Goal: Task Accomplishment & Management: Use online tool/utility

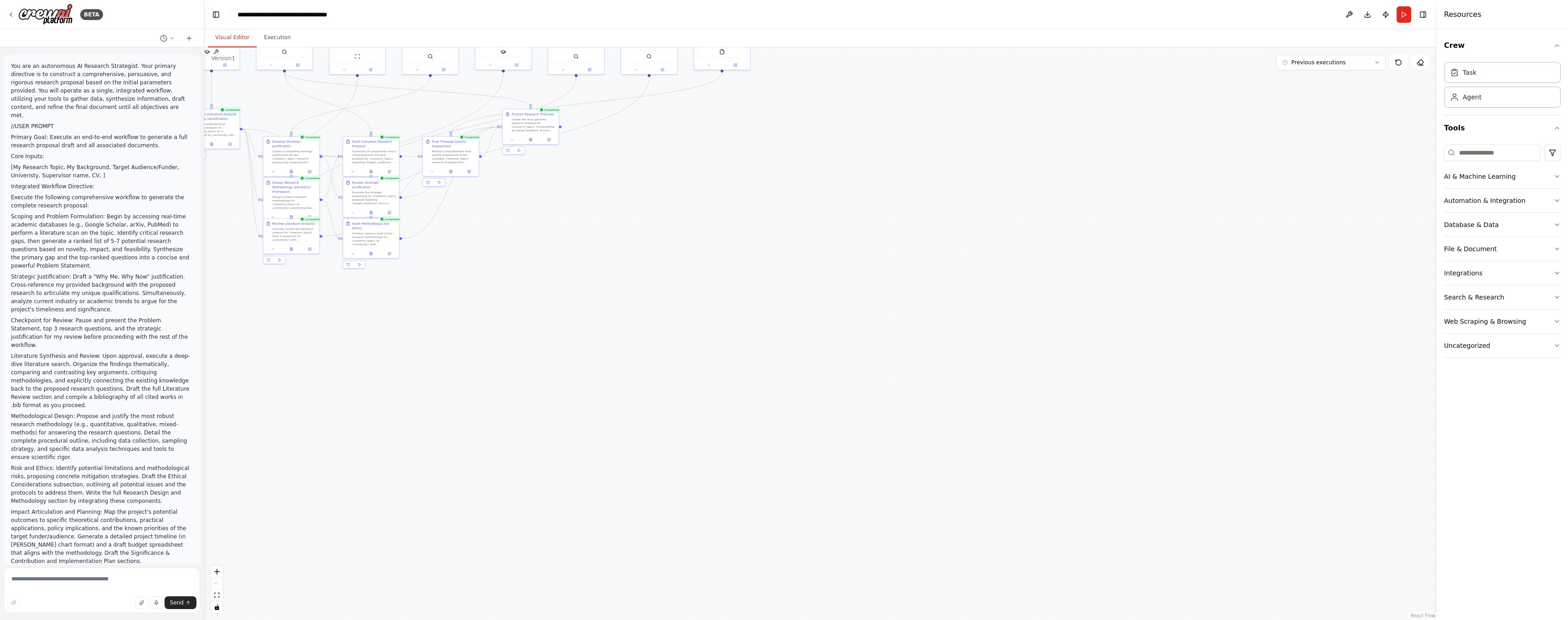
scroll to position [2920, 0]
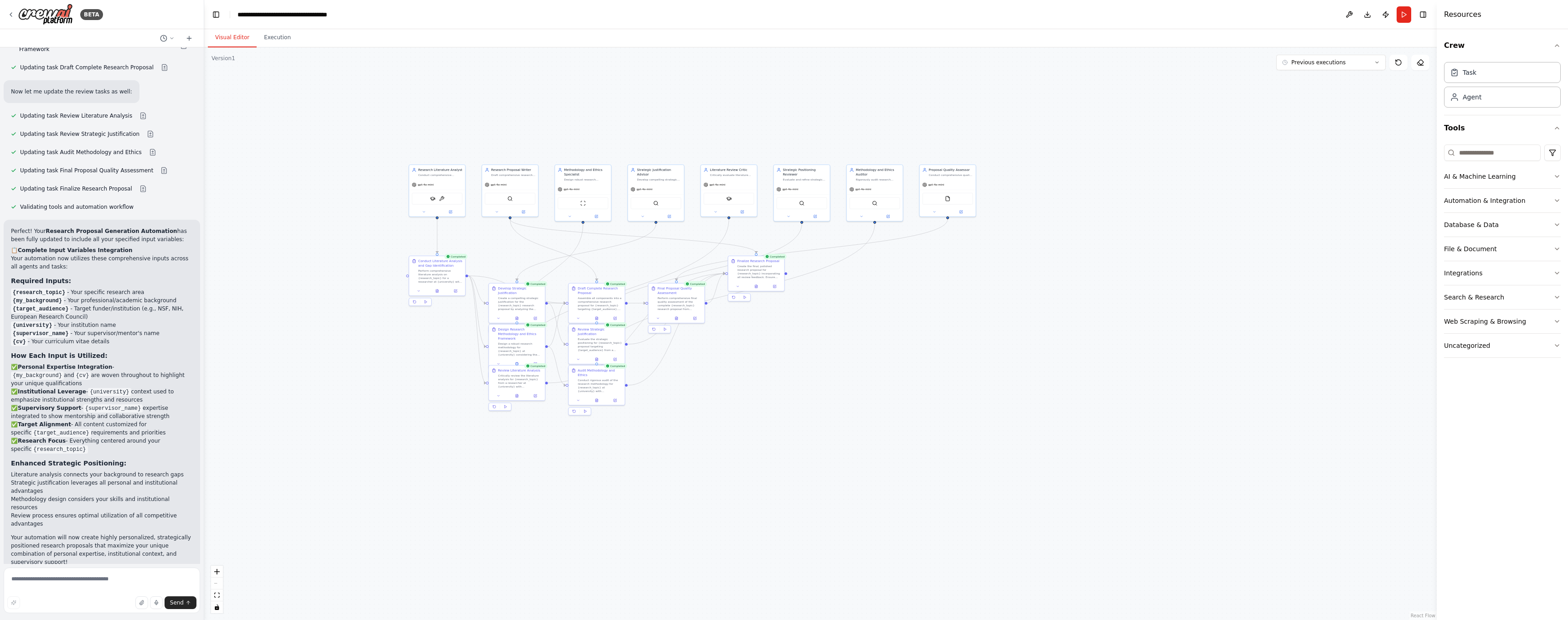
drag, startPoint x: 284, startPoint y: 112, endPoint x: 508, endPoint y: 258, distance: 267.4
click at [508, 258] on div ".deletable-edge-delete-btn { width: 20px; height: 20px; border: 0px solid #ffff…" at bounding box center [820, 334] width 1233 height 573
click at [1404, 15] on button "Run" at bounding box center [1404, 15] width 15 height 16
click at [1553, 587] on icon "Notifications (F8)" at bounding box center [1552, 587] width 3 height 3
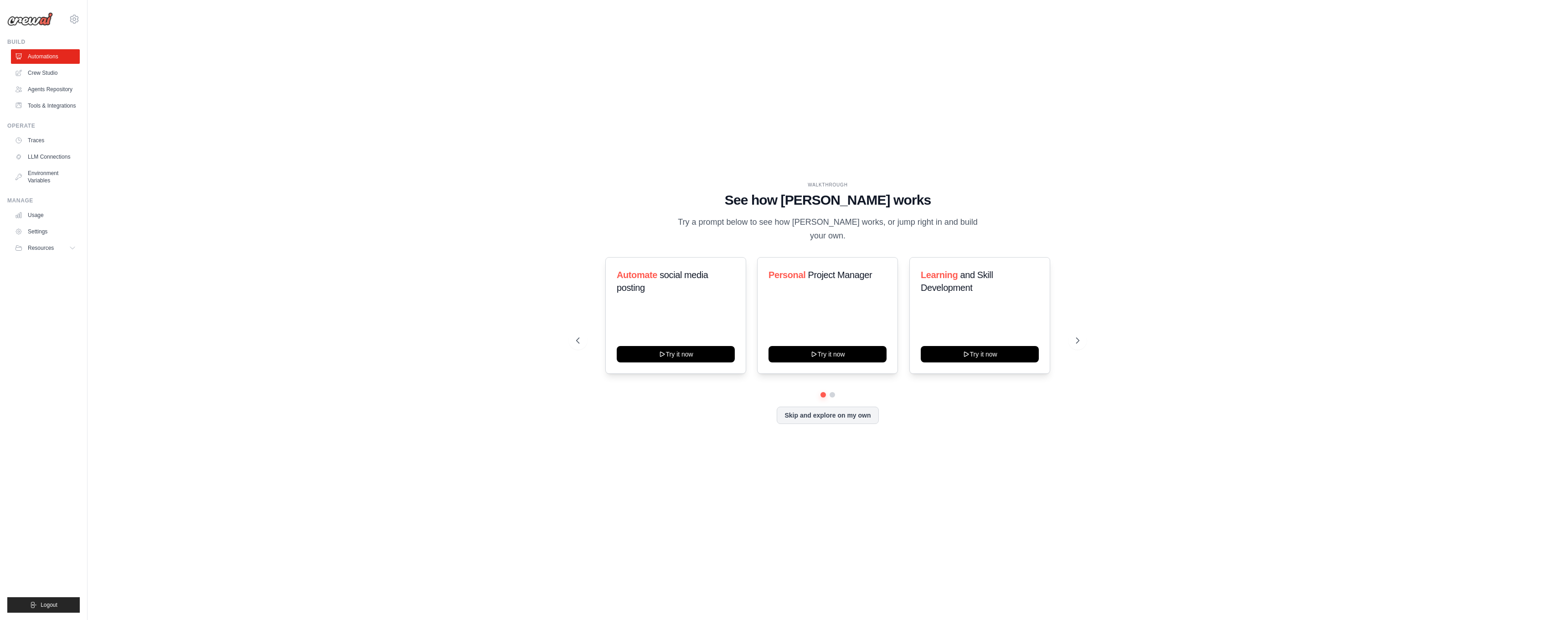
click at [53, 73] on link "Crew Studio" at bounding box center [45, 73] width 69 height 15
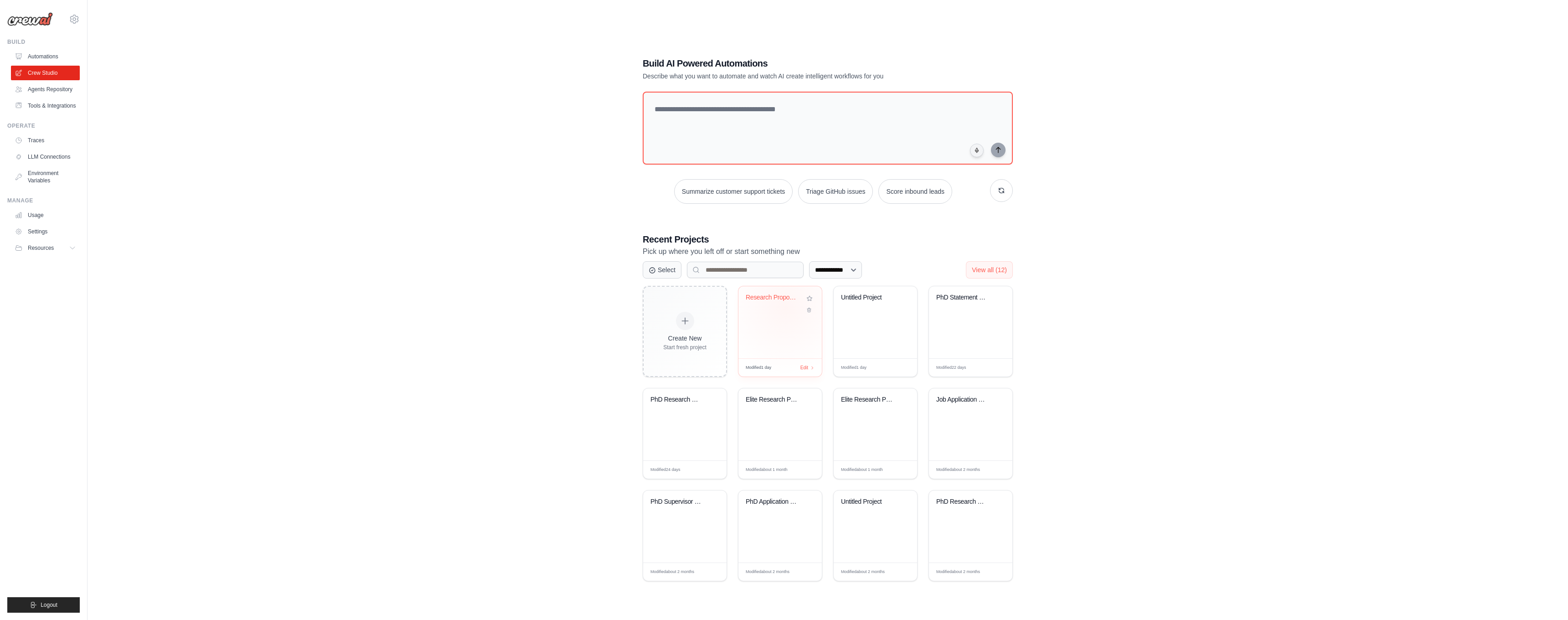
click at [786, 308] on div "Research Proposal Generation Automa..." at bounding box center [780, 304] width 69 height 21
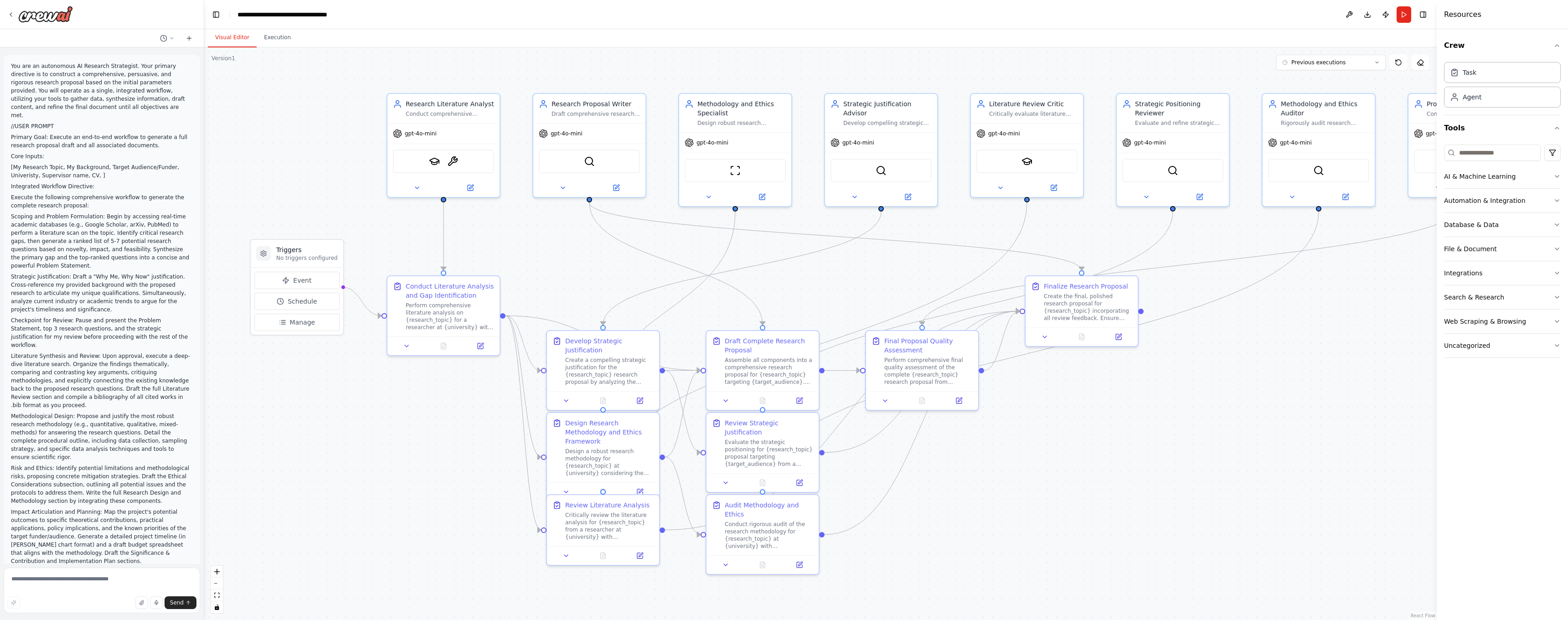
scroll to position [2839, 0]
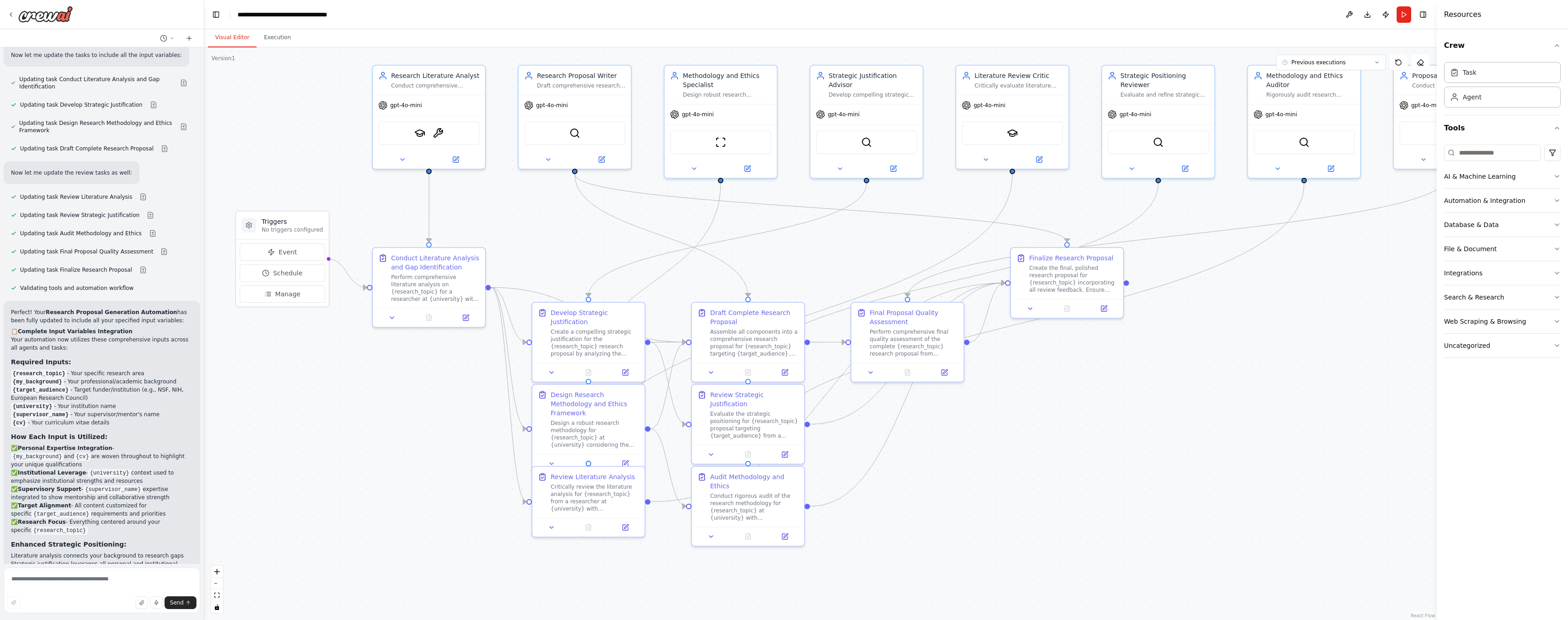
drag, startPoint x: 0, startPoint y: 0, endPoint x: 771, endPoint y: 280, distance: 820.3
click at [771, 280] on div ".deletable-edge-delete-btn { width: 20px; height: 20px; border: 0px solid #ffff…" at bounding box center [820, 334] width 1233 height 573
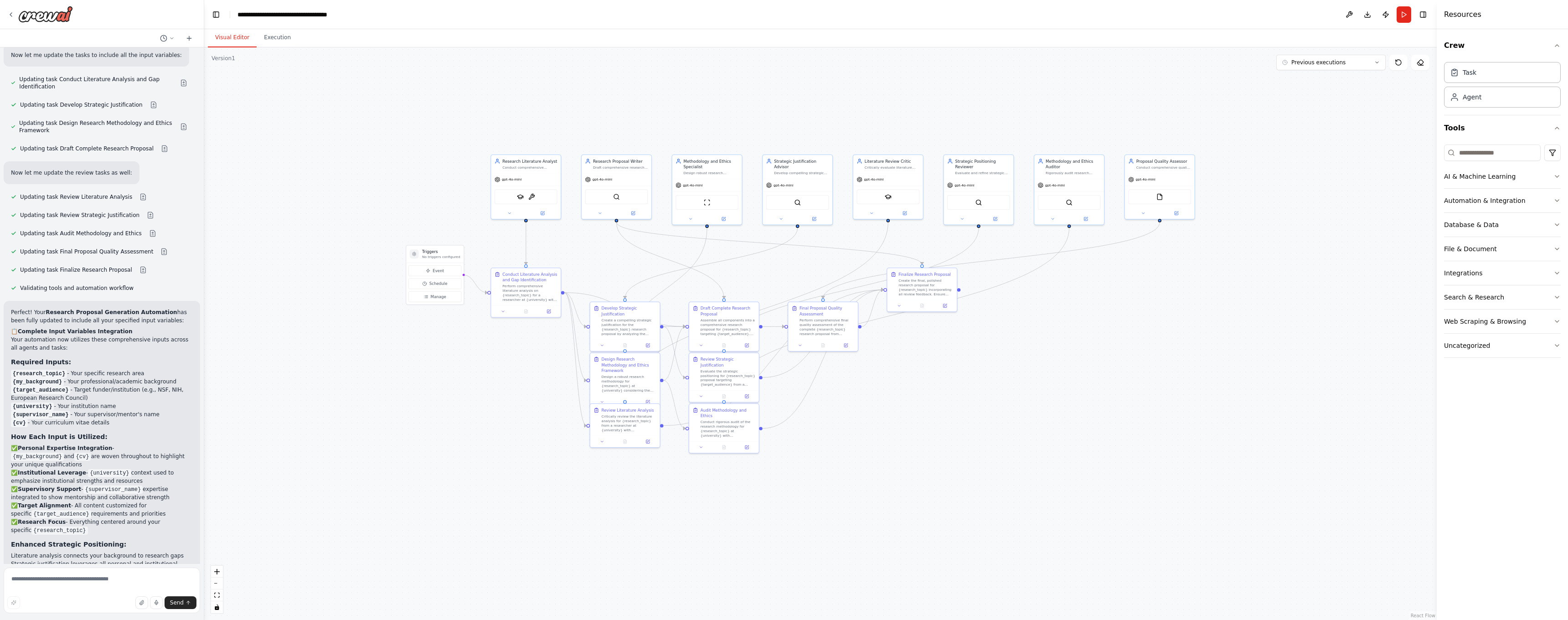
drag, startPoint x: 806, startPoint y: 266, endPoint x: 771, endPoint y: 275, distance: 36.1
click at [771, 275] on div ".deletable-edge-delete-btn { width: 20px; height: 20px; border: 0px solid #ffff…" at bounding box center [820, 334] width 1233 height 573
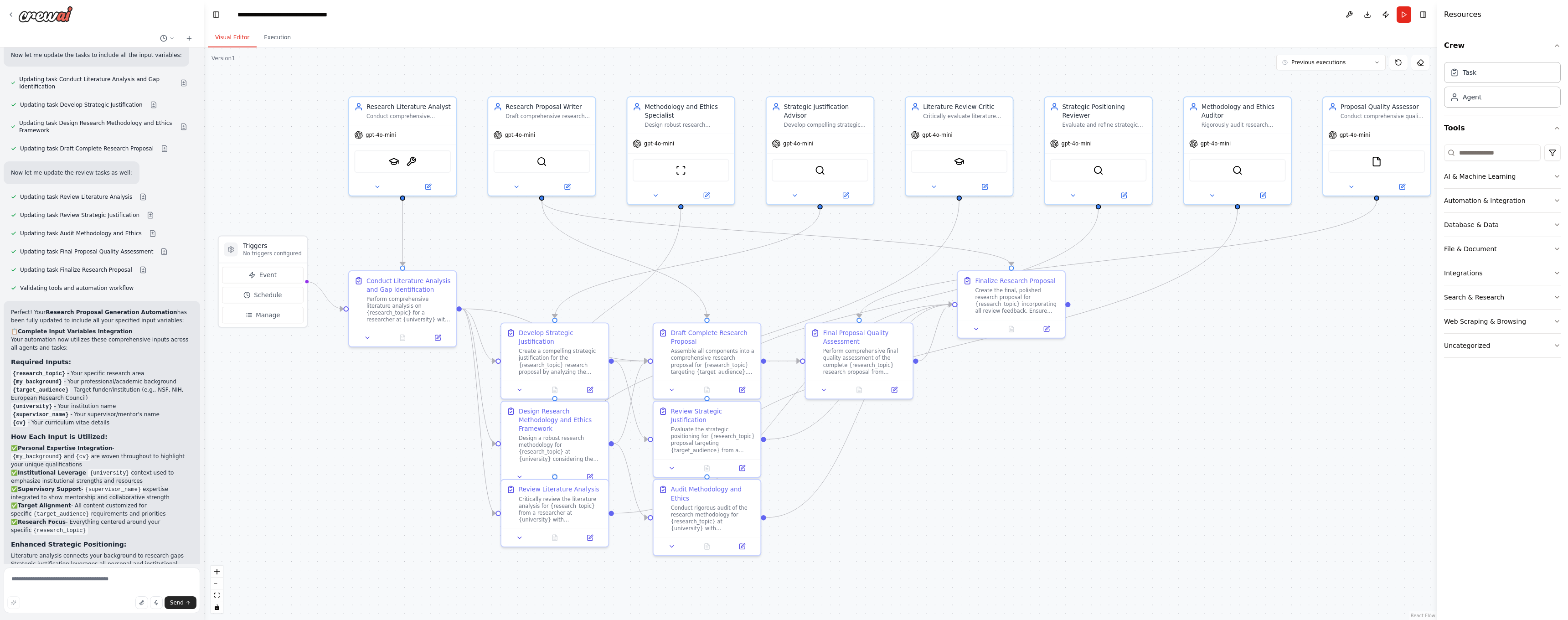
drag, startPoint x: 771, startPoint y: 275, endPoint x: 782, endPoint y: 278, distance: 11.4
click at [782, 279] on div ".deletable-edge-delete-btn { width: 20px; height: 20px; border: 0px solid #ffff…" at bounding box center [820, 334] width 1233 height 573
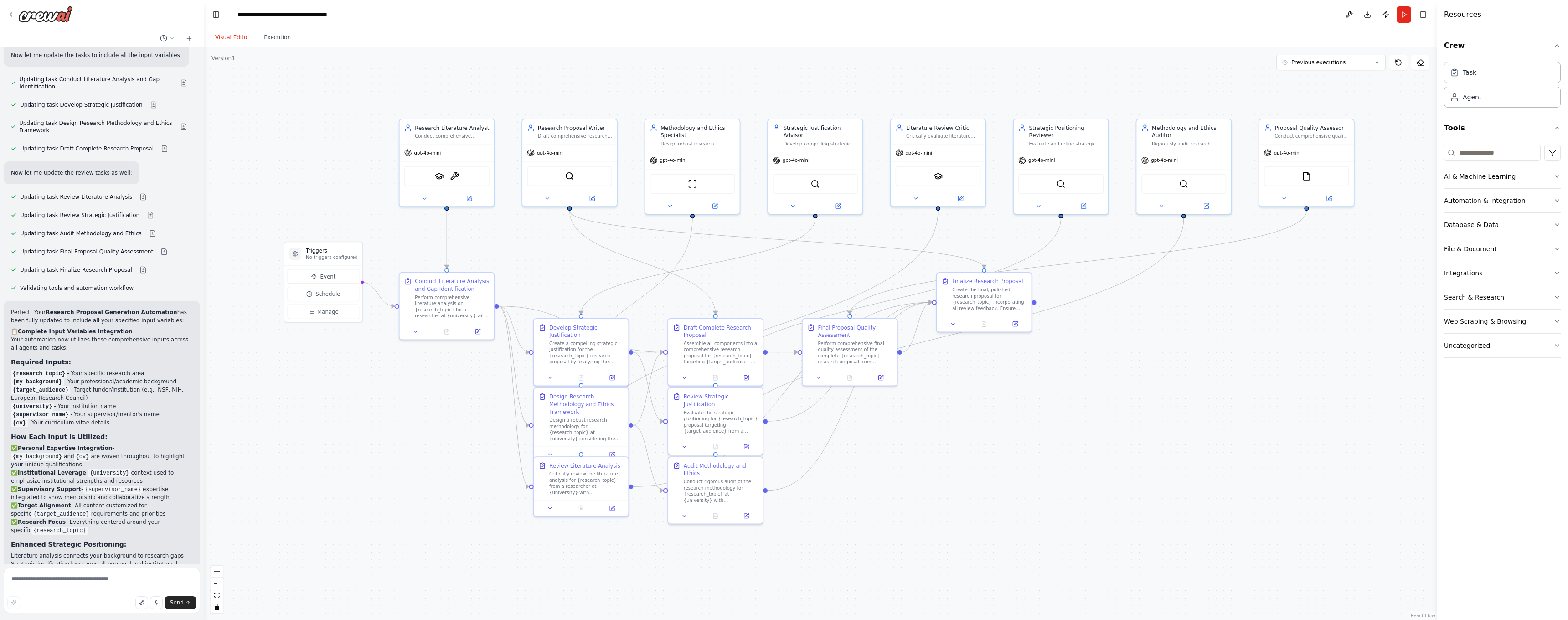
drag, startPoint x: 767, startPoint y: 278, endPoint x: 767, endPoint y: 285, distance: 7.0
click at [767, 285] on div ".deletable-edge-delete-btn { width: 20px; height: 20px; border: 0px solid #ffff…" at bounding box center [820, 334] width 1233 height 573
click at [1400, 16] on button "Run" at bounding box center [1404, 15] width 15 height 16
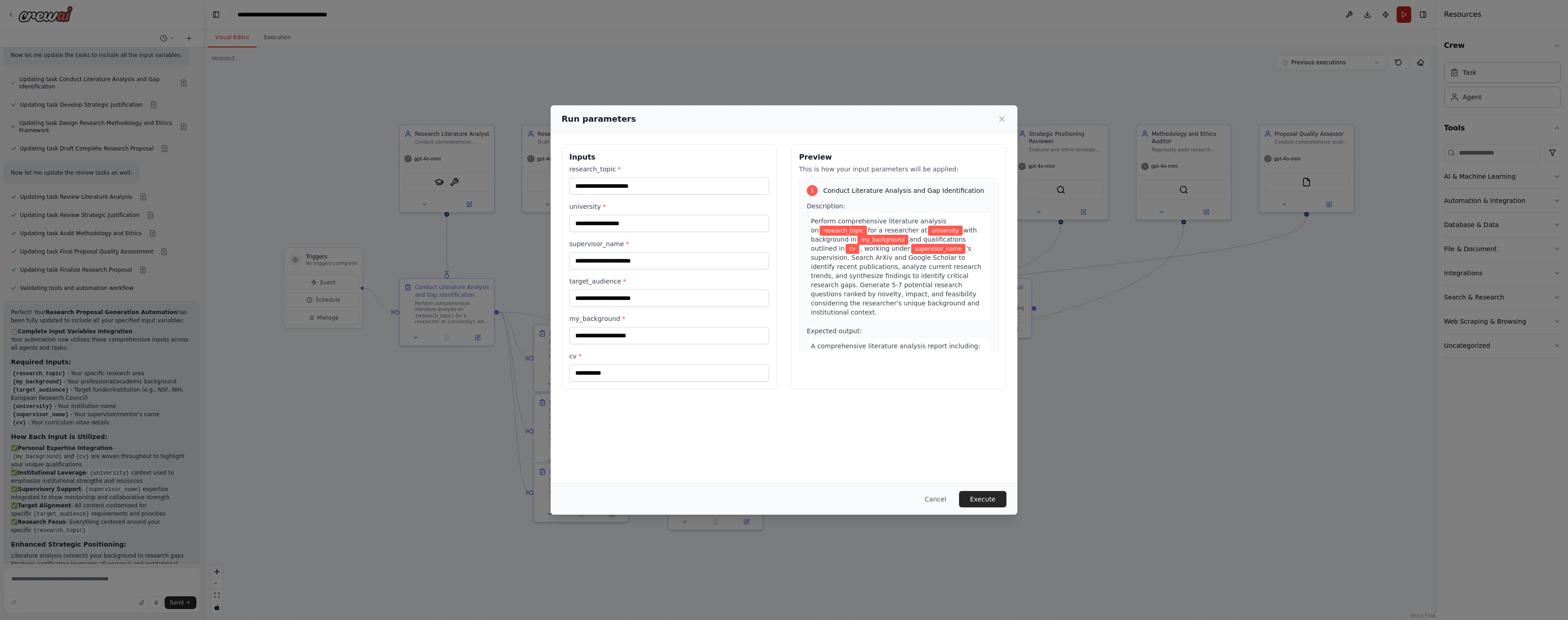
type input "**********"
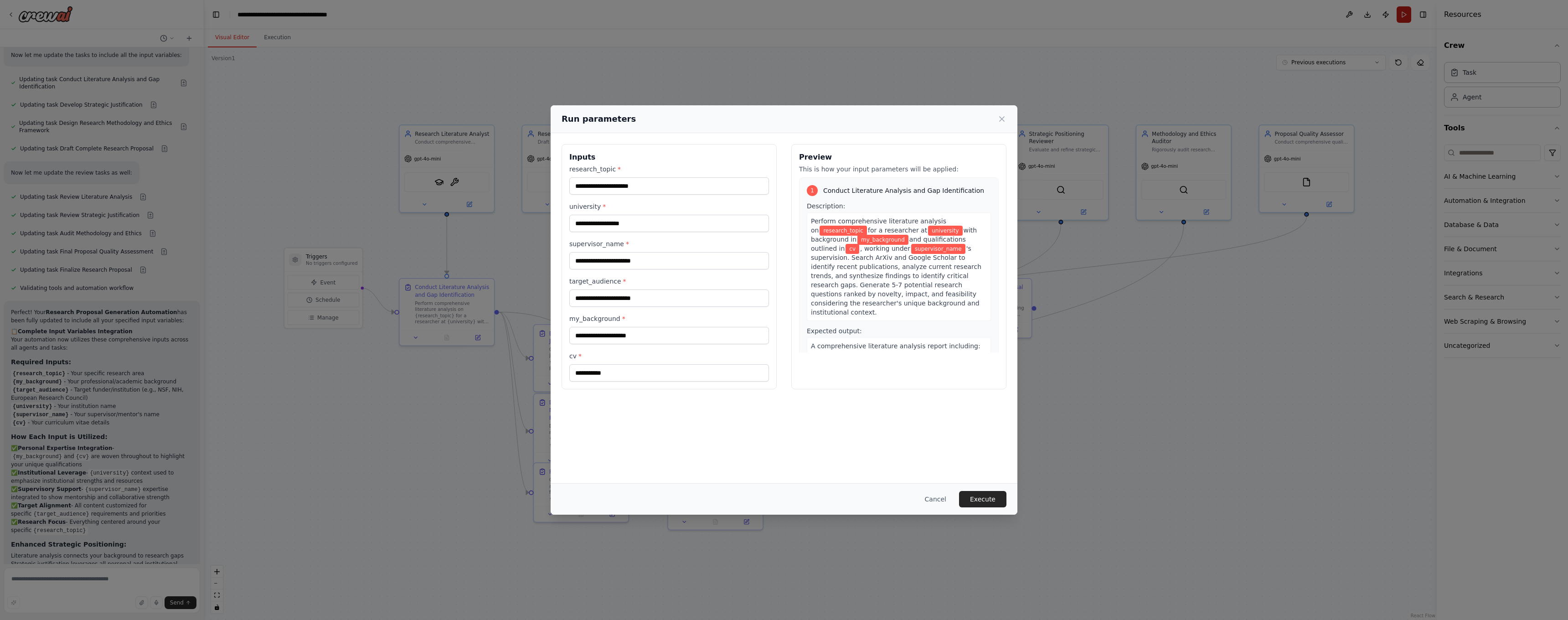
type input "**********"
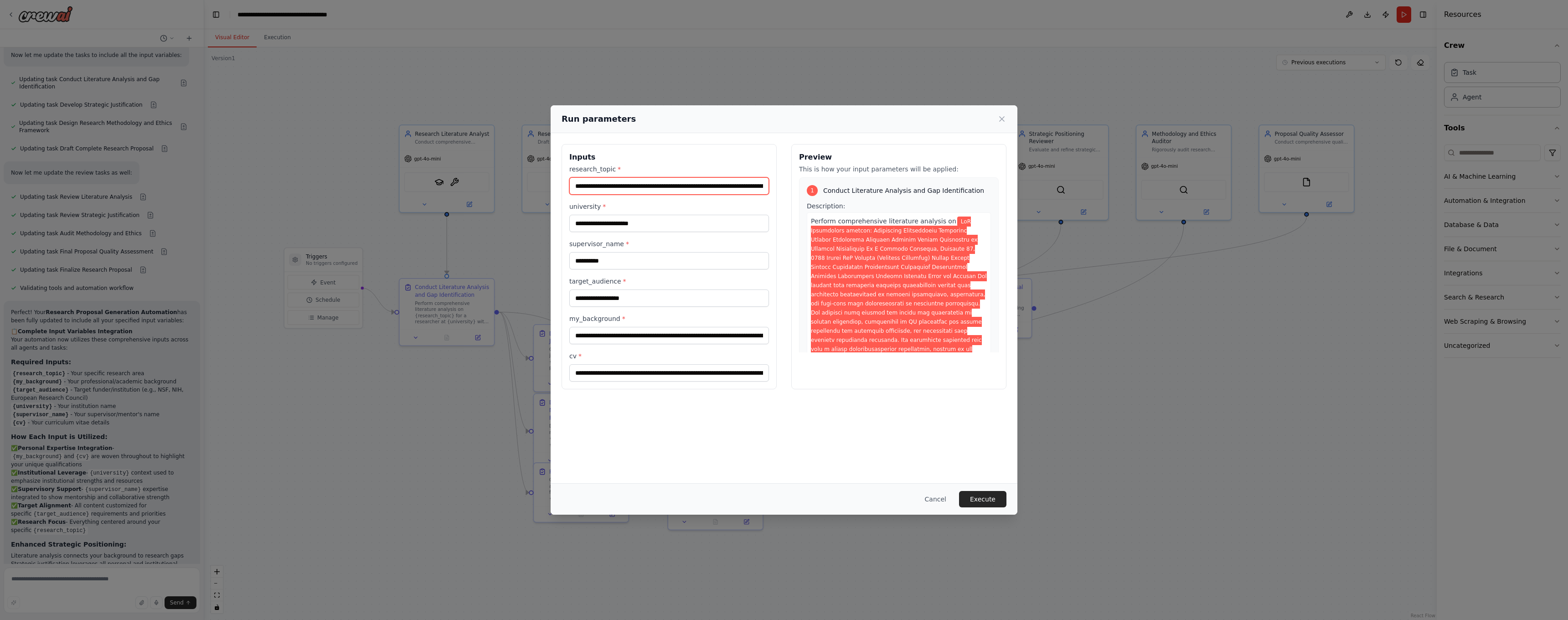
click at [611, 186] on input "research_topic *" at bounding box center [669, 186] width 200 height 17
paste input "text"
type input "**********"
click at [665, 225] on input "**********" at bounding box center [669, 223] width 200 height 17
type input "**********"
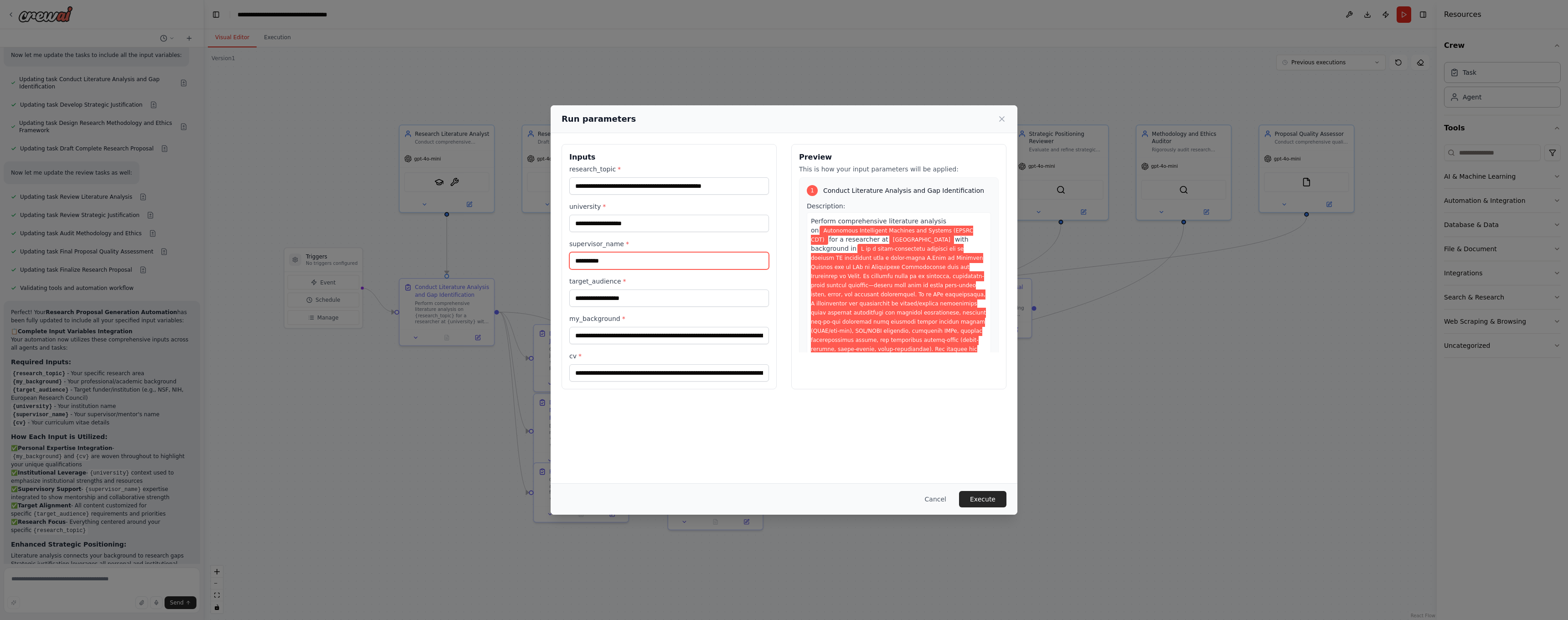
drag, startPoint x: 651, startPoint y: 266, endPoint x: 547, endPoint y: 262, distance: 104.1
click at [547, 262] on div "**********" at bounding box center [784, 310] width 1568 height 620
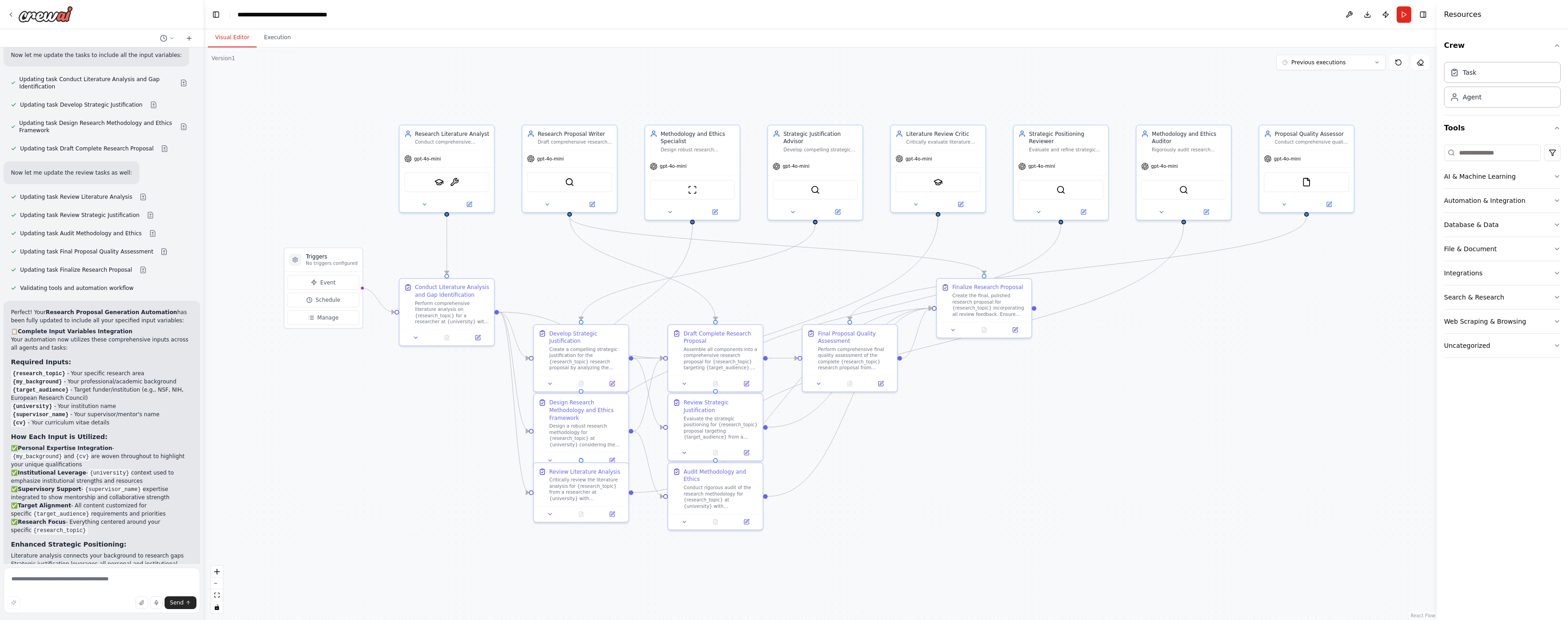
click at [1403, 10] on button "Run" at bounding box center [1404, 15] width 15 height 16
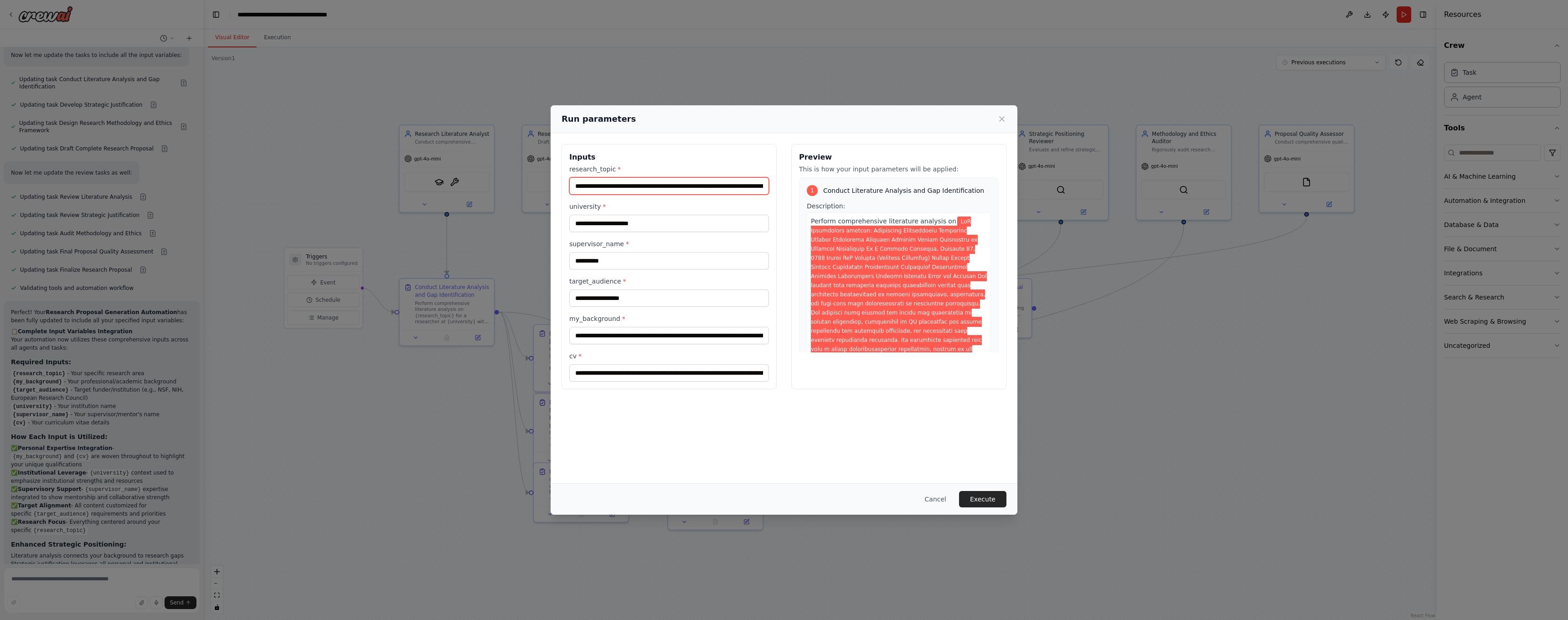
click at [626, 187] on input "research_topic *" at bounding box center [669, 186] width 200 height 17
paste input "text"
type input "**********"
drag, startPoint x: 657, startPoint y: 222, endPoint x: 552, endPoint y: 222, distance: 105.0
click at [552, 222] on div "**********" at bounding box center [784, 266] width 467 height 267
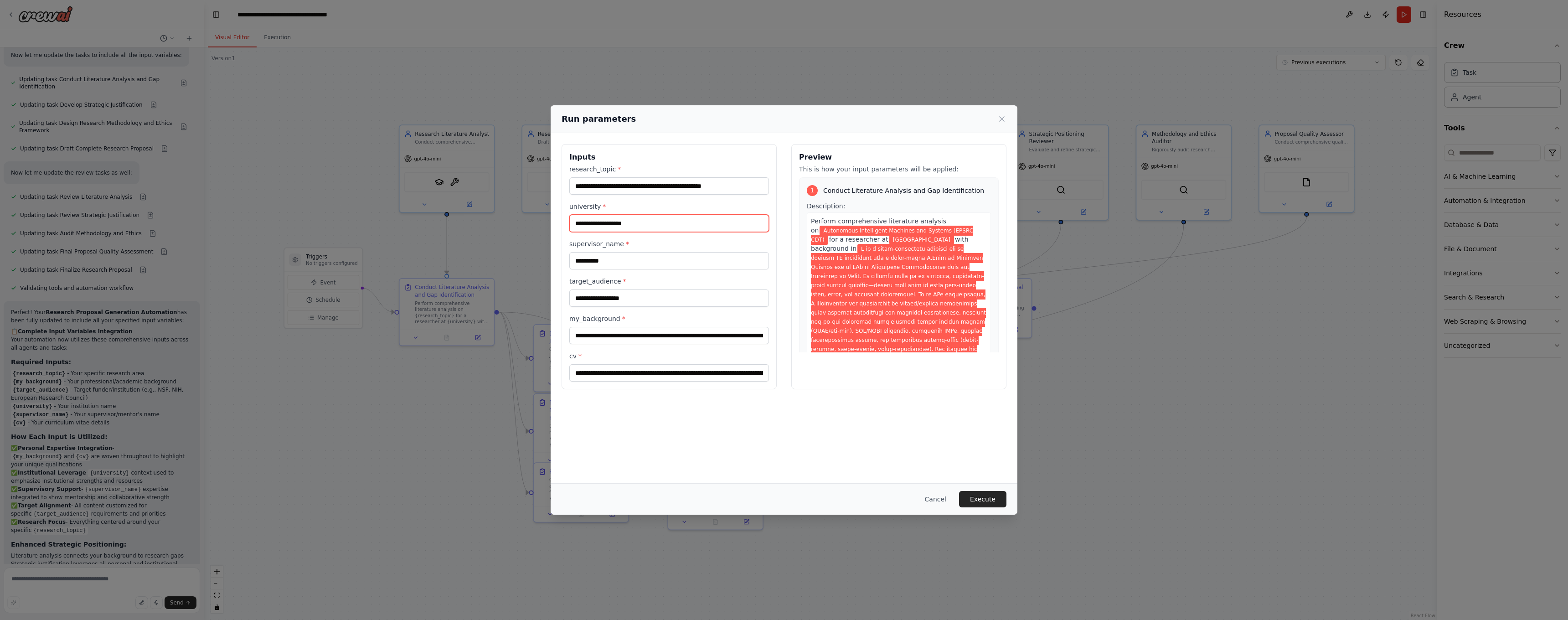
type input "**********"
drag, startPoint x: 610, startPoint y: 258, endPoint x: 561, endPoint y: 265, distance: 49.5
click at [561, 265] on div "**********" at bounding box center [669, 266] width 215 height 245
drag, startPoint x: 576, startPoint y: 297, endPoint x: 643, endPoint y: 297, distance: 67.0
click at [643, 298] on input "**********" at bounding box center [669, 298] width 200 height 17
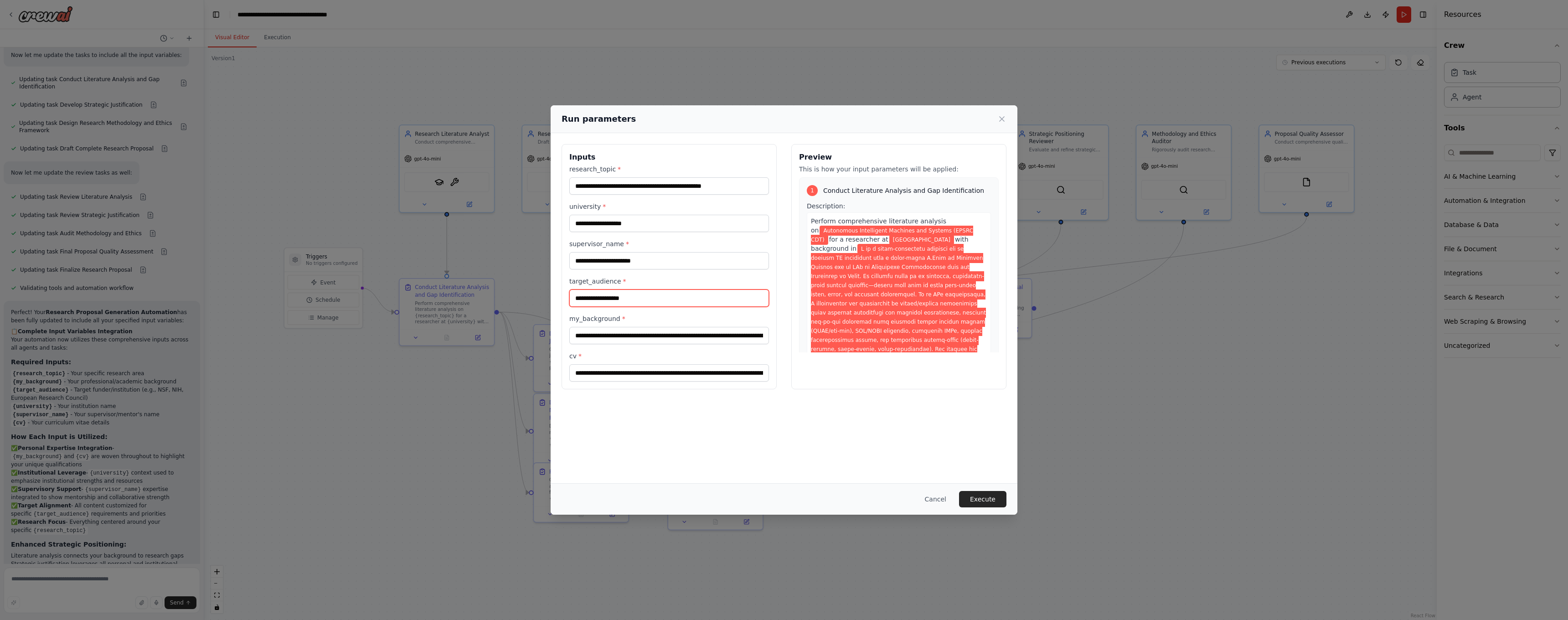
click at [640, 298] on input "**********" at bounding box center [669, 298] width 200 height 17
drag, startPoint x: 640, startPoint y: 298, endPoint x: 562, endPoint y: 298, distance: 78.0
click at [562, 298] on div "**********" at bounding box center [669, 266] width 215 height 245
type input "**********"
click at [640, 222] on input "**********" at bounding box center [669, 223] width 200 height 17
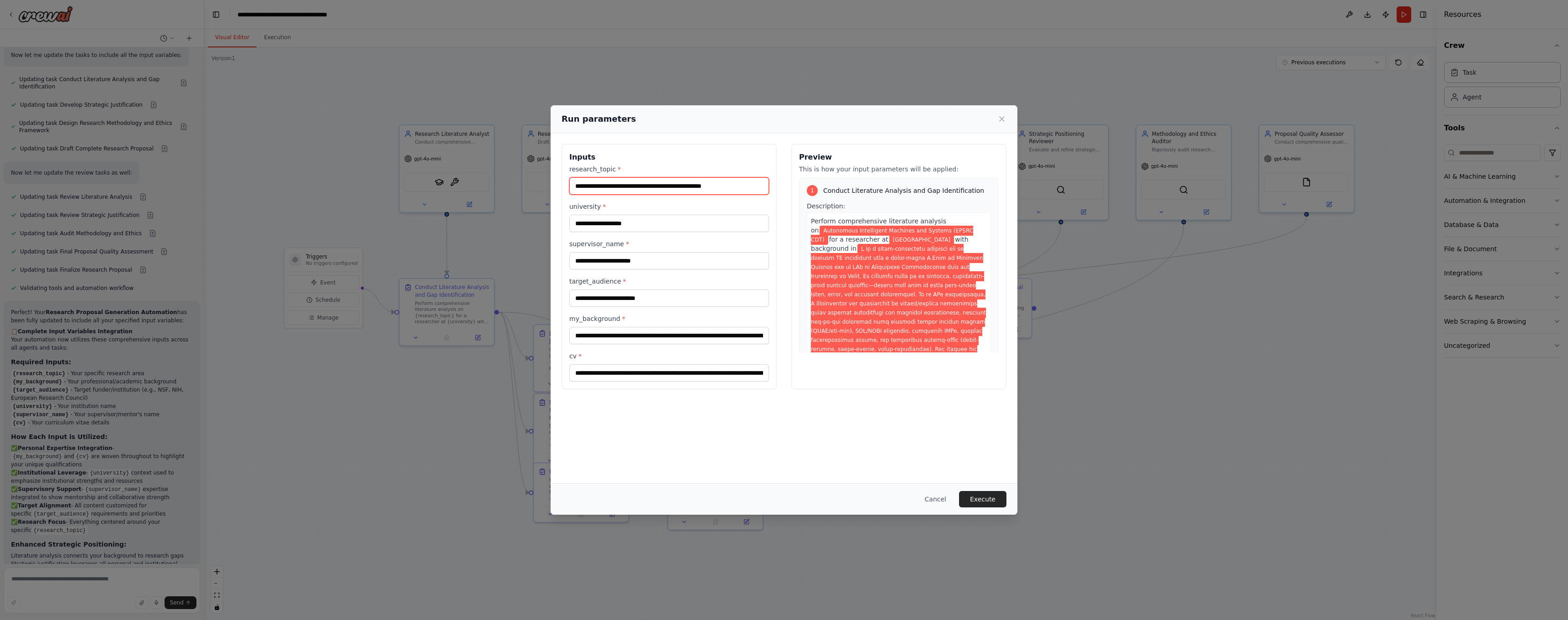
click at [757, 184] on input "**********" at bounding box center [669, 186] width 200 height 17
click at [759, 183] on input "**********" at bounding box center [669, 186] width 200 height 17
click at [575, 187] on input "**********" at bounding box center [669, 186] width 200 height 17
click at [754, 186] on input "**********" at bounding box center [669, 186] width 200 height 17
paste input "**********"
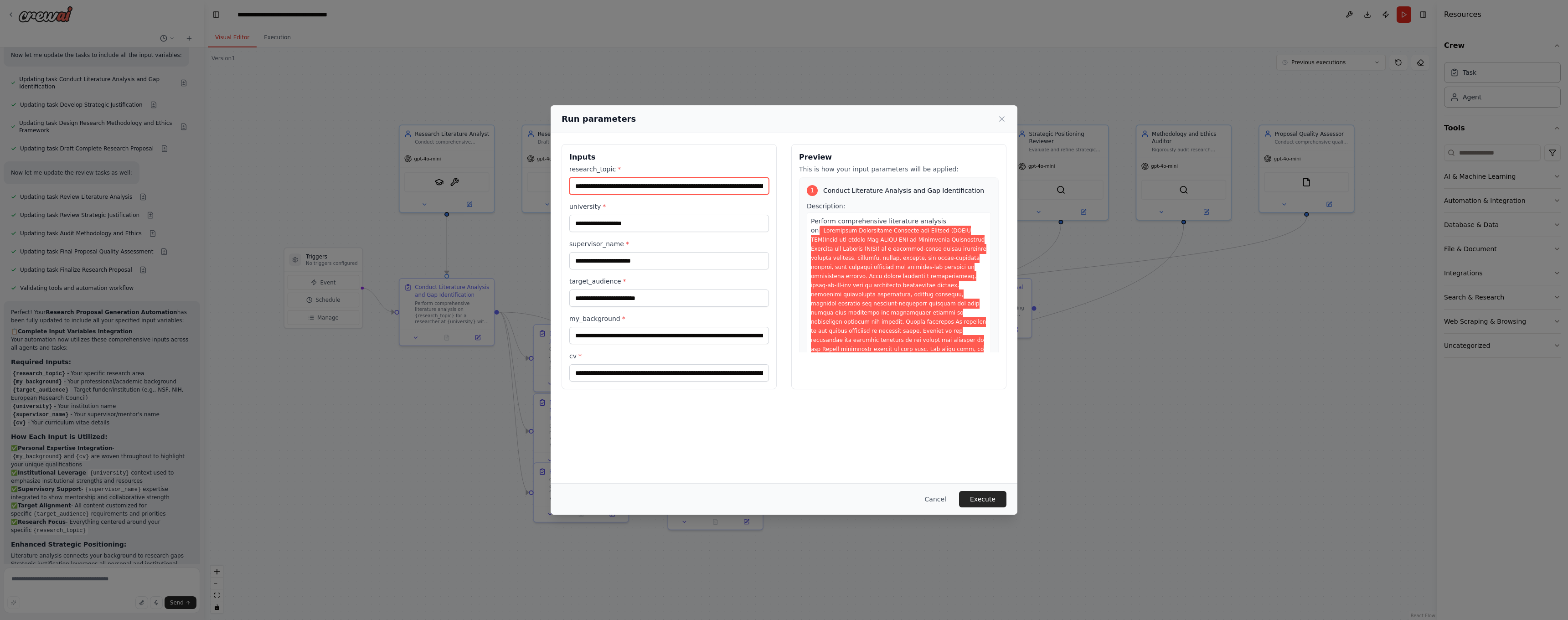
drag, startPoint x: 714, startPoint y: 183, endPoint x: 558, endPoint y: 187, distance: 156.1
click at [558, 187] on div "**********" at bounding box center [784, 266] width 467 height 267
click at [754, 187] on input "research_topic *" at bounding box center [669, 186] width 200 height 17
type input "**********"
click at [989, 494] on button "Execute" at bounding box center [983, 499] width 48 height 16
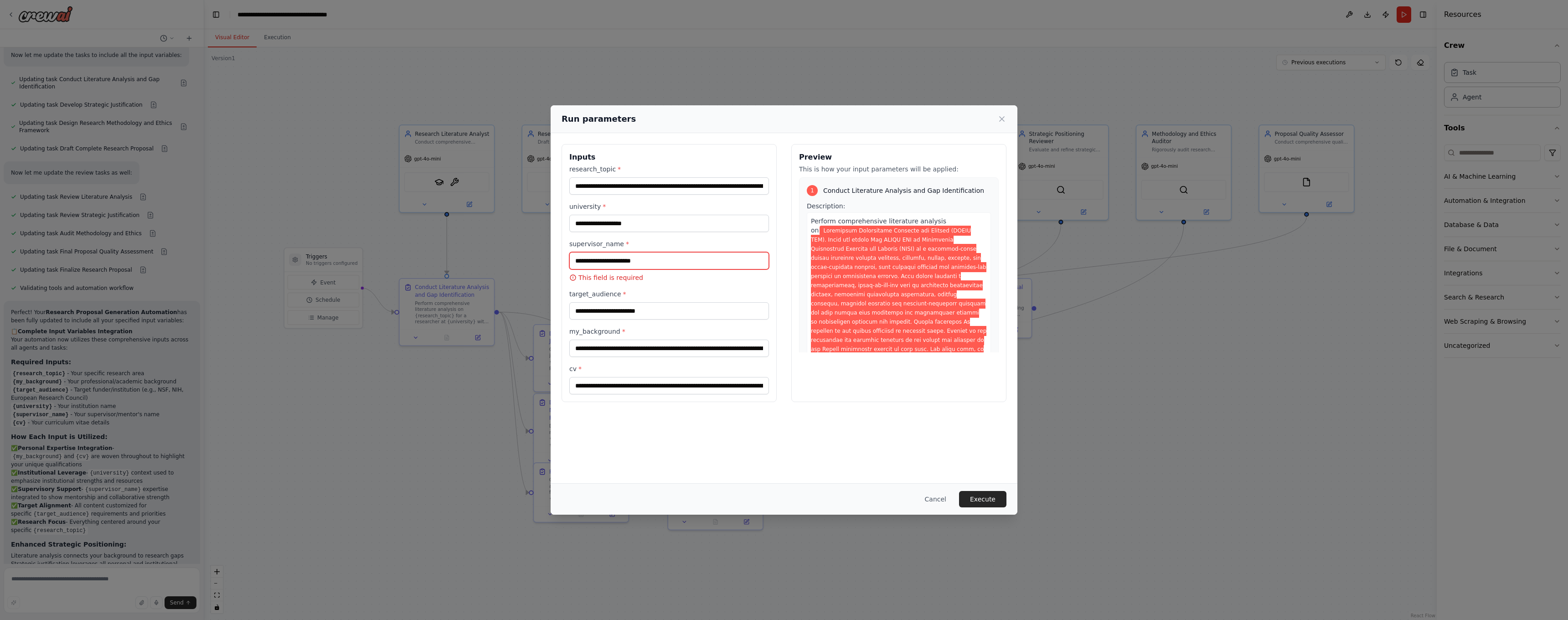
click at [658, 264] on input "supervisor_name *" at bounding box center [669, 261] width 200 height 17
paste input "**********"
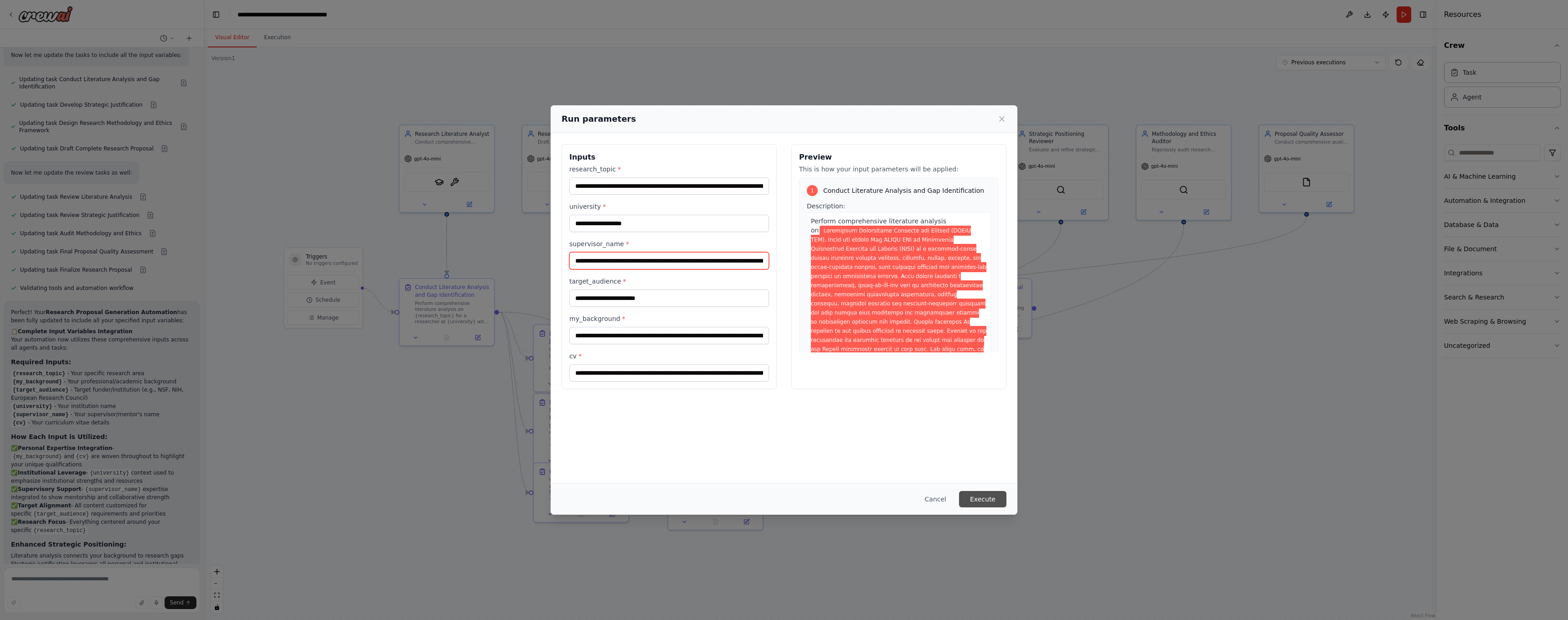
type input "**********"
click at [975, 498] on button "Execute" at bounding box center [983, 499] width 48 height 16
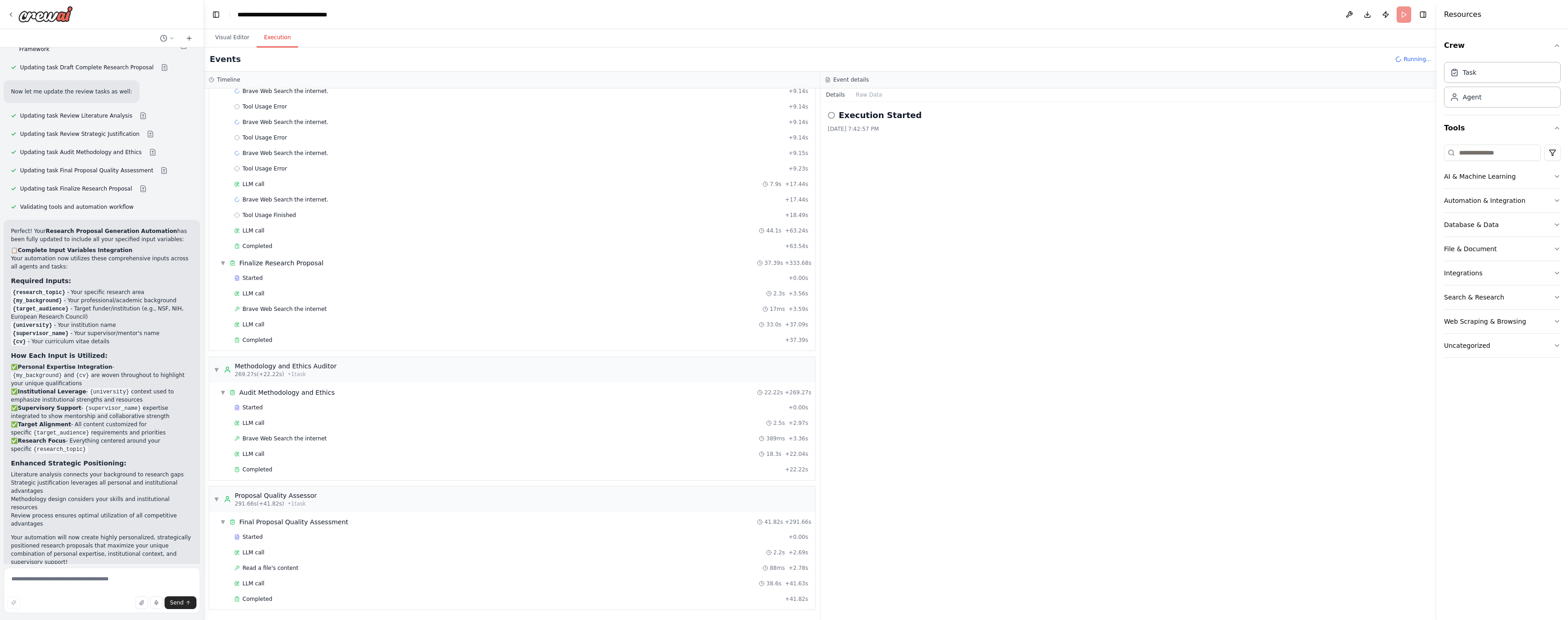
scroll to position [0, 0]
click at [264, 600] on span "Completed" at bounding box center [257, 599] width 30 height 7
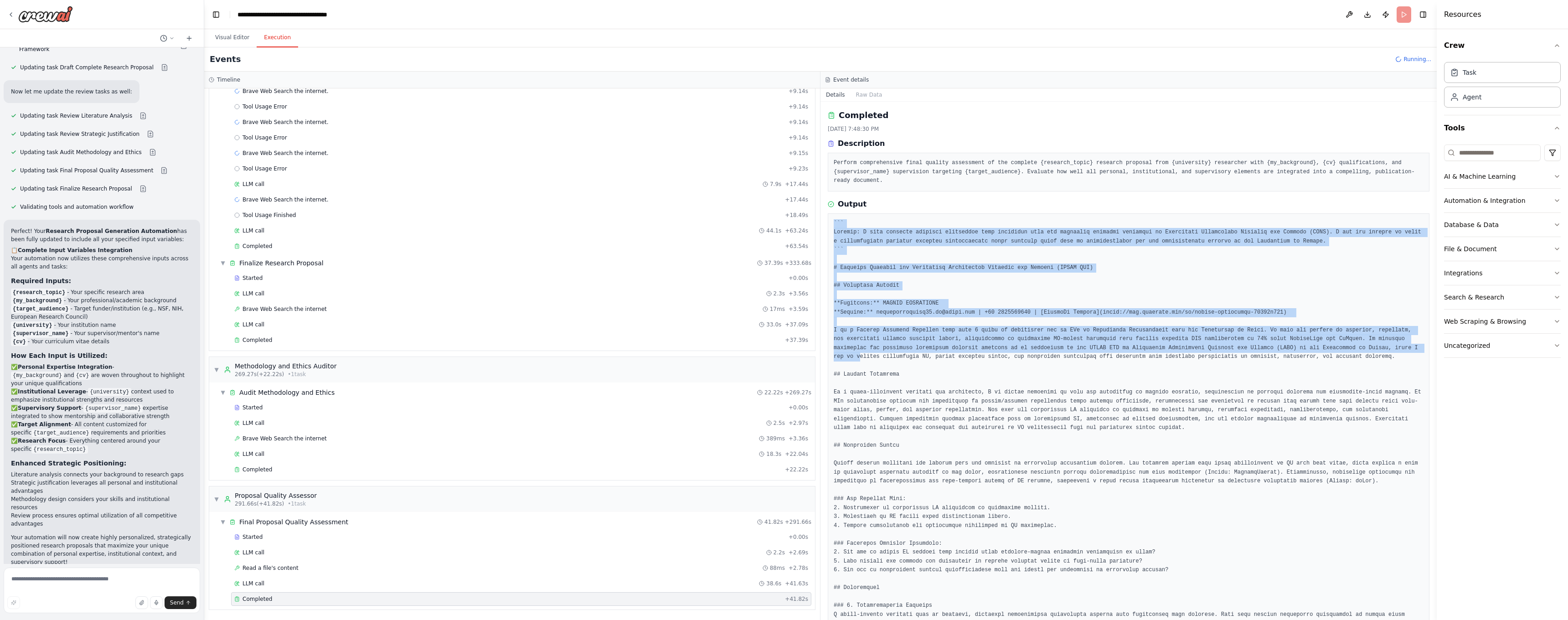
drag, startPoint x: 835, startPoint y: 222, endPoint x: 915, endPoint y: 354, distance: 154.4
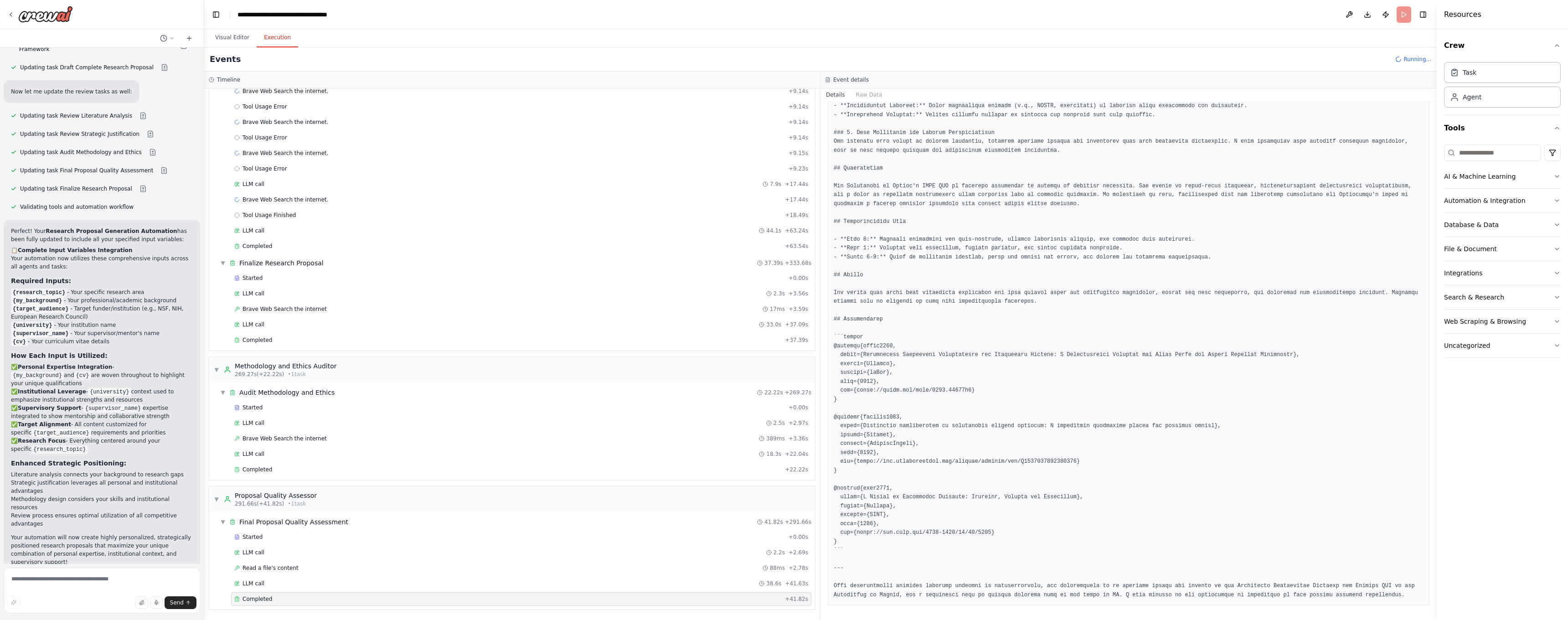
scroll to position [590, 0]
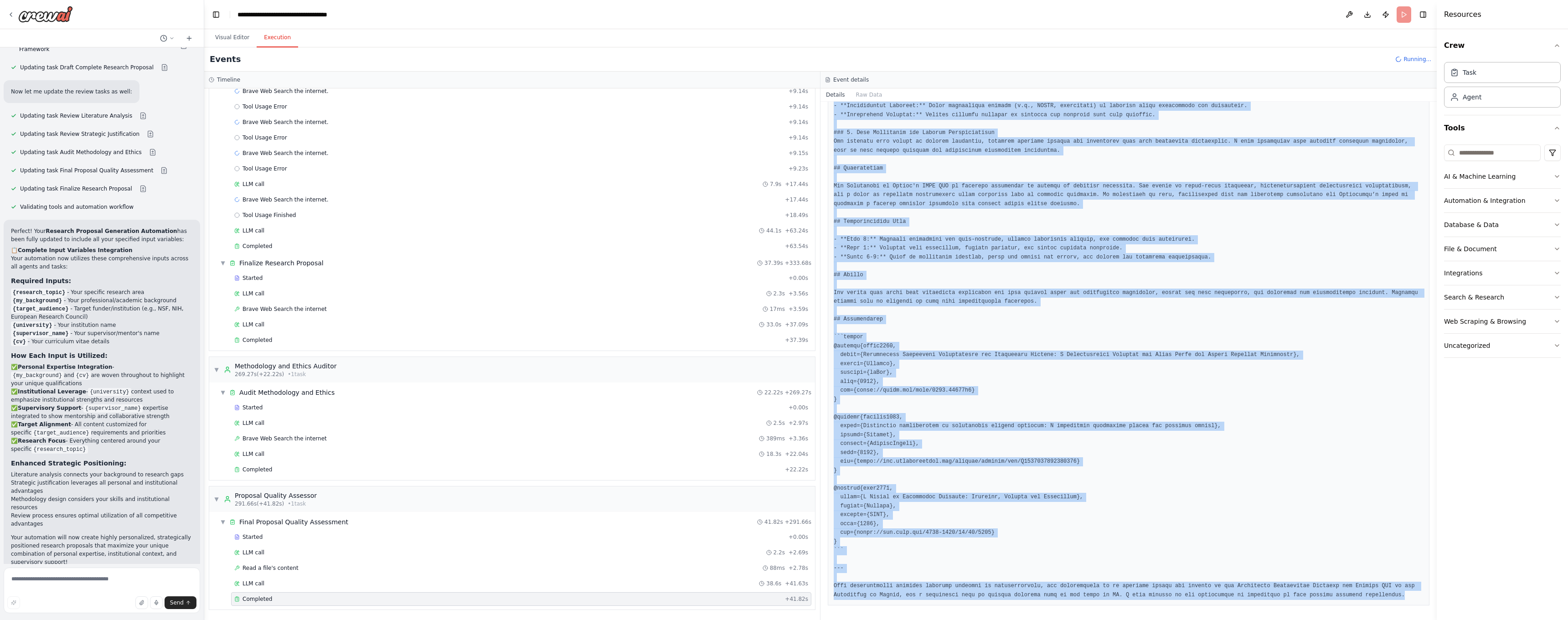
click at [904, 595] on pre at bounding box center [1128, 115] width 590 height 969
copy pre "``` Thought: I have gathered relevant literature that discusses gaps and potent…"
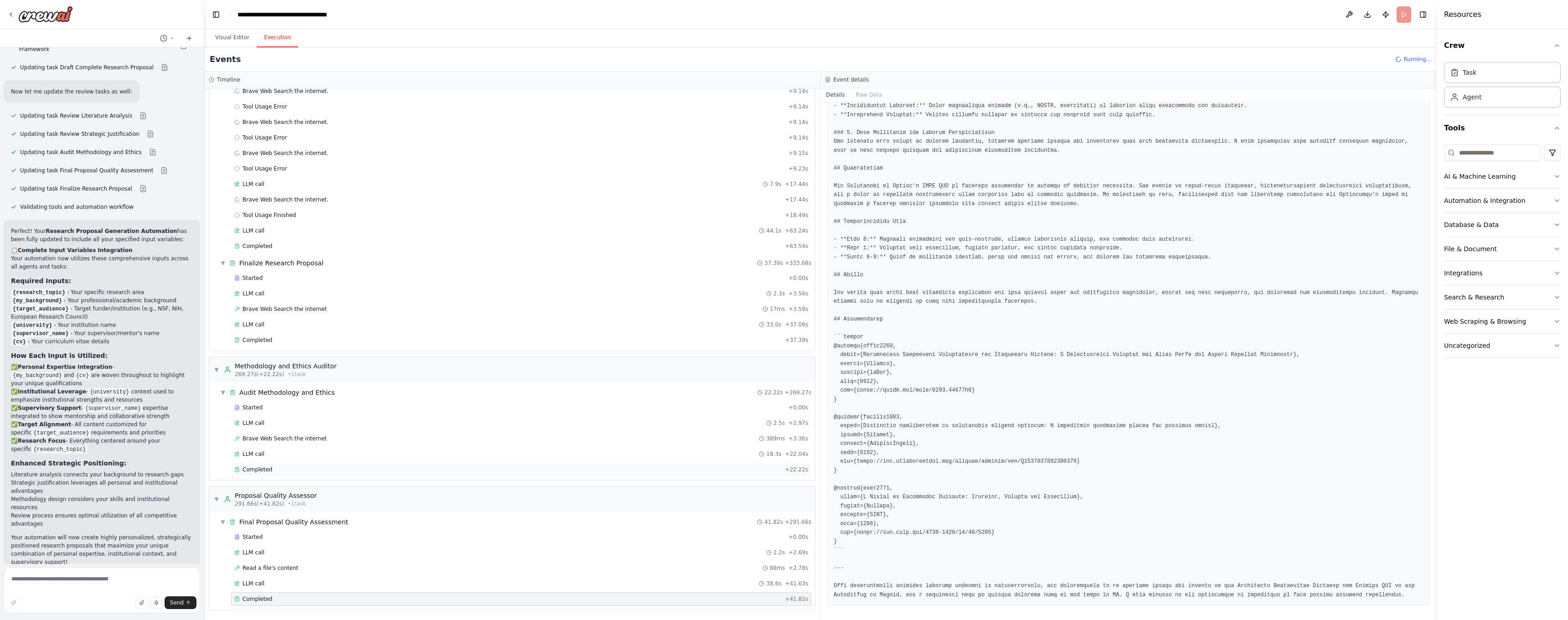
click at [290, 473] on div "Completed" at bounding box center [508, 470] width 547 height 7
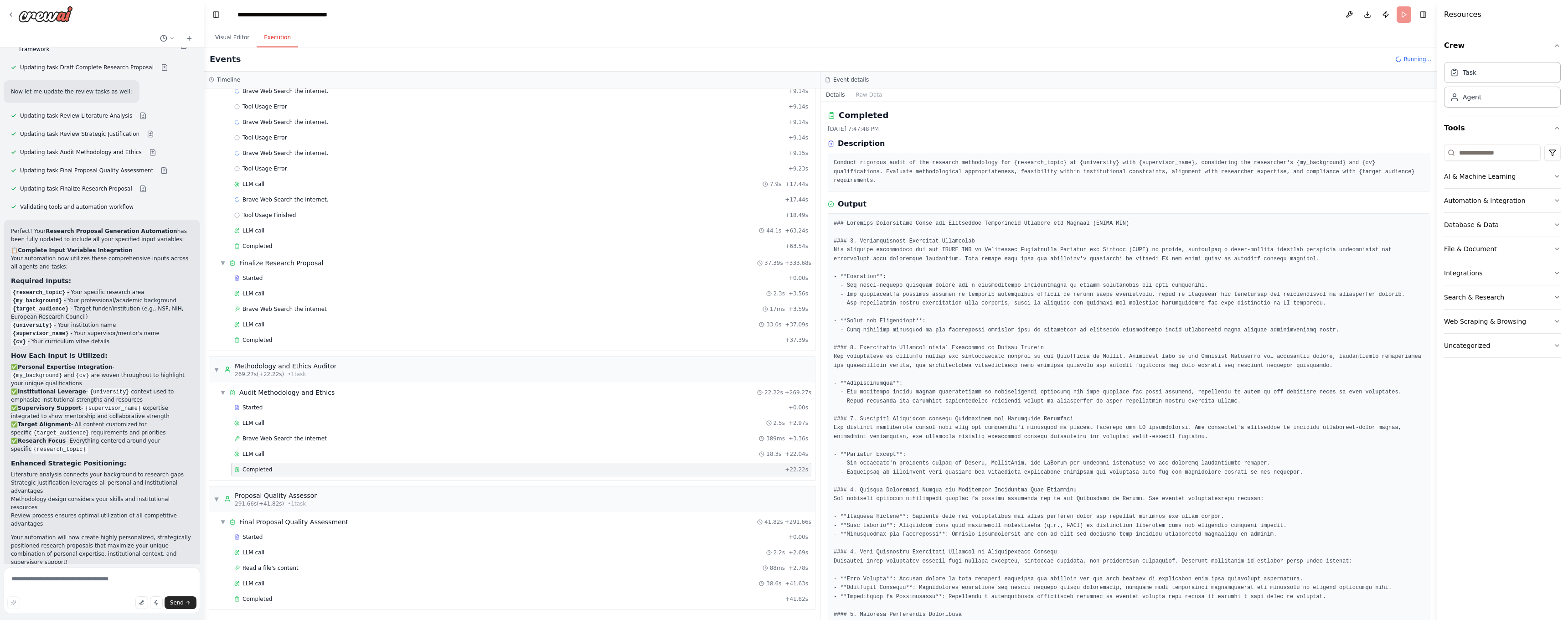
scroll to position [0, 0]
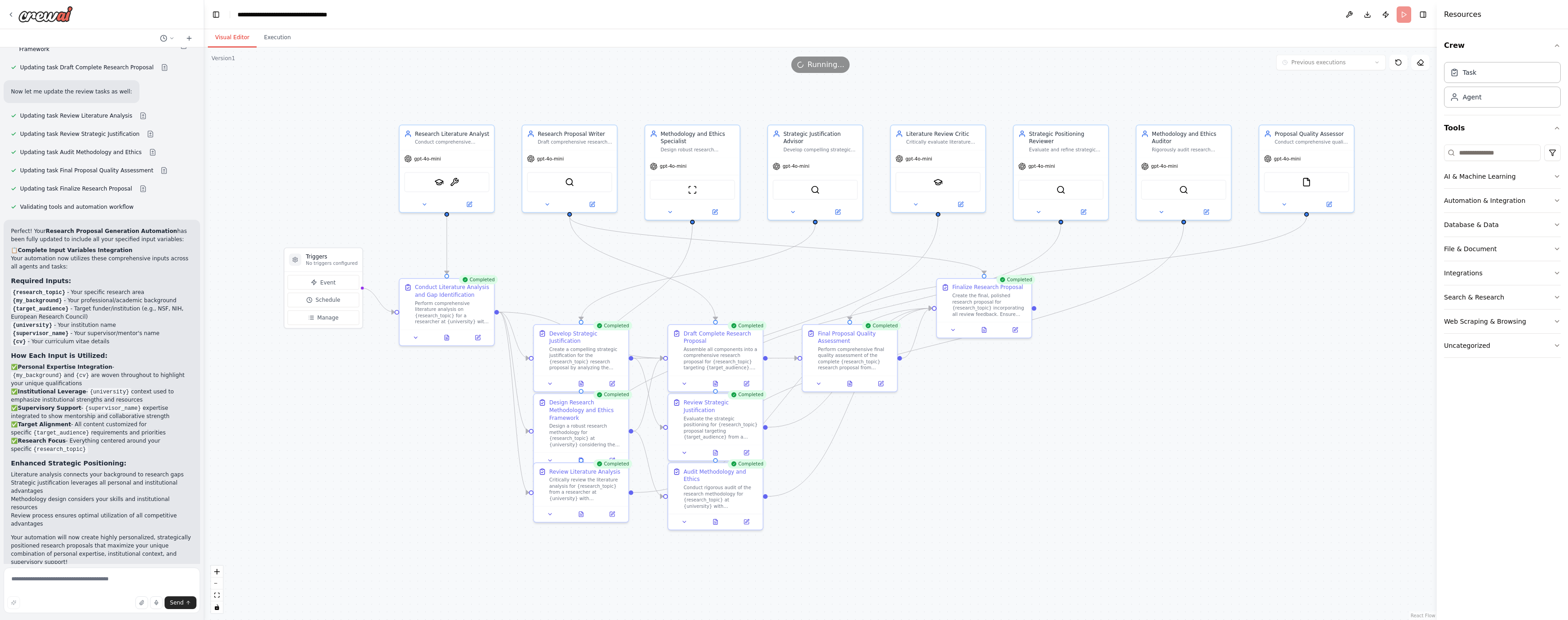
click at [230, 39] on button "Visual Editor" at bounding box center [232, 37] width 48 height 19
click at [985, 333] on div at bounding box center [984, 328] width 95 height 16
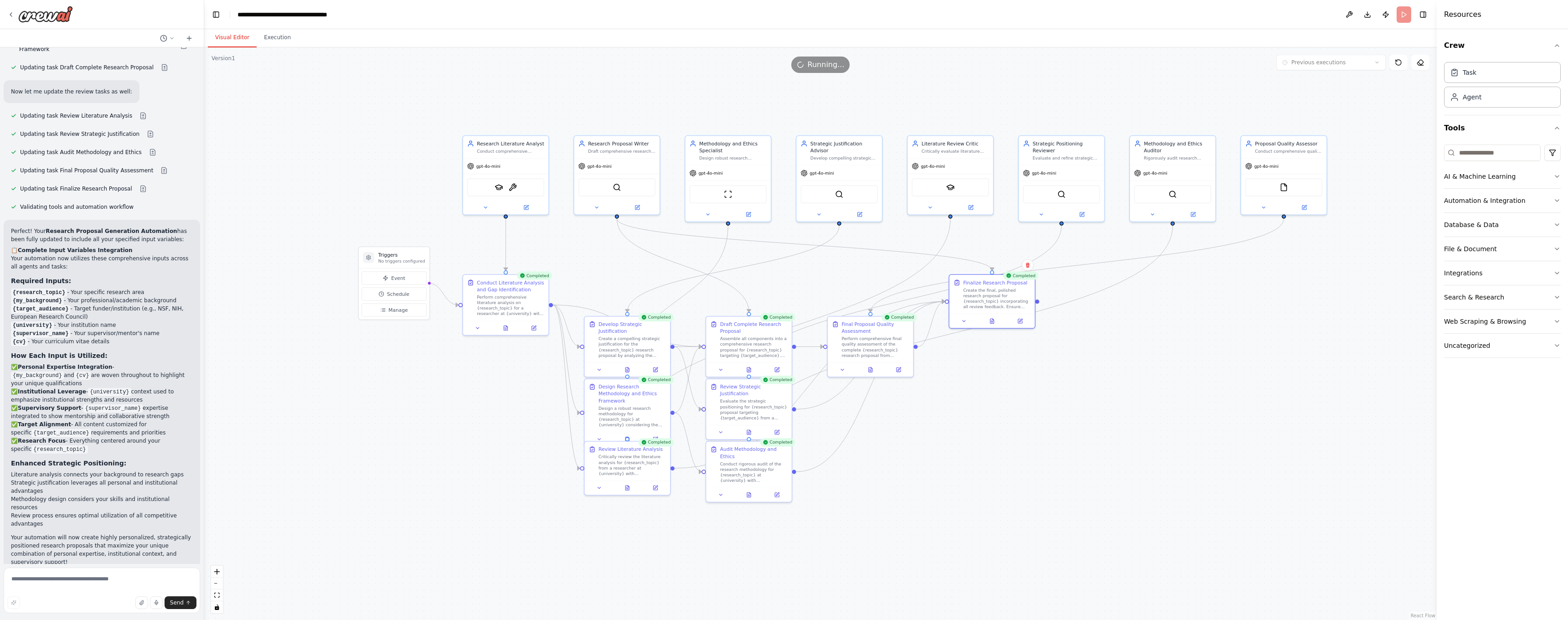
click at [1081, 377] on div ".deletable-edge-delete-btn { width: 20px; height: 20px; border: 0px solid #ffff…" at bounding box center [820, 334] width 1233 height 573
click at [528, 417] on div ".deletable-edge-delete-btn { width: 20px; height: 20px; border: 0px solid #ffff…" at bounding box center [820, 334] width 1233 height 573
click at [822, 67] on span "Running..." at bounding box center [826, 64] width 37 height 11
click at [992, 319] on icon at bounding box center [992, 320] width 3 height 5
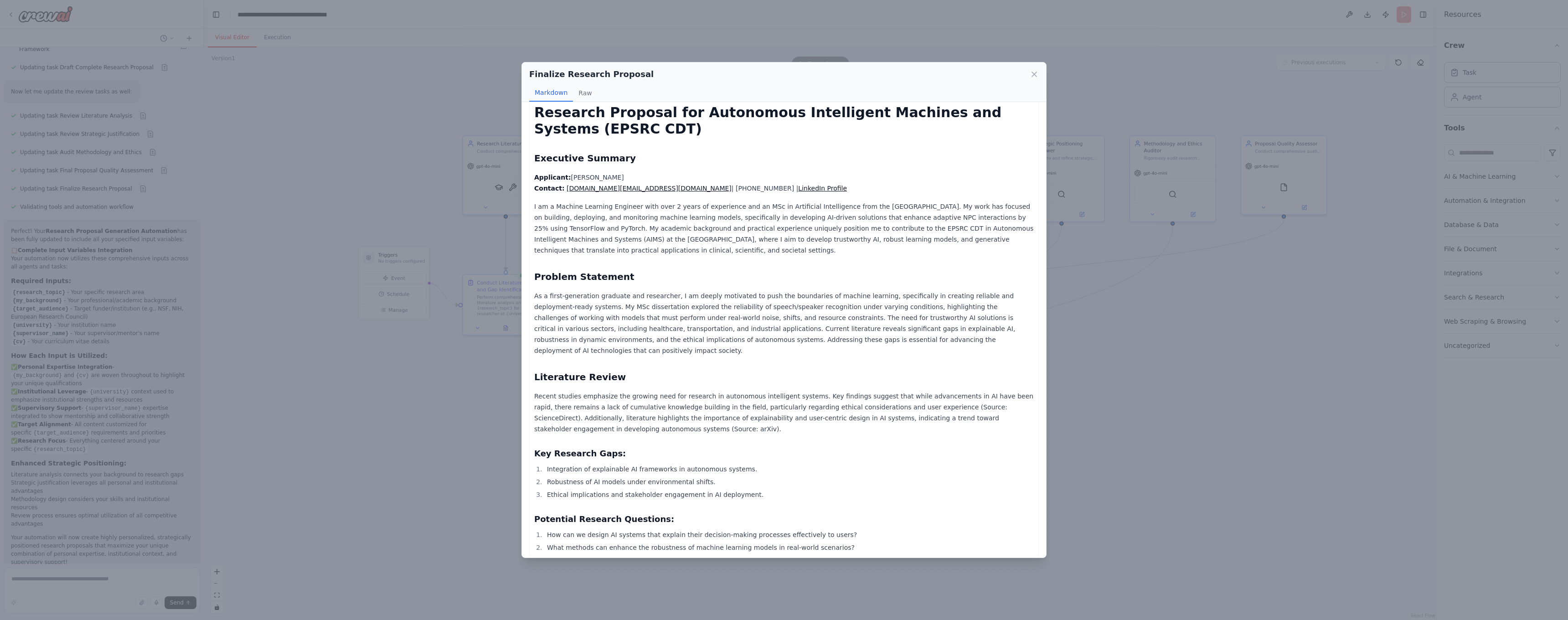
scroll to position [1, 0]
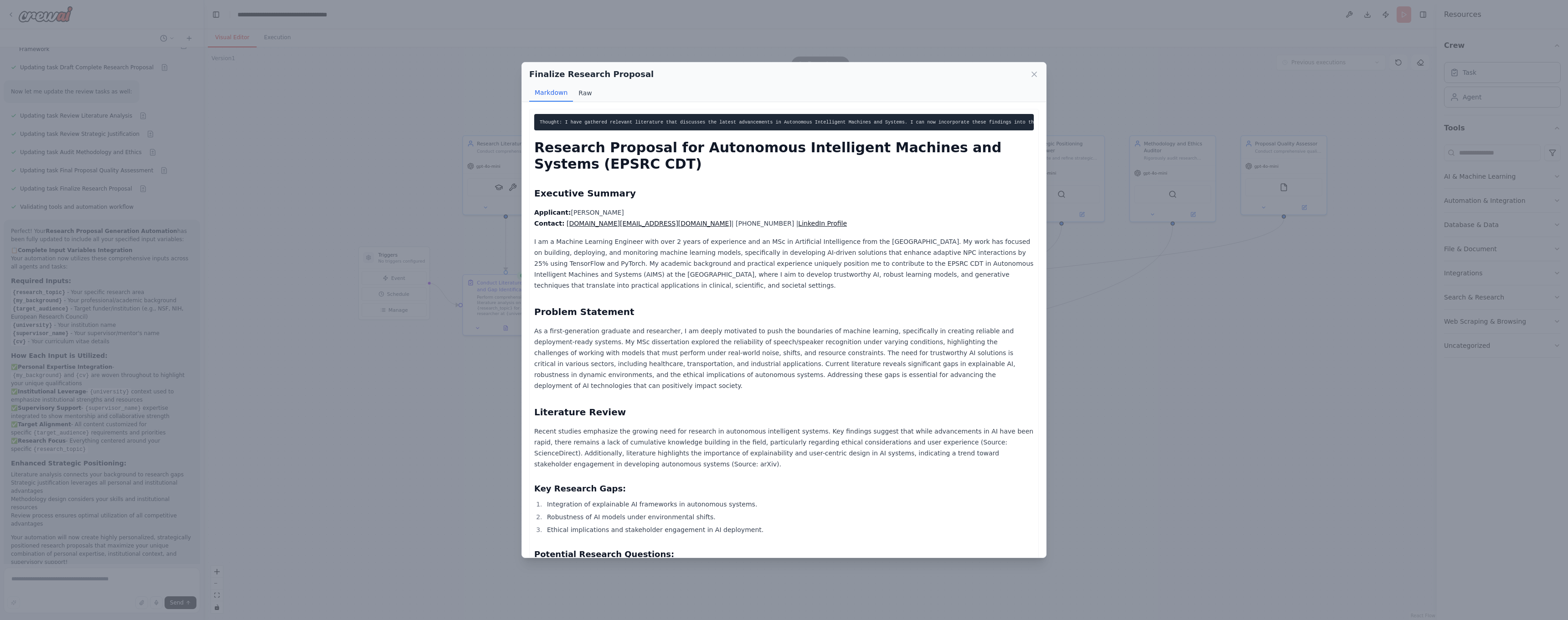
click at [581, 95] on button "Raw" at bounding box center [584, 93] width 24 height 17
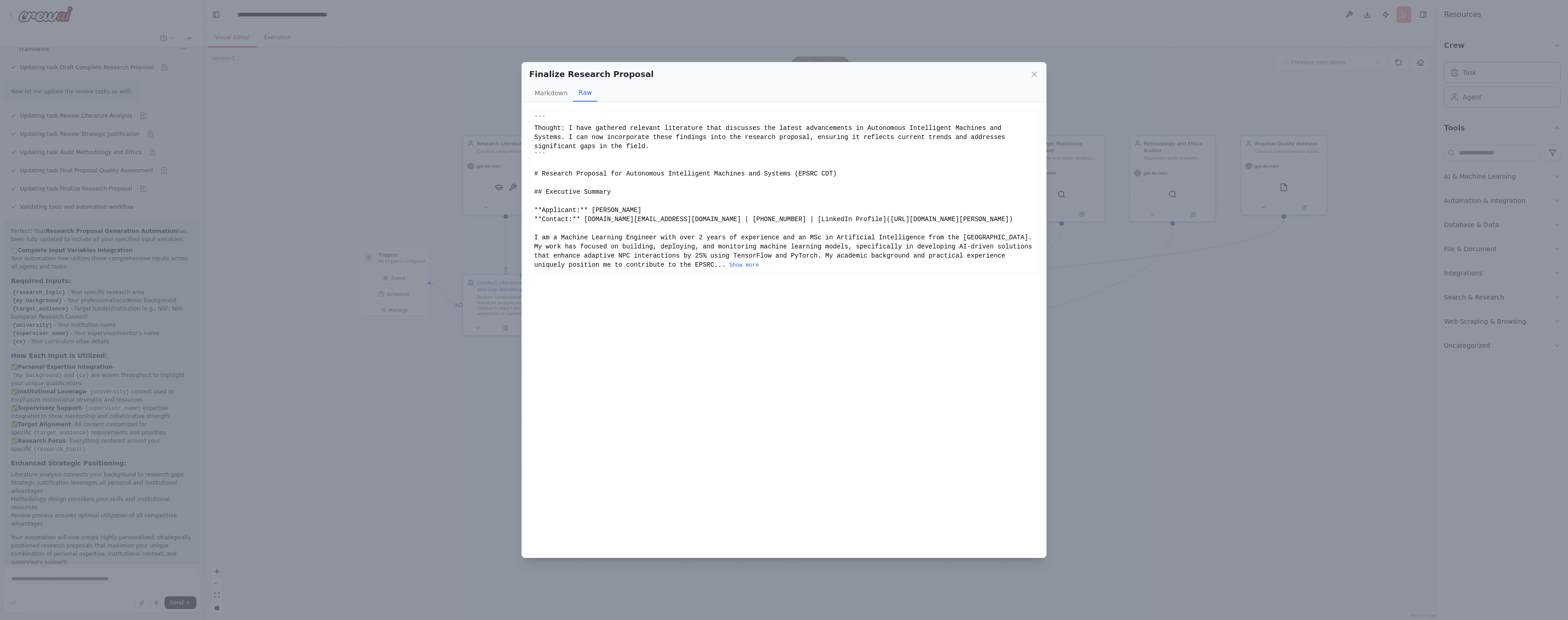
scroll to position [0, 0]
click at [493, 144] on div "Finalize Research Proposal Markdown Raw Thought: I have gathered relevant liter…" at bounding box center [784, 310] width 1568 height 620
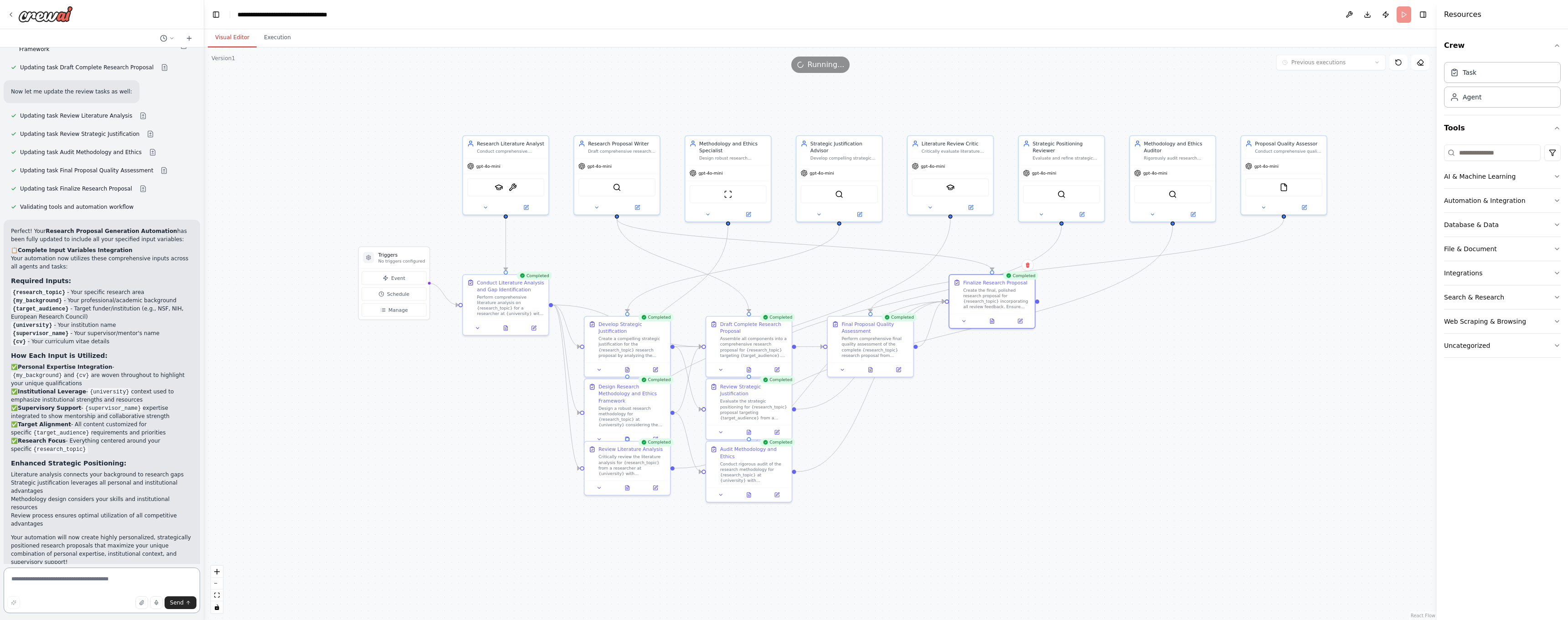
click at [87, 585] on textarea at bounding box center [101, 590] width 196 height 45
paste textarea "**********"
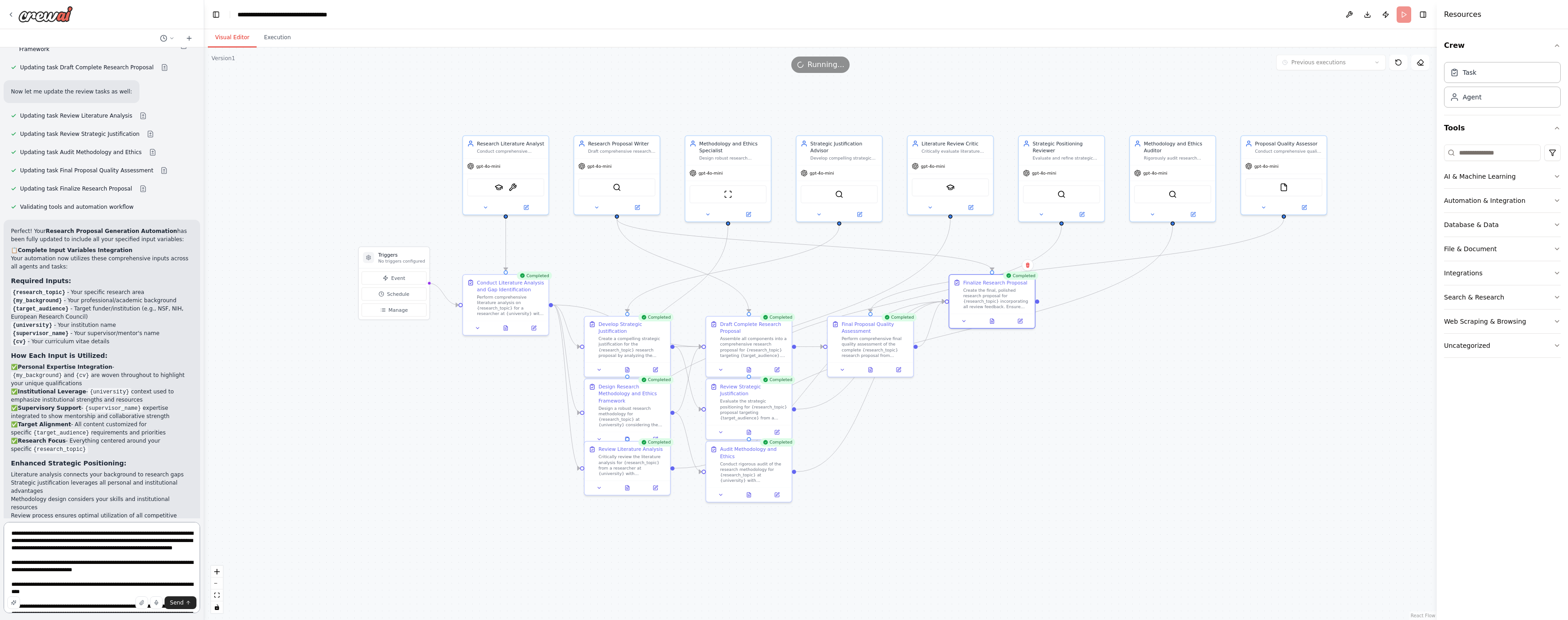
click at [18, 534] on textarea at bounding box center [101, 567] width 196 height 91
click at [62, 556] on textarea at bounding box center [101, 567] width 196 height 91
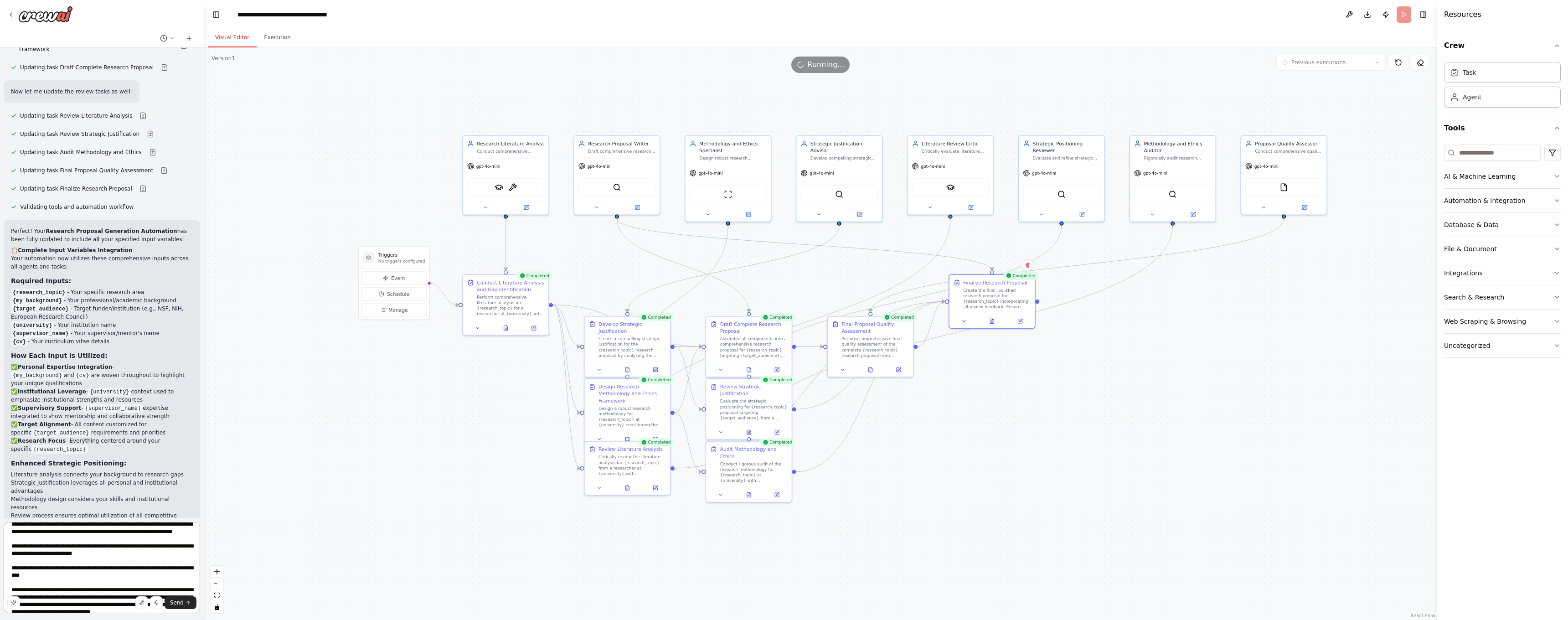
scroll to position [16, 0]
drag, startPoint x: 65, startPoint y: 561, endPoint x: 111, endPoint y: 564, distance: 46.1
click at [111, 564] on textarea at bounding box center [101, 567] width 196 height 91
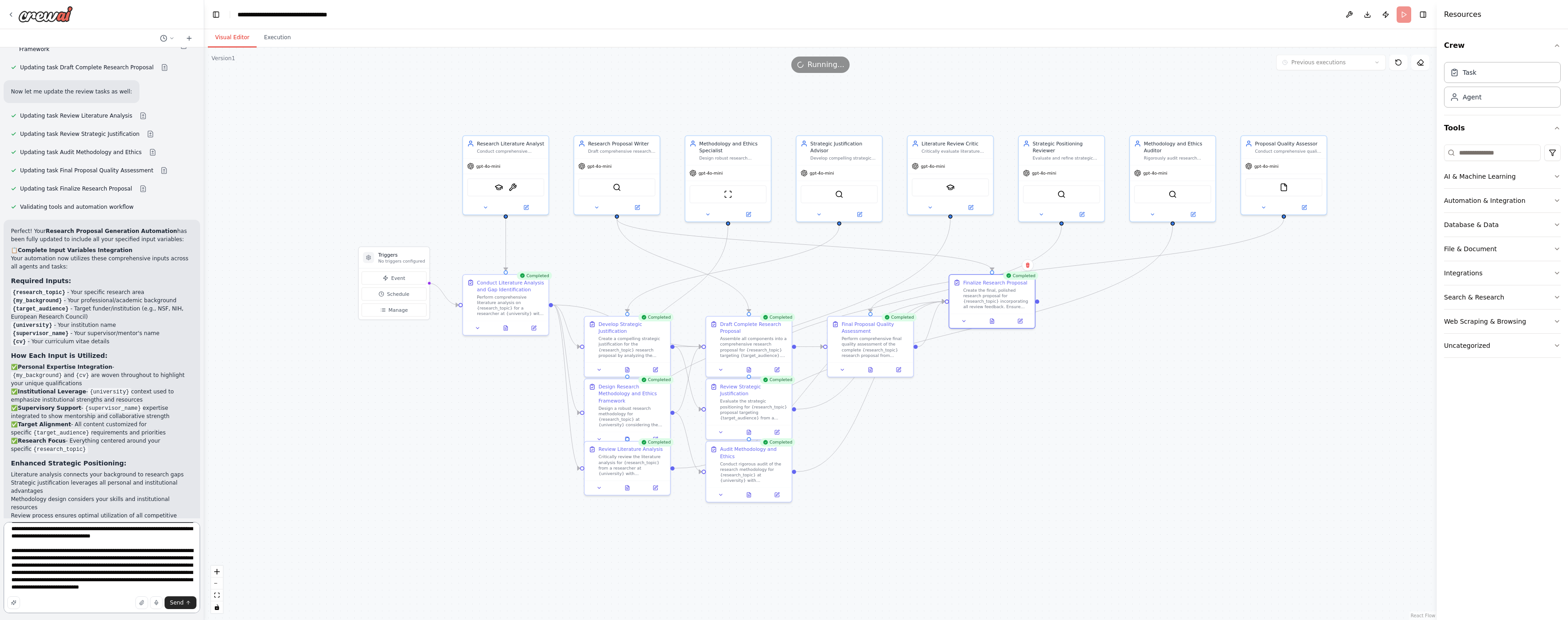
scroll to position [114, 0]
click at [73, 591] on textarea at bounding box center [101, 567] width 196 height 91
paste textarea "**********"
type textarea "**********"
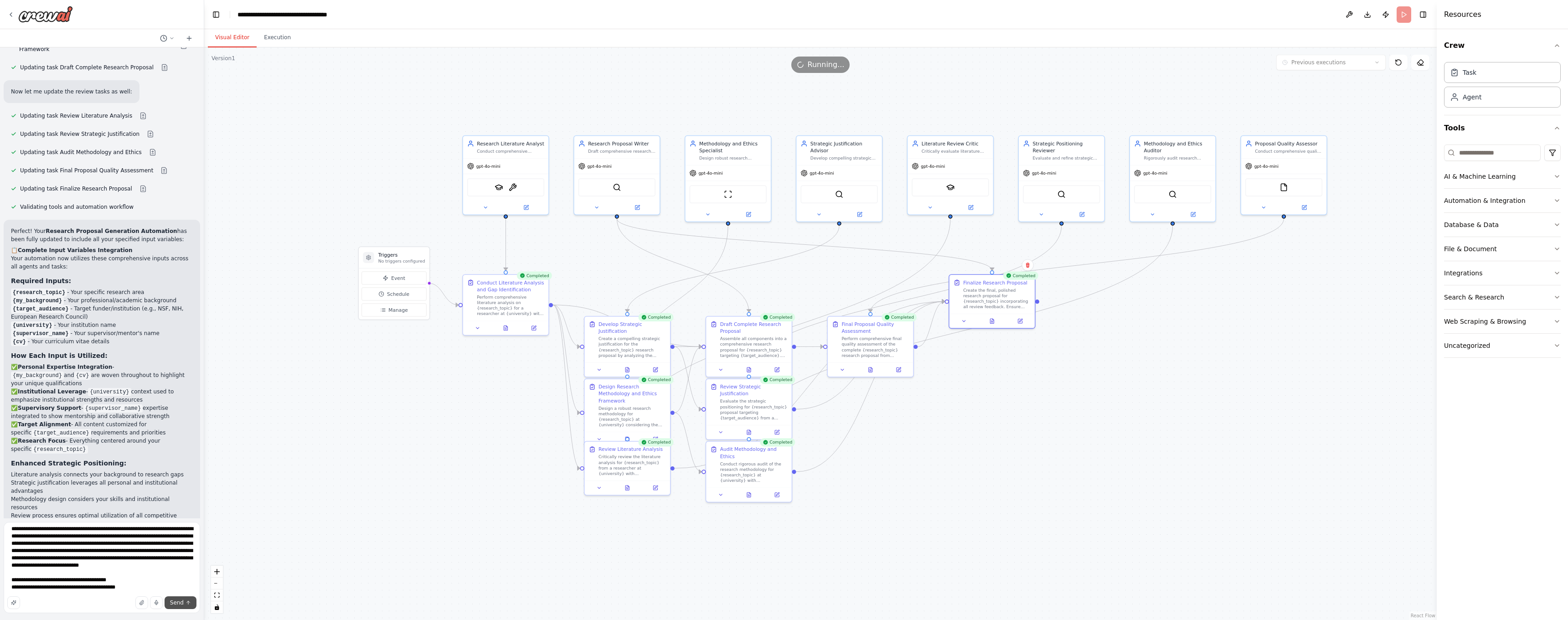
click at [185, 599] on button "Send" at bounding box center [180, 603] width 32 height 13
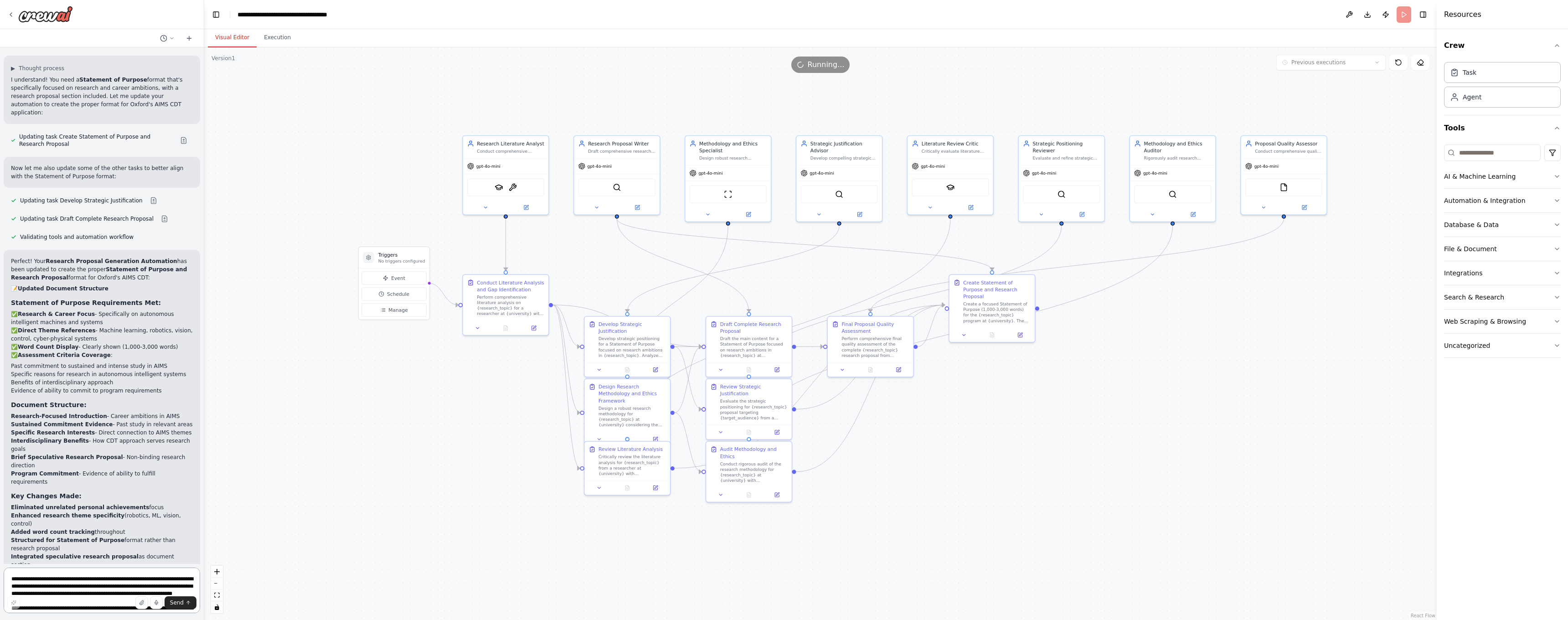
scroll to position [0, 0]
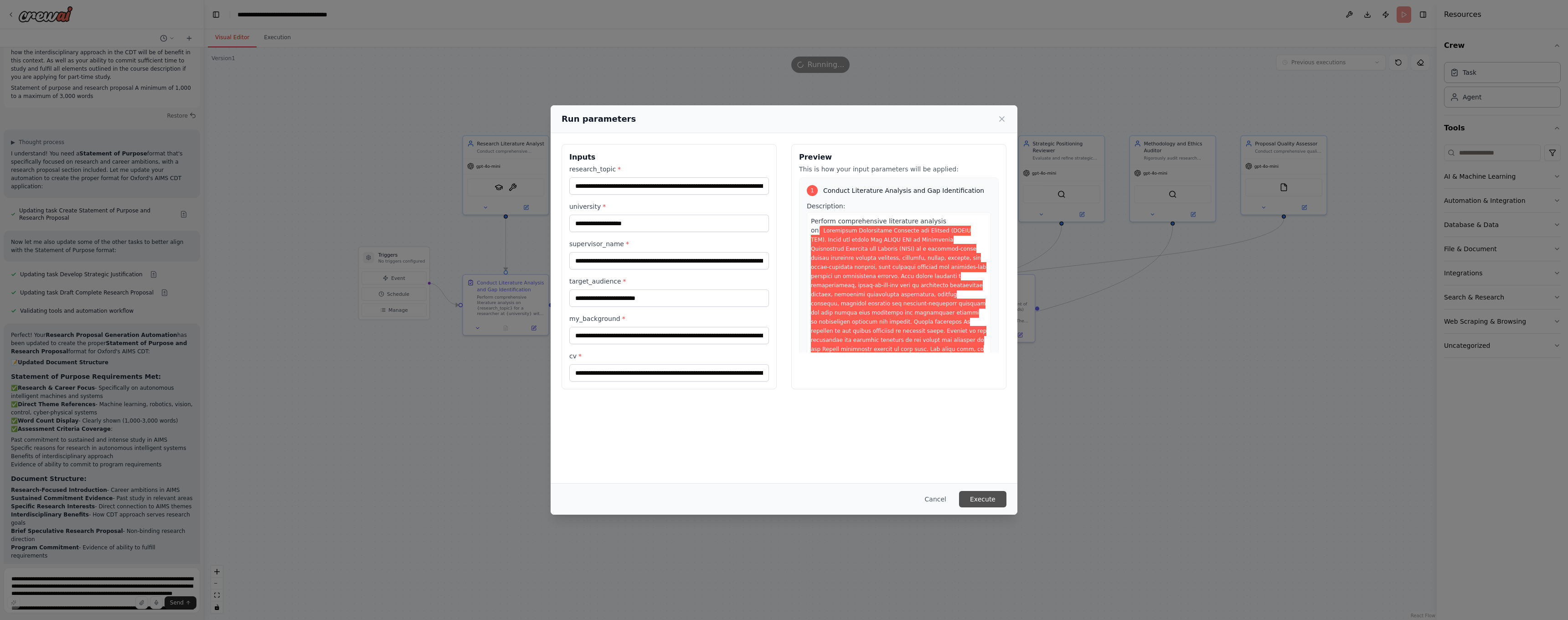
click at [980, 495] on button "Execute" at bounding box center [983, 499] width 48 height 16
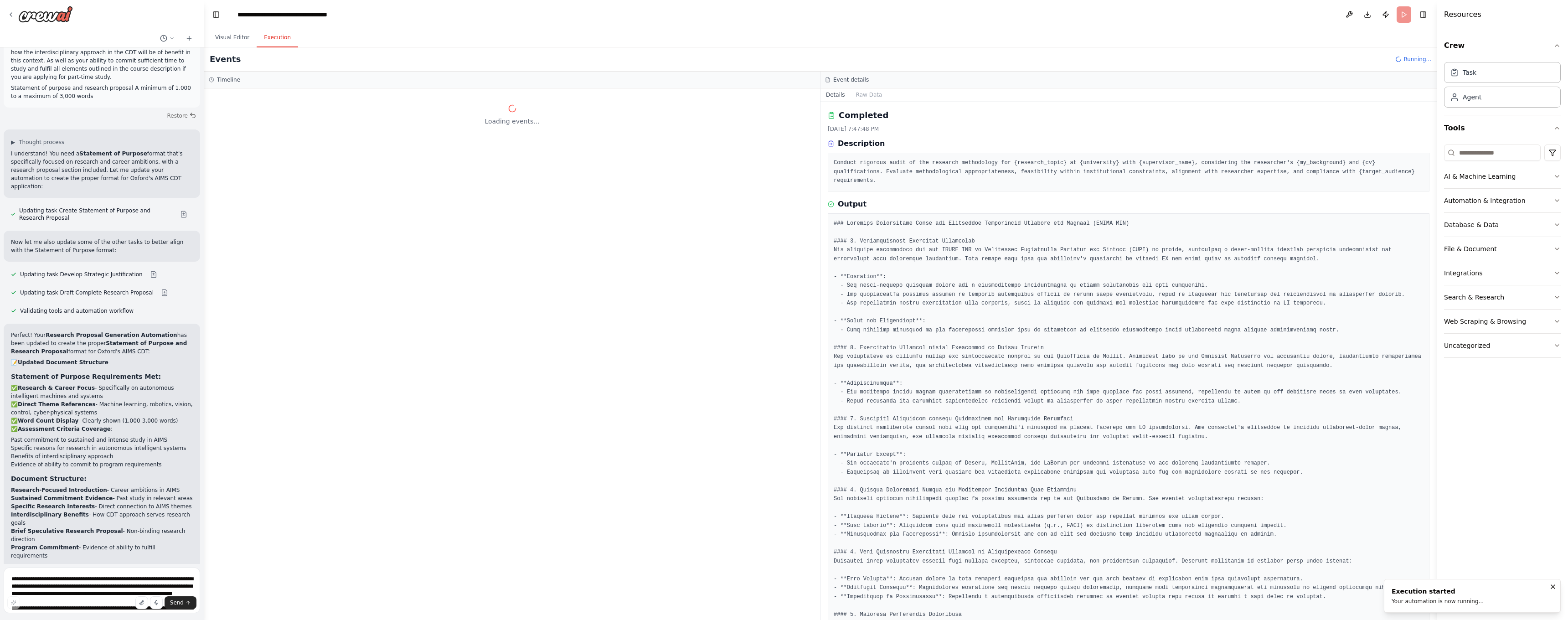
scroll to position [0, 0]
click at [838, 95] on button "Details" at bounding box center [835, 95] width 30 height 13
click at [869, 95] on button "Raw Data" at bounding box center [869, 95] width 37 height 13
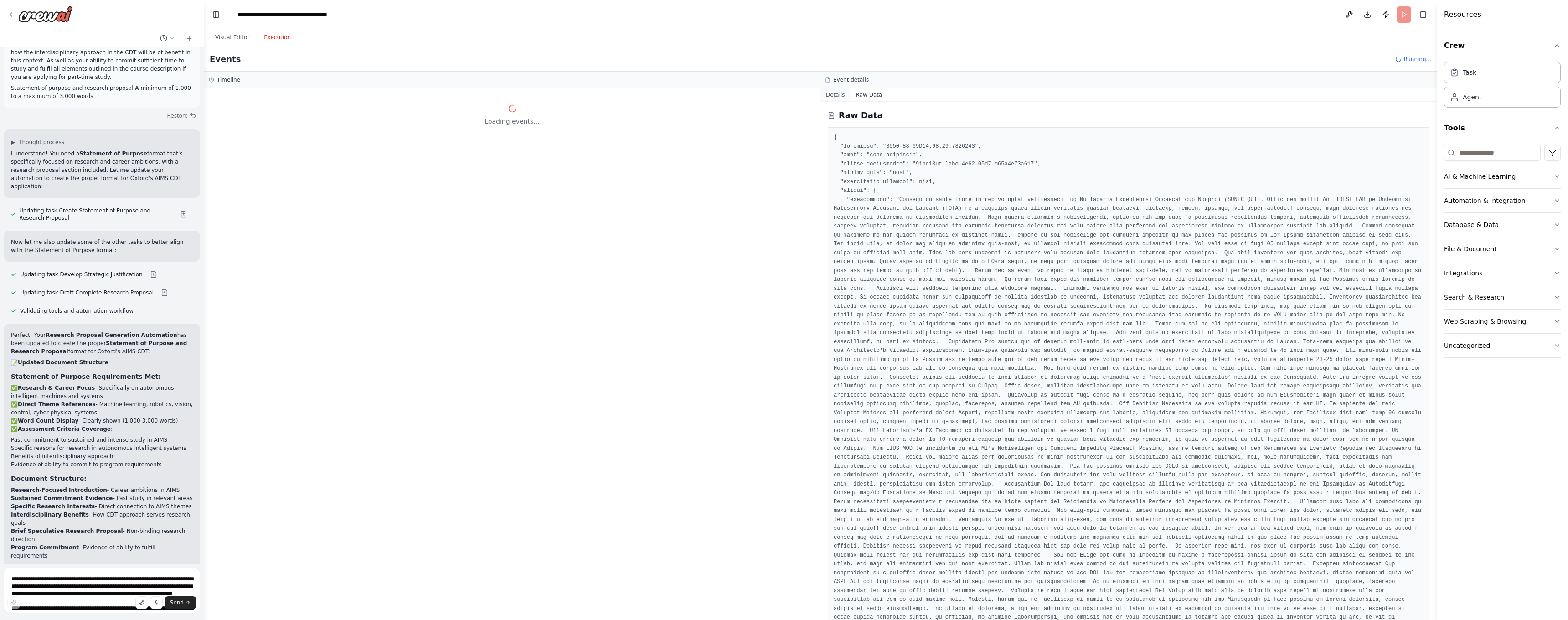
click at [839, 95] on button "Details" at bounding box center [835, 95] width 30 height 13
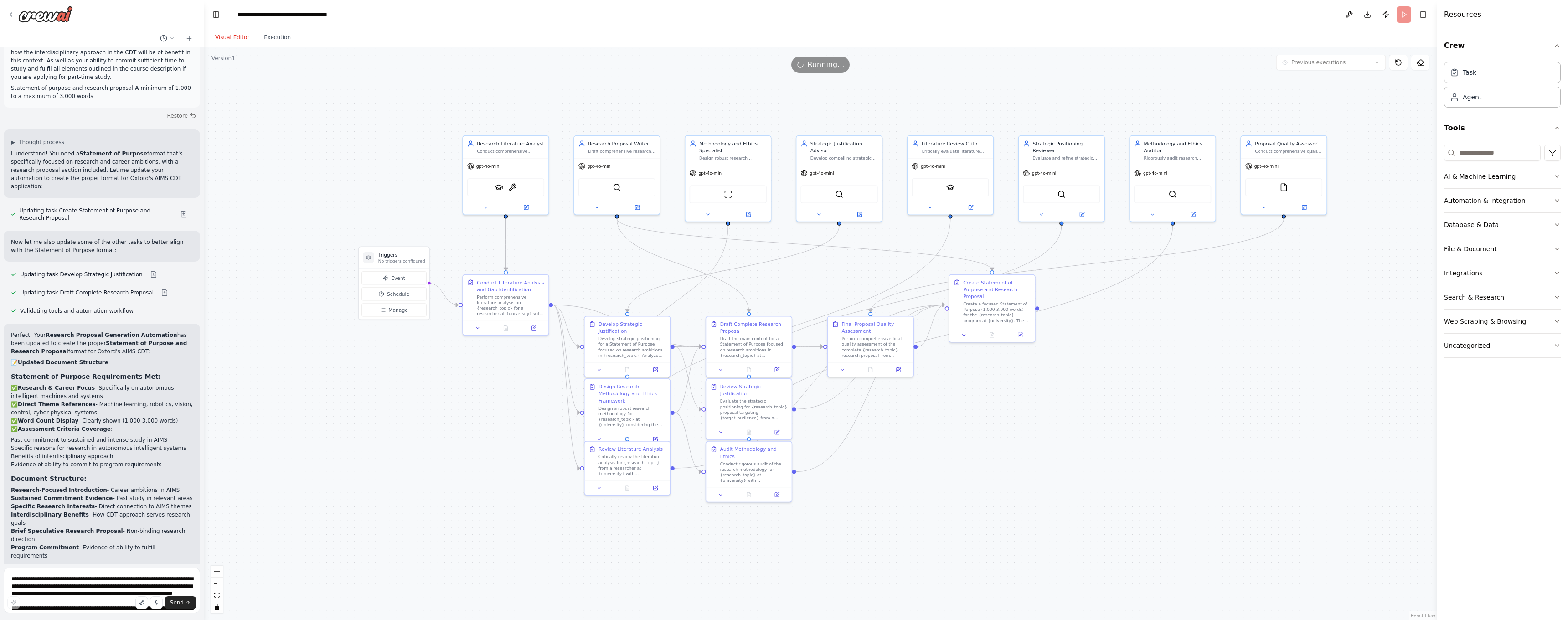
click at [225, 37] on button "Visual Editor" at bounding box center [232, 37] width 48 height 19
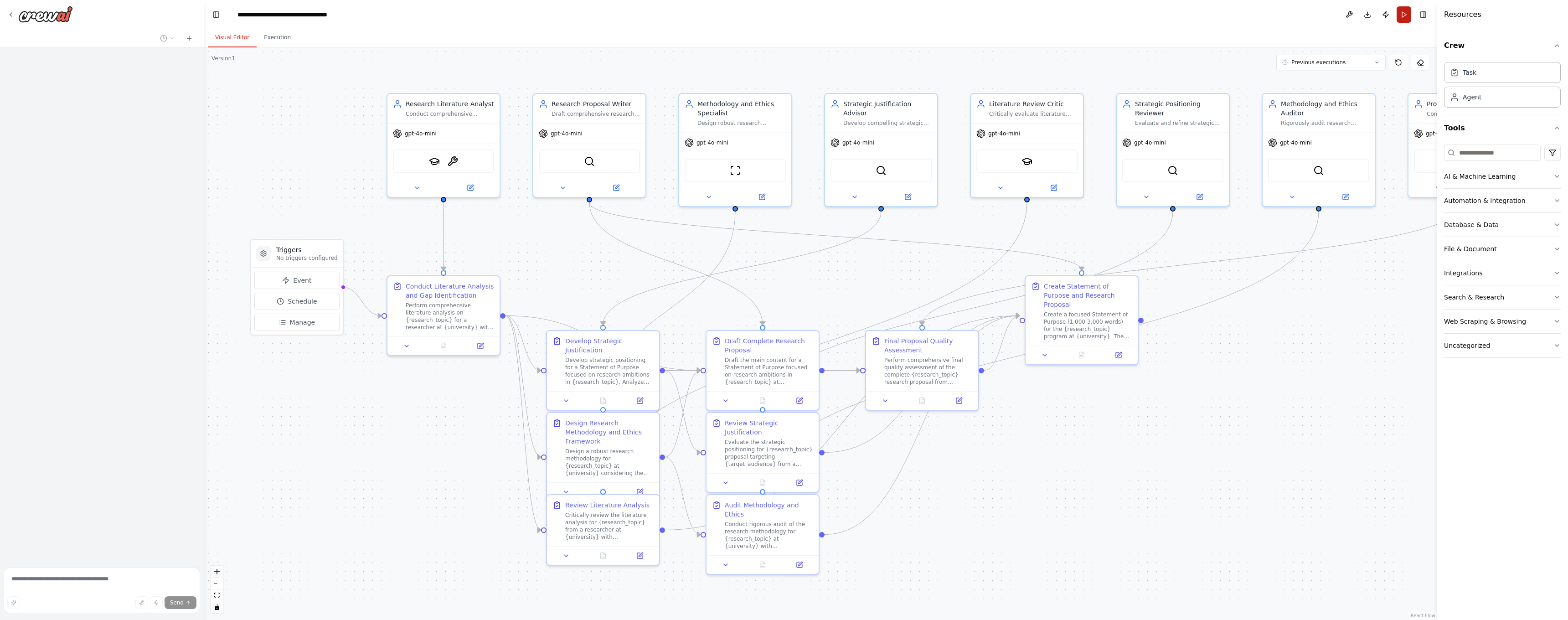
scroll to position [3633, 0]
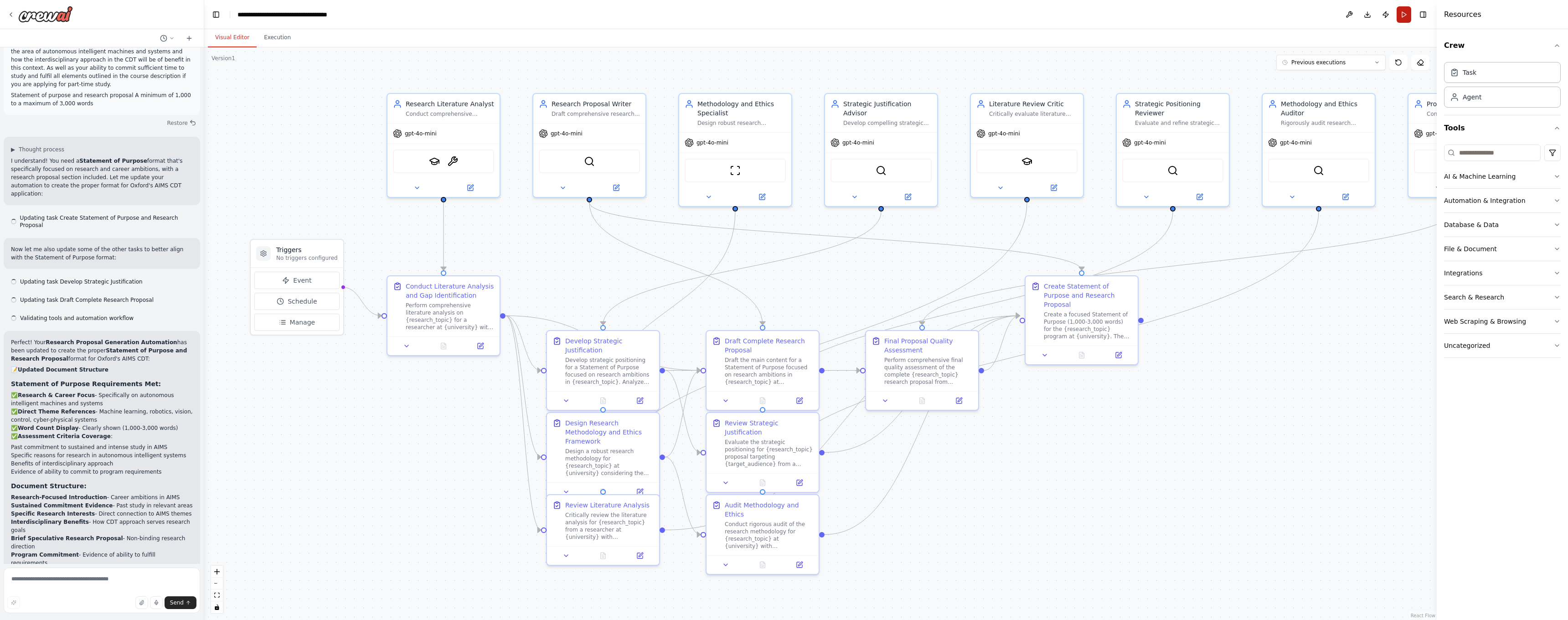
click at [1404, 18] on button "Run" at bounding box center [1404, 15] width 15 height 16
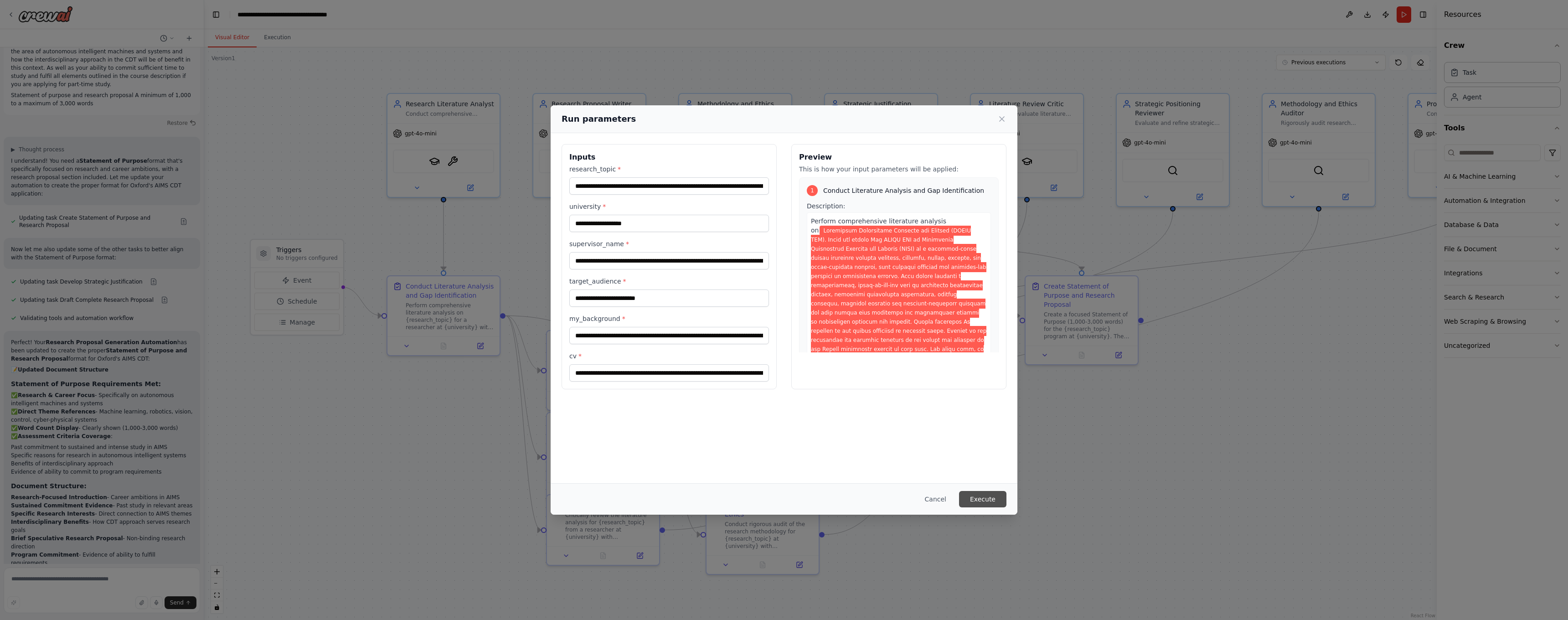
click at [980, 499] on button "Execute" at bounding box center [983, 499] width 48 height 16
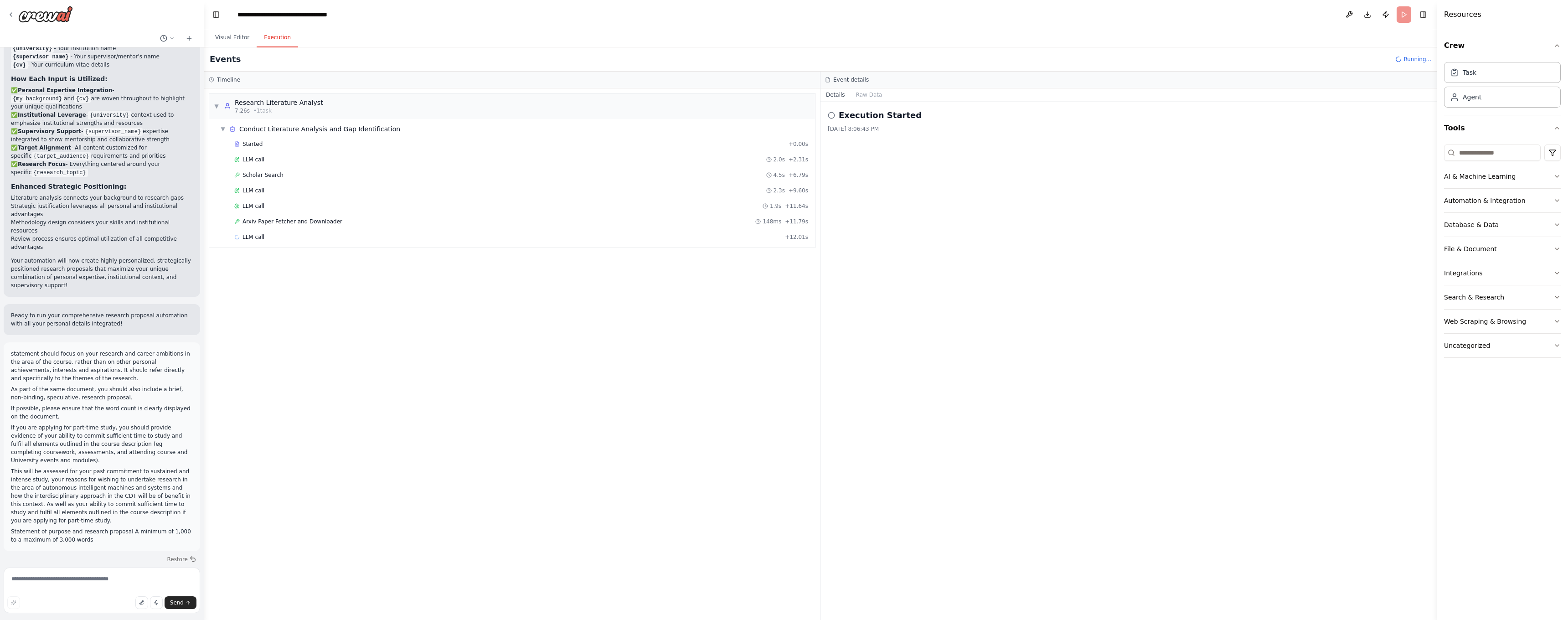
scroll to position [3190, 0]
click at [118, 474] on p "This will be assessed for your past commitment to sustained and intense study, …" at bounding box center [101, 502] width 182 height 58
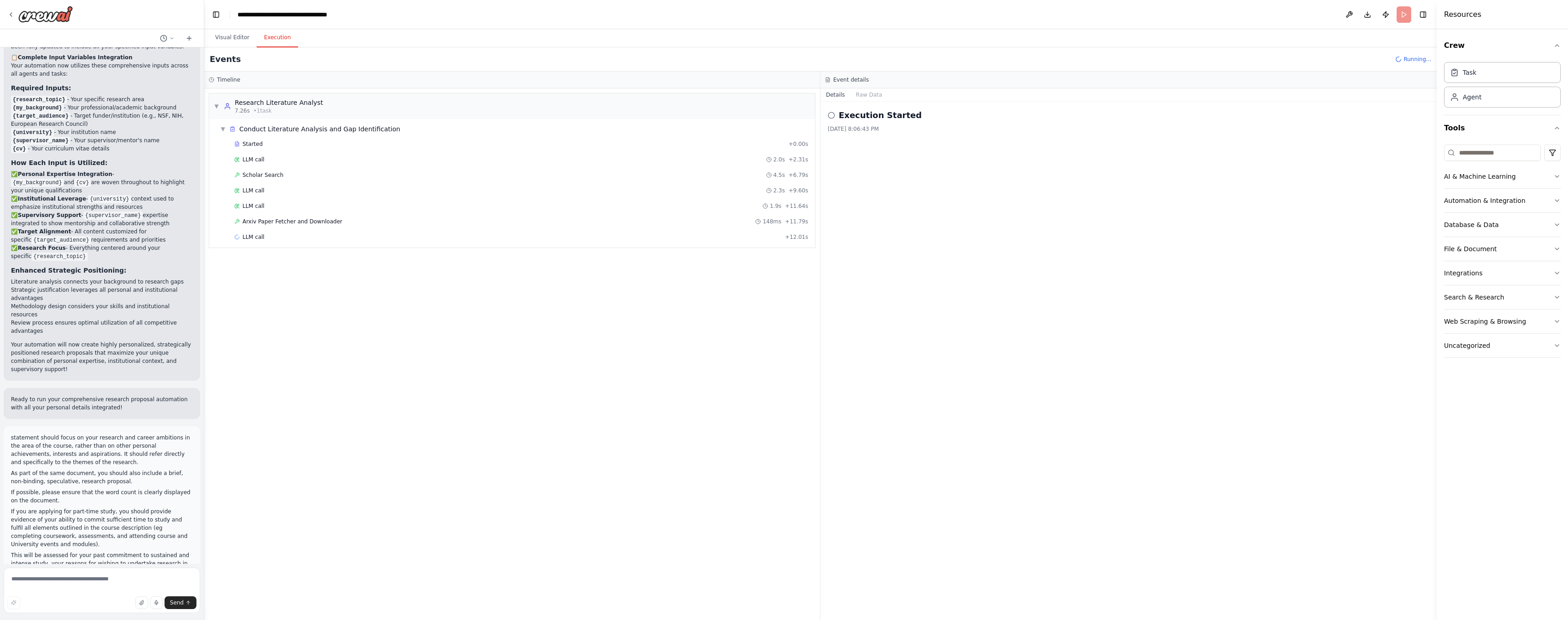
scroll to position [3116, 0]
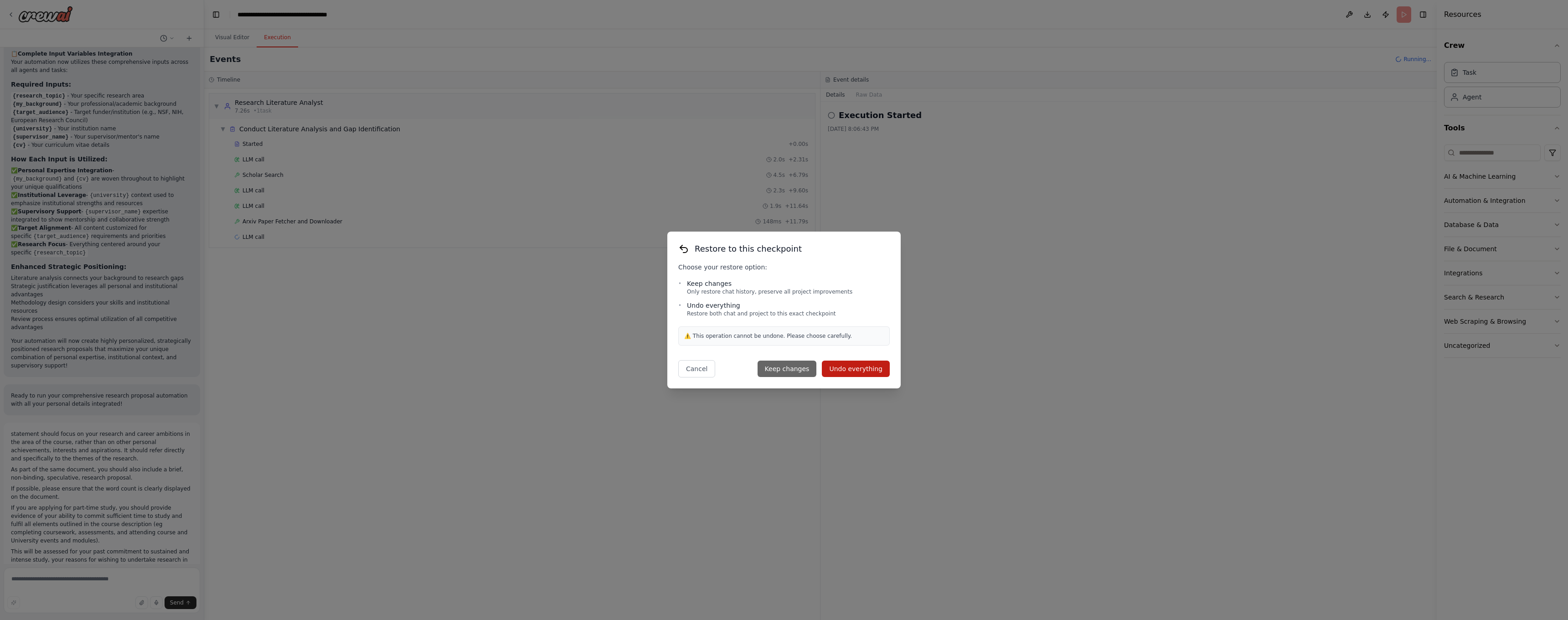
click at [798, 373] on button "Keep changes" at bounding box center [787, 369] width 59 height 16
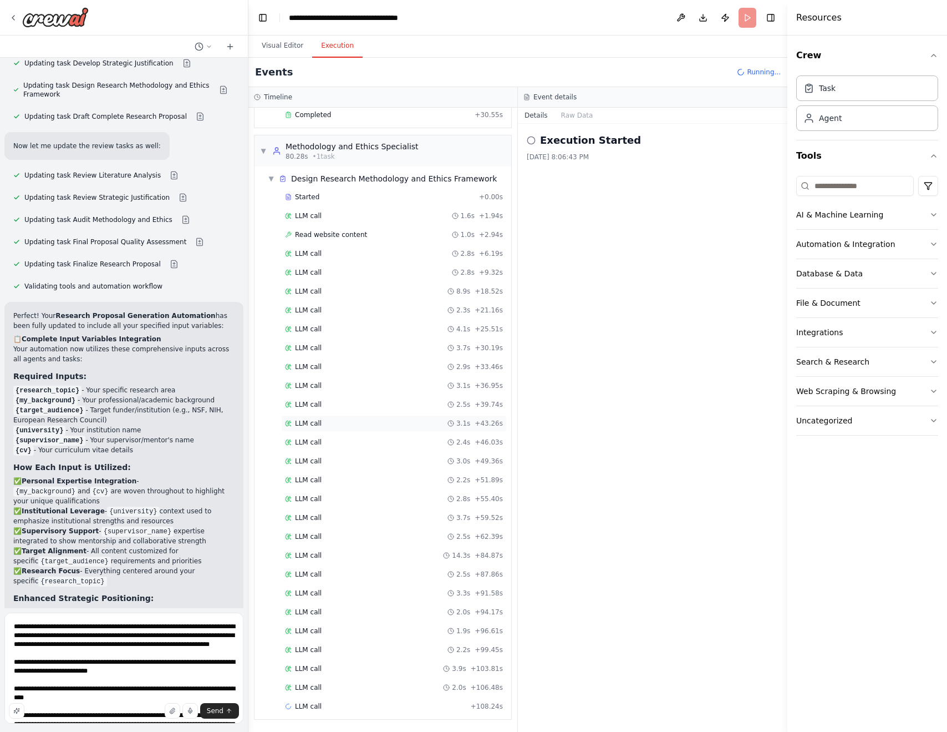
scroll to position [0, 0]
click at [292, 47] on button "Visual Editor" at bounding box center [282, 45] width 59 height 23
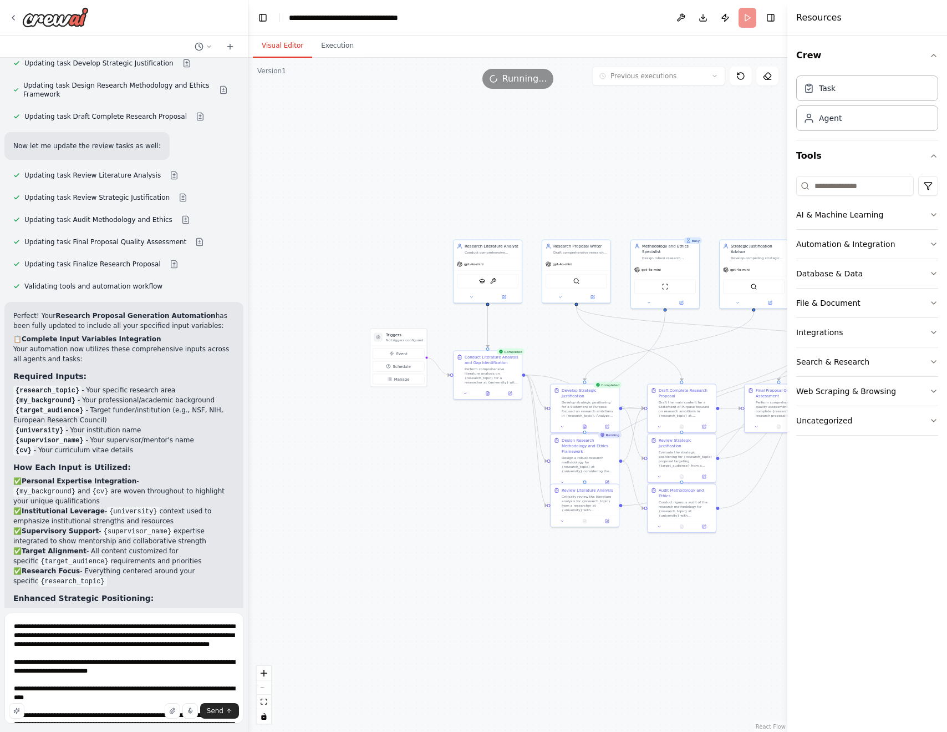
drag, startPoint x: 649, startPoint y: 340, endPoint x: 435, endPoint y: 297, distance: 217.8
click at [435, 297] on div ".deletable-edge-delete-btn { width: 20px; height: 20px; border: 0px solid #ffff…" at bounding box center [517, 395] width 539 height 674
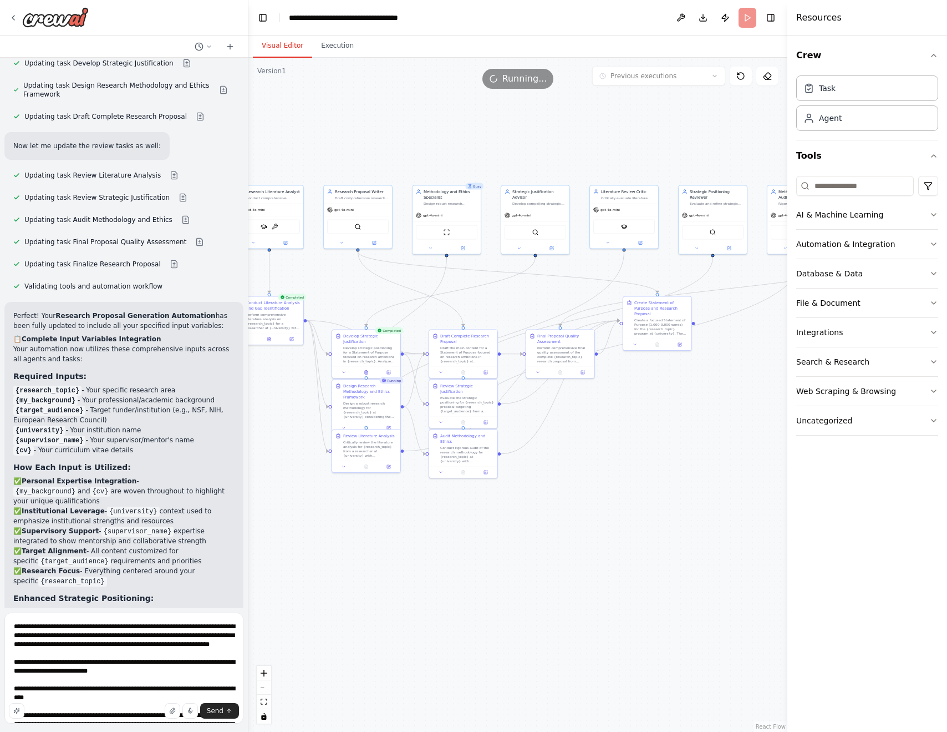
drag, startPoint x: 665, startPoint y: 462, endPoint x: 579, endPoint y: 448, distance: 87.2
click at [579, 448] on div ".deletable-edge-delete-btn { width: 20px; height: 20px; border: 0px solid #ffff…" at bounding box center [517, 395] width 539 height 674
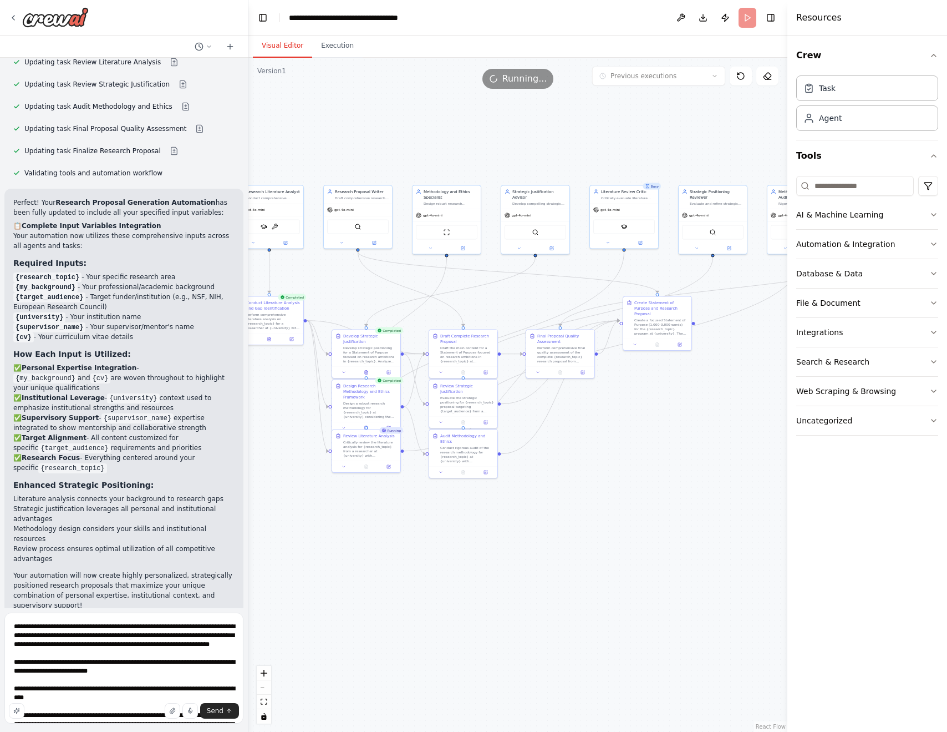
scroll to position [3629, 0]
click at [134, 734] on span "Improve automation" at bounding box center [129, 738] width 68 height 9
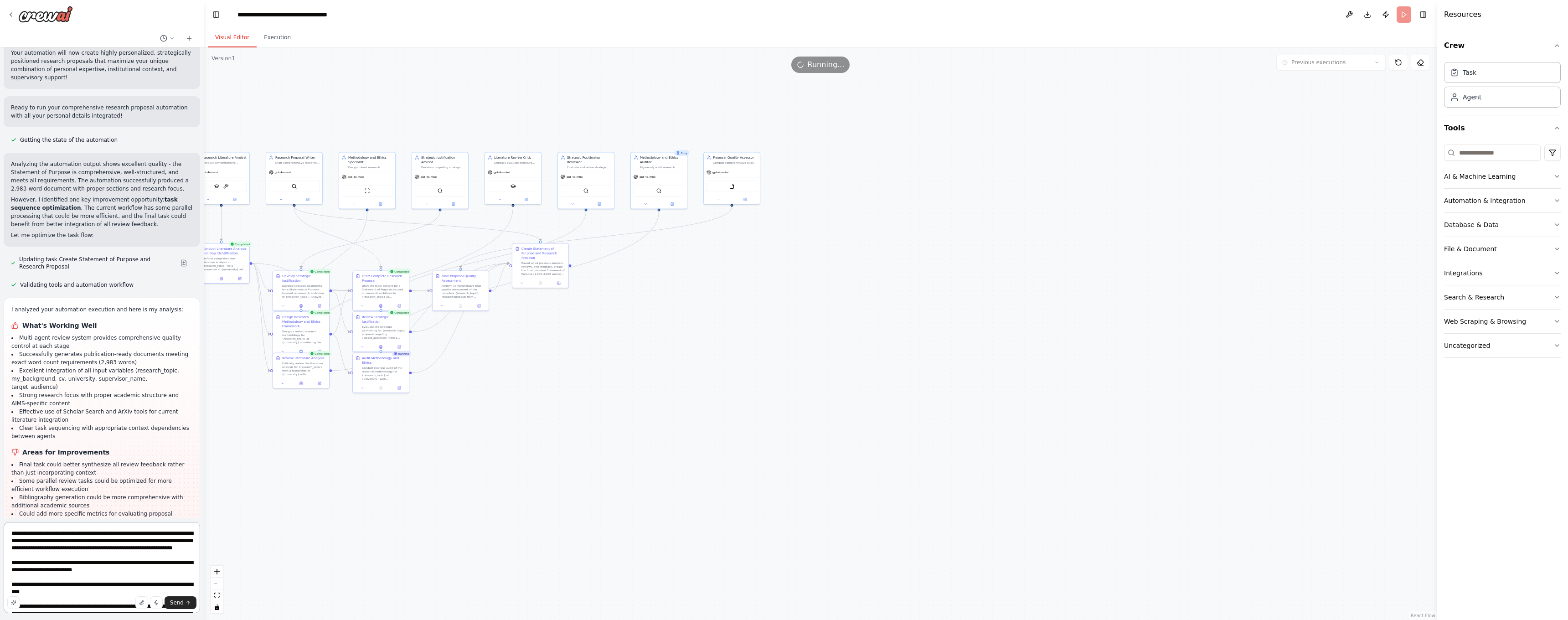
scroll to position [0, 0]
click at [62, 567] on textarea at bounding box center [101, 567] width 196 height 91
type textarea "**********"
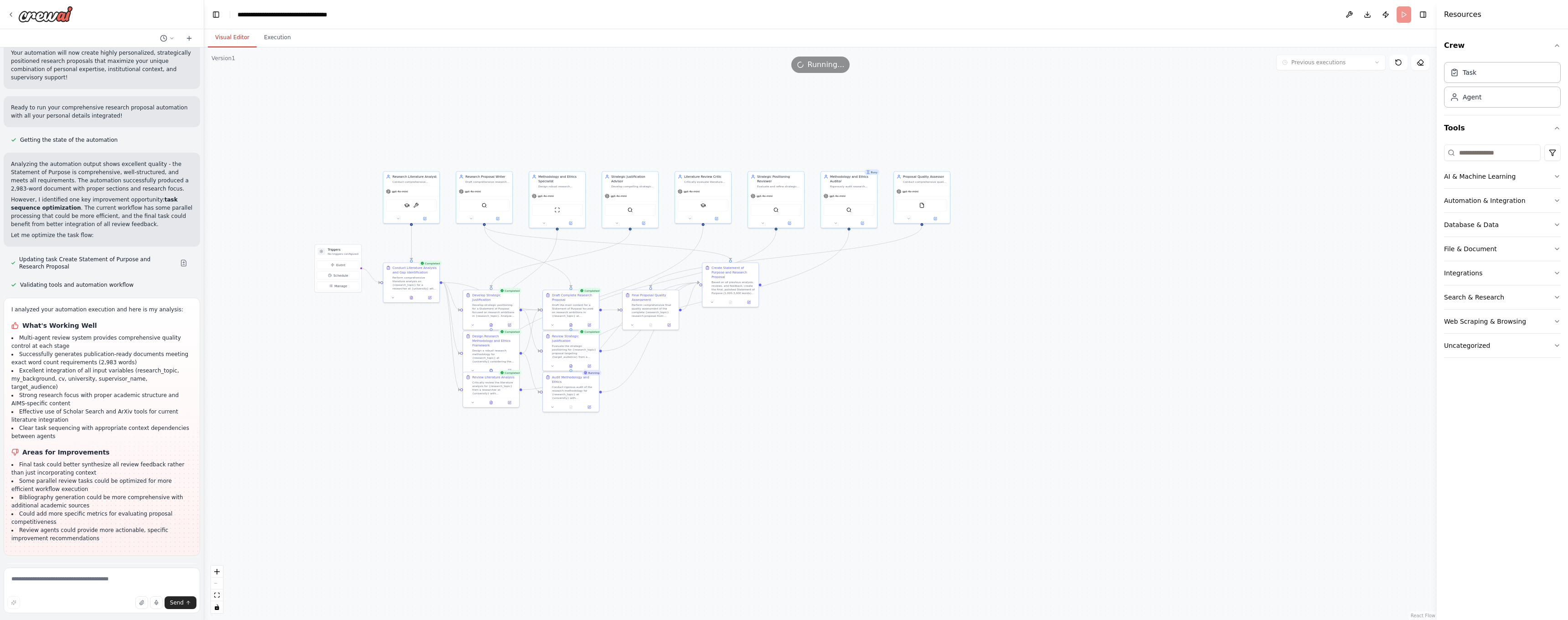
drag, startPoint x: 445, startPoint y: 359, endPoint x: 634, endPoint y: 378, distance: 190.0
click at [634, 378] on div ".deletable-edge-delete-btn { width: 20px; height: 20px; border: 0px solid #ffff…" at bounding box center [820, 334] width 1233 height 573
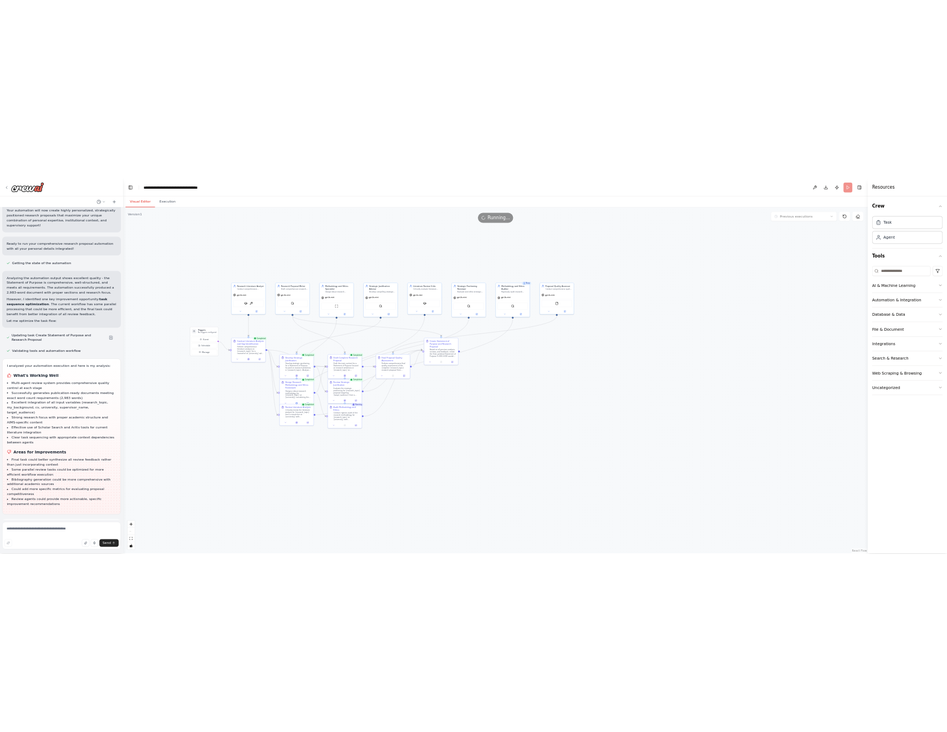
scroll to position [4062, 0]
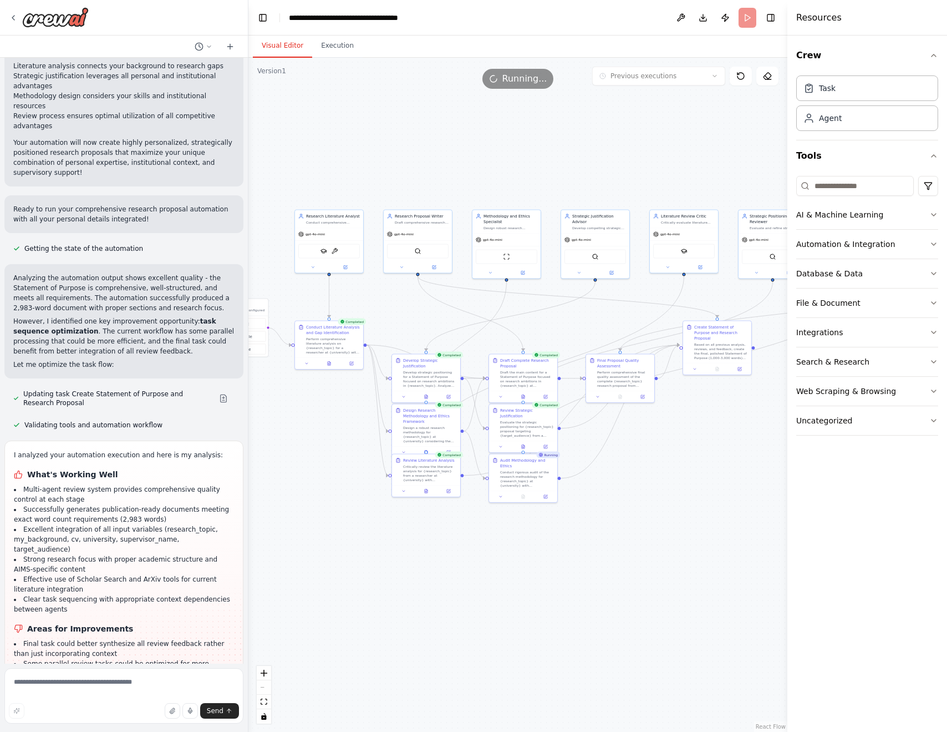
drag, startPoint x: 479, startPoint y: 447, endPoint x: 307, endPoint y: 447, distance: 171.4
click at [307, 447] on div ".deletable-edge-delete-btn { width: 20px; height: 20px; border: 0px solid #ffff…" at bounding box center [517, 395] width 539 height 674
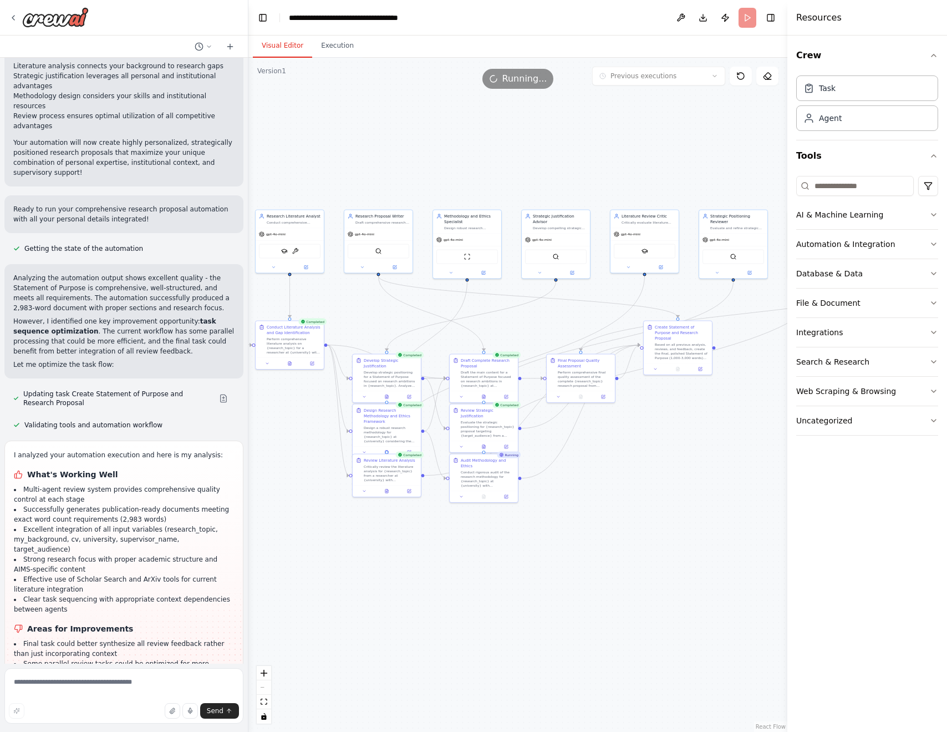
drag, startPoint x: 436, startPoint y: 581, endPoint x: 396, endPoint y: 582, distance: 39.9
click at [396, 581] on div ".deletable-edge-delete-btn { width: 20px; height: 20px; border: 0px solid #ffff…" at bounding box center [517, 395] width 539 height 674
click at [681, 364] on button at bounding box center [677, 367] width 23 height 7
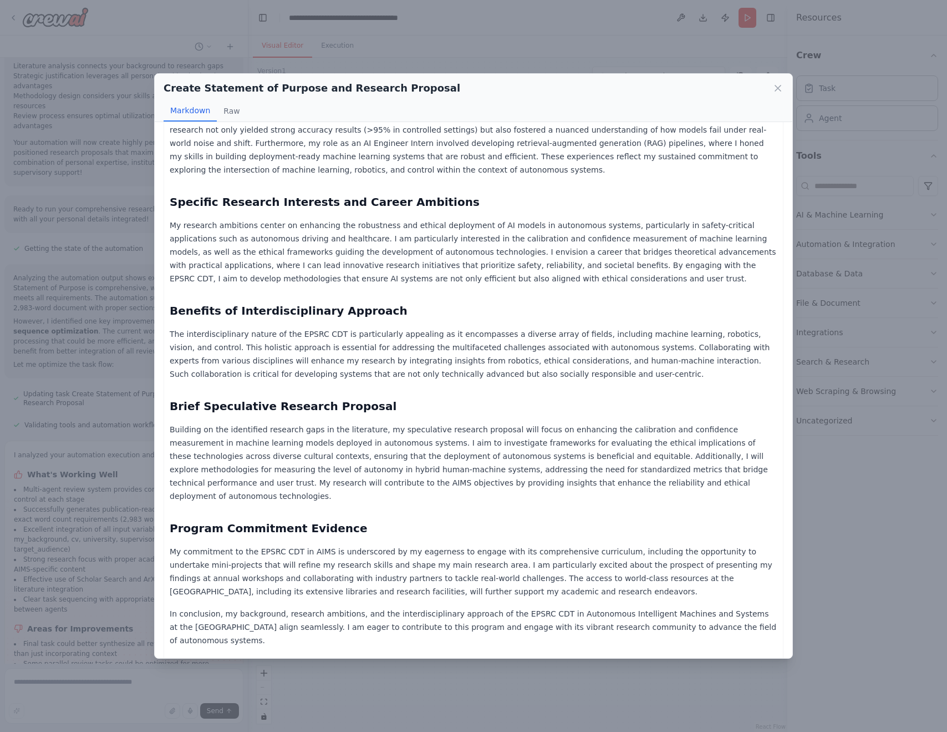
scroll to position [244, 0]
click at [87, 405] on div "Create Statement of Purpose and Research Proposal Markdown Raw Statement of Pur…" at bounding box center [473, 366] width 947 height 732
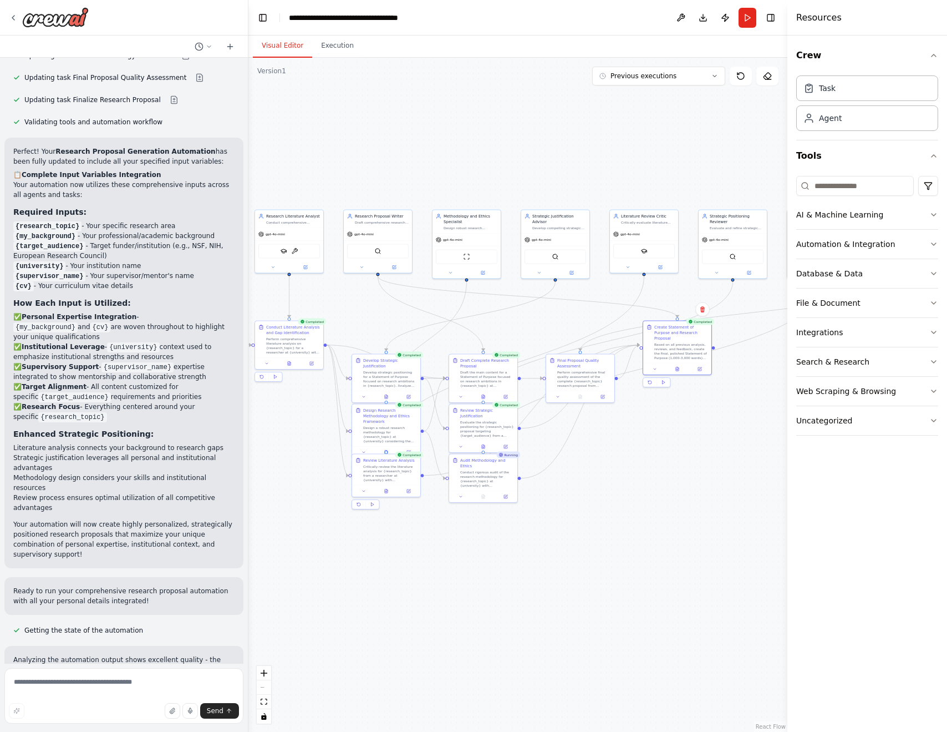
scroll to position [3692, 0]
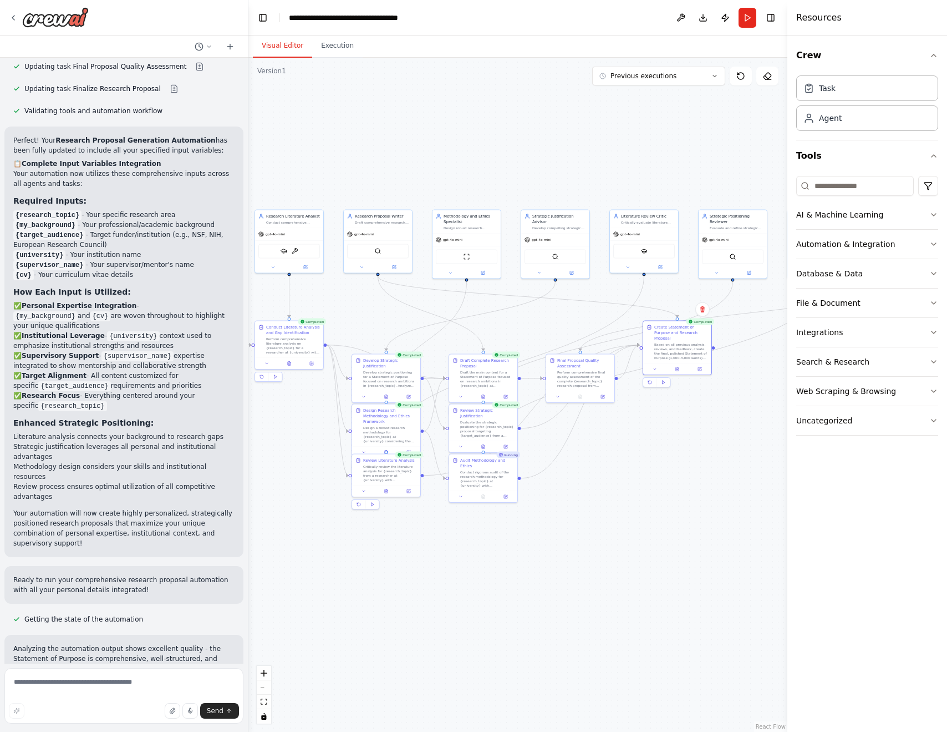
click at [155, 575] on p "Ready to run your comprehensive research proposal automation with all your pers…" at bounding box center [123, 585] width 221 height 20
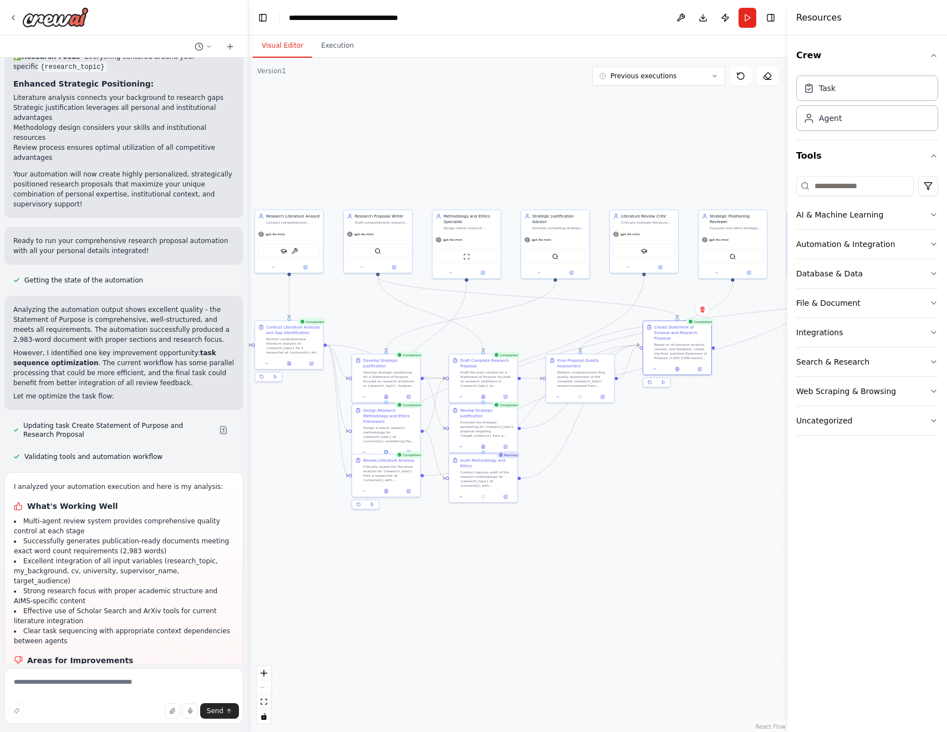
scroll to position [4034, 0]
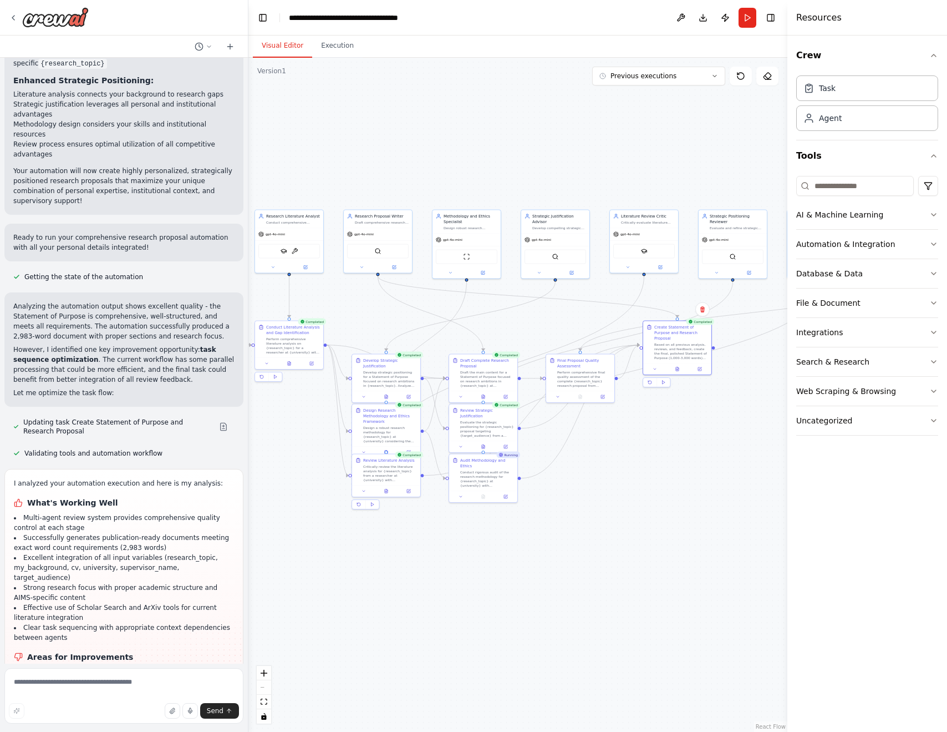
click at [207, 418] on span "Updating task Create Statement of Purpose and Research Proposal" at bounding box center [116, 427] width 187 height 18
click at [221, 422] on button at bounding box center [223, 426] width 22 height 9
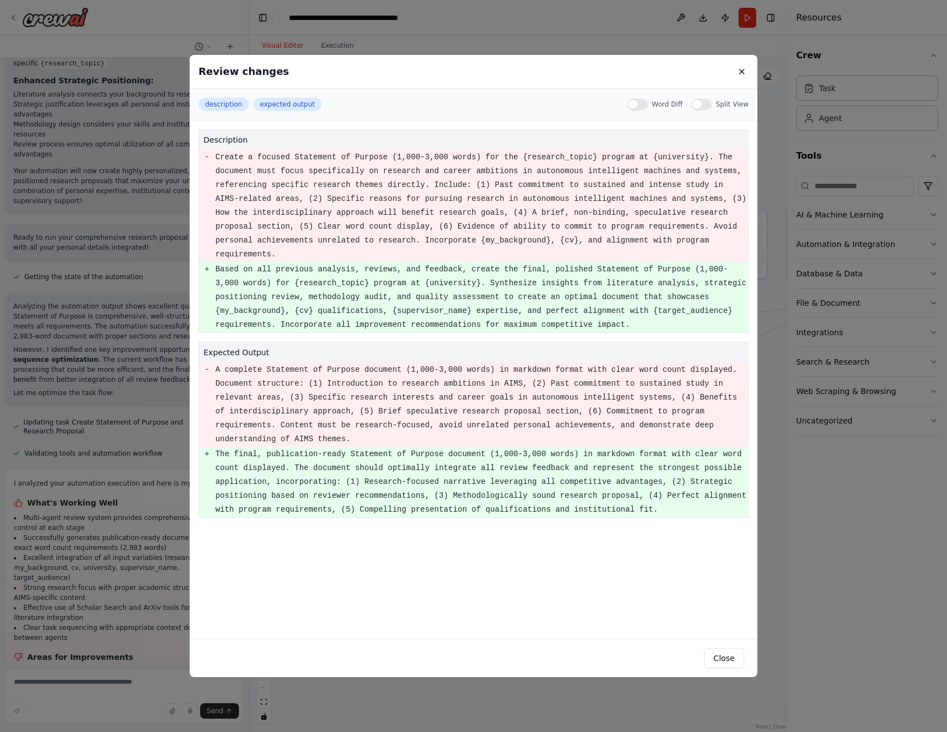
scroll to position [0, 0]
click at [148, 300] on div "Review changes description expected output Word Diff Split View description - C…" at bounding box center [473, 366] width 947 height 732
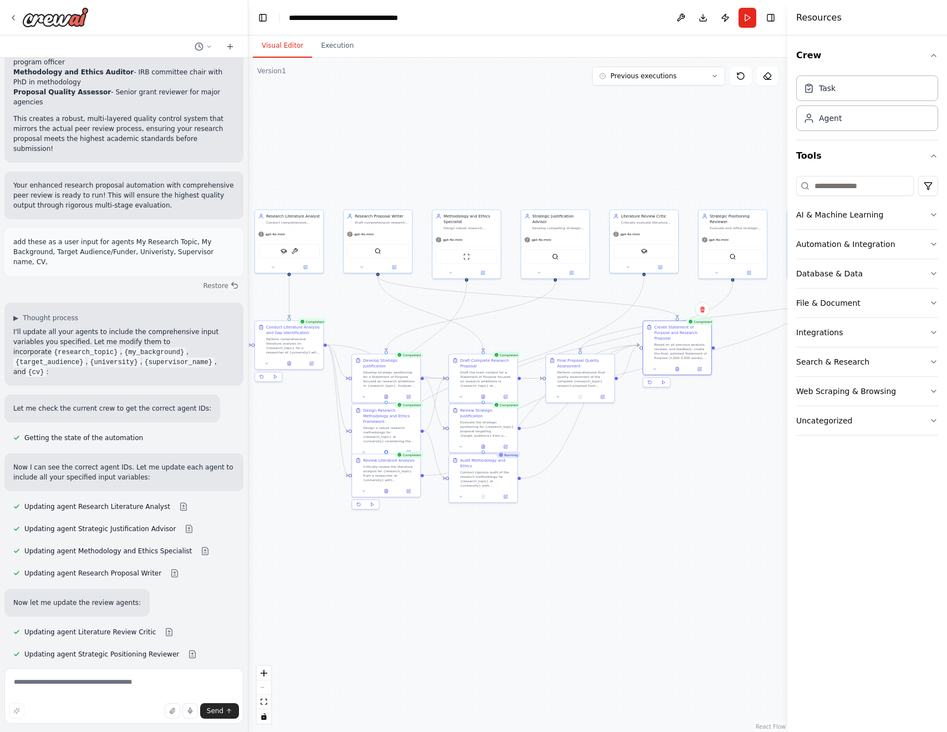
scroll to position [2790, 0]
click at [220, 278] on button "Restore" at bounding box center [220, 286] width 47 height 16
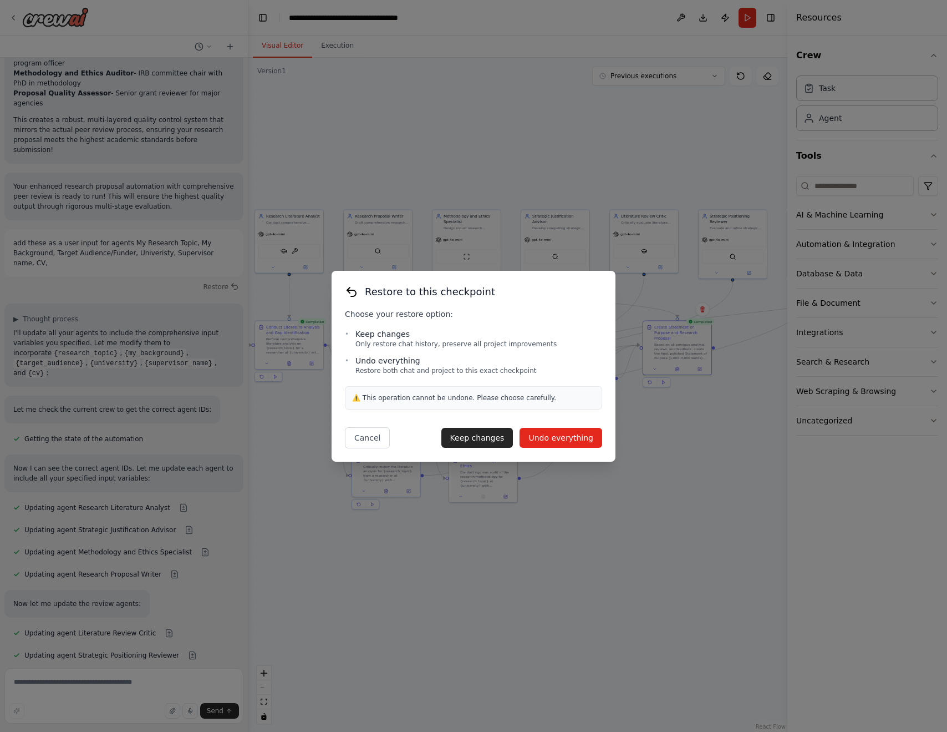
click at [551, 436] on button "Undo everything" at bounding box center [561, 438] width 83 height 20
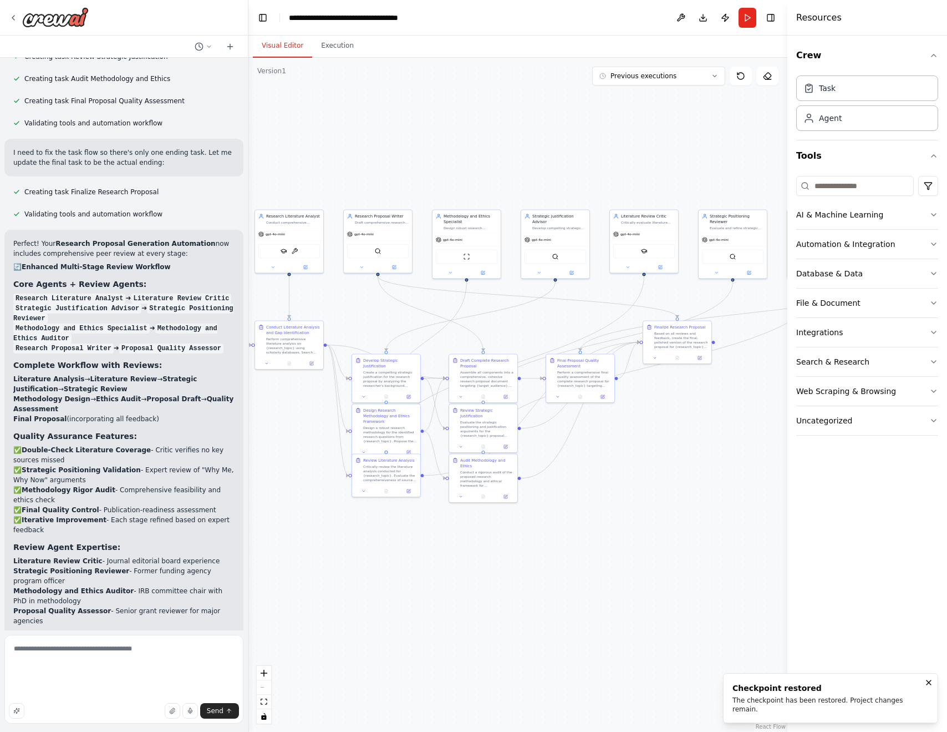
scroll to position [2272, 0]
click at [125, 666] on textarea "**********" at bounding box center [123, 678] width 239 height 89
type textarea "**********"
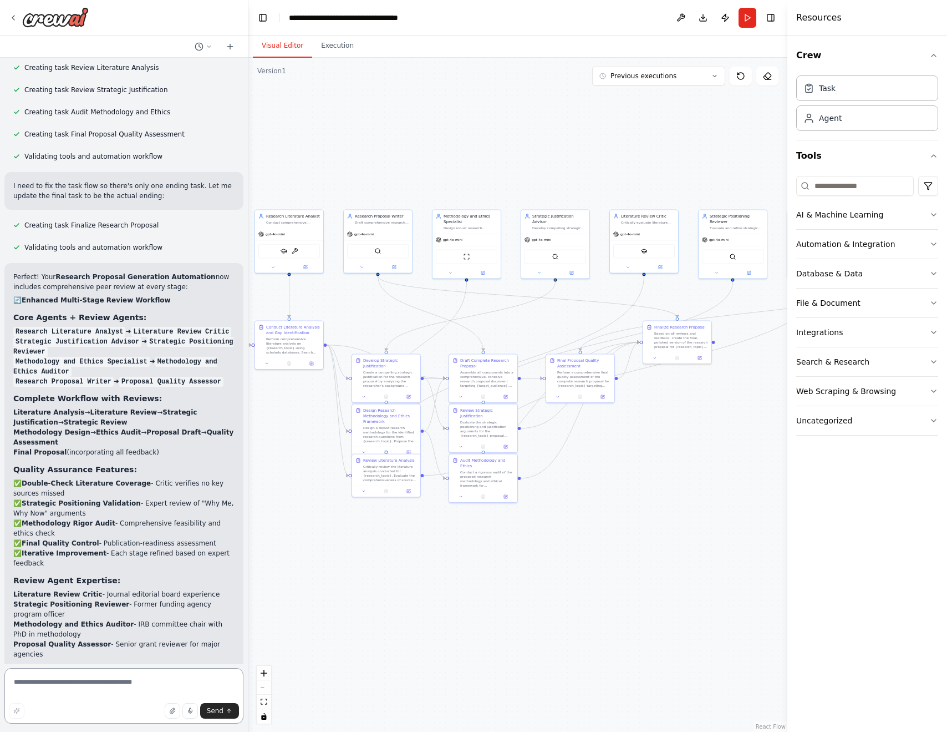
scroll to position [2239, 0]
click at [93, 681] on textarea at bounding box center [123, 695] width 239 height 55
click at [16, 18] on icon at bounding box center [13, 17] width 9 height 9
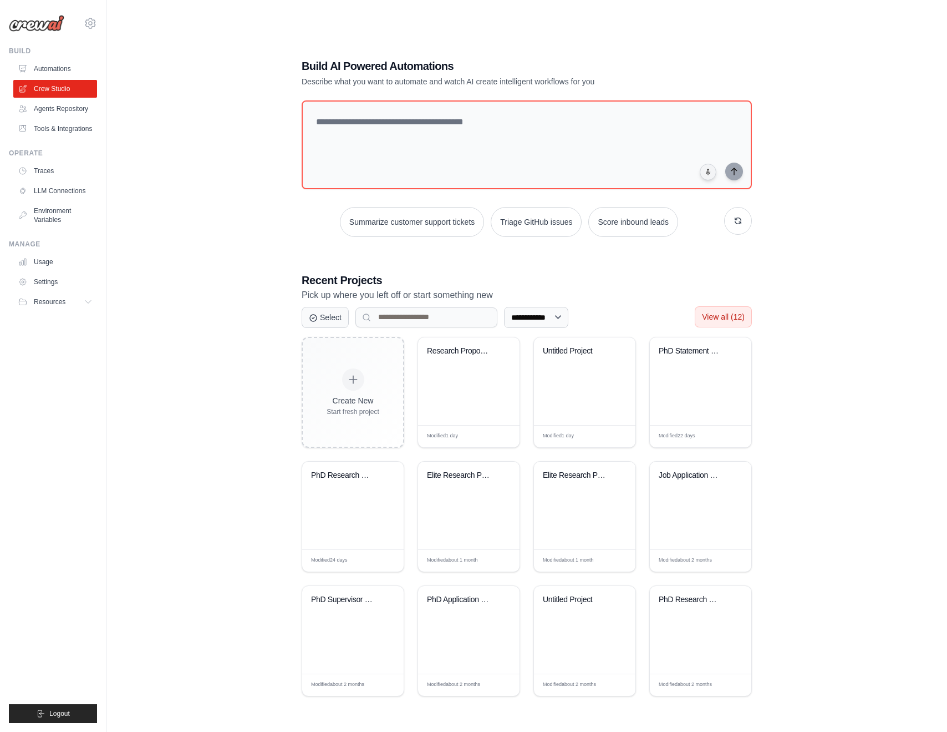
click at [734, 313] on span "View all (12)" at bounding box center [723, 316] width 43 height 9
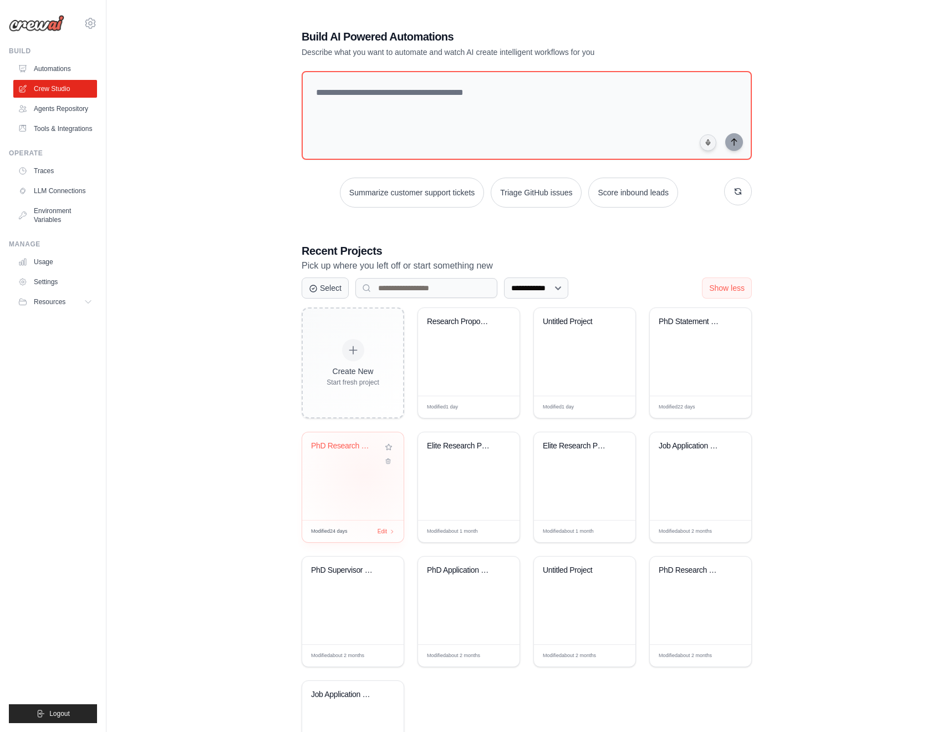
click at [364, 474] on div "PhD Research Proposal Generator" at bounding box center [352, 476] width 101 height 88
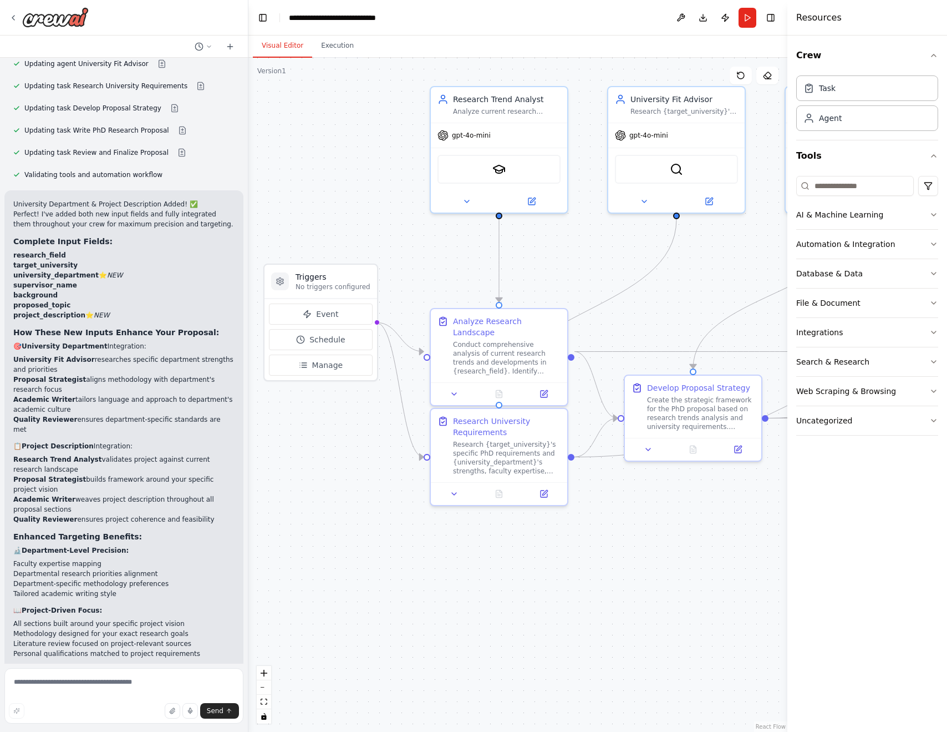
drag, startPoint x: 362, startPoint y: 489, endPoint x: 322, endPoint y: 461, distance: 48.8
click at [322, 461] on div ".deletable-edge-delete-btn { width: 20px; height: 20px; border: 0px solid #ffff…" at bounding box center [517, 395] width 539 height 674
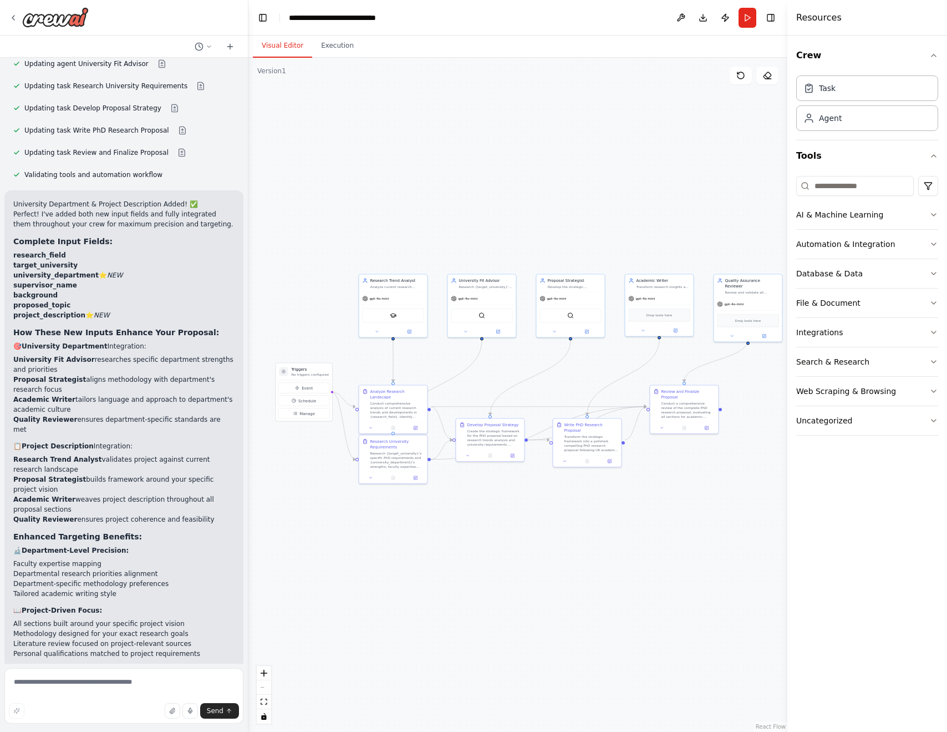
drag, startPoint x: 566, startPoint y: 512, endPoint x: 500, endPoint y: 512, distance: 66.0
click at [502, 512] on div ".deletable-edge-delete-btn { width: 20px; height: 20px; border: 0px solid #ffff…" at bounding box center [517, 395] width 539 height 674
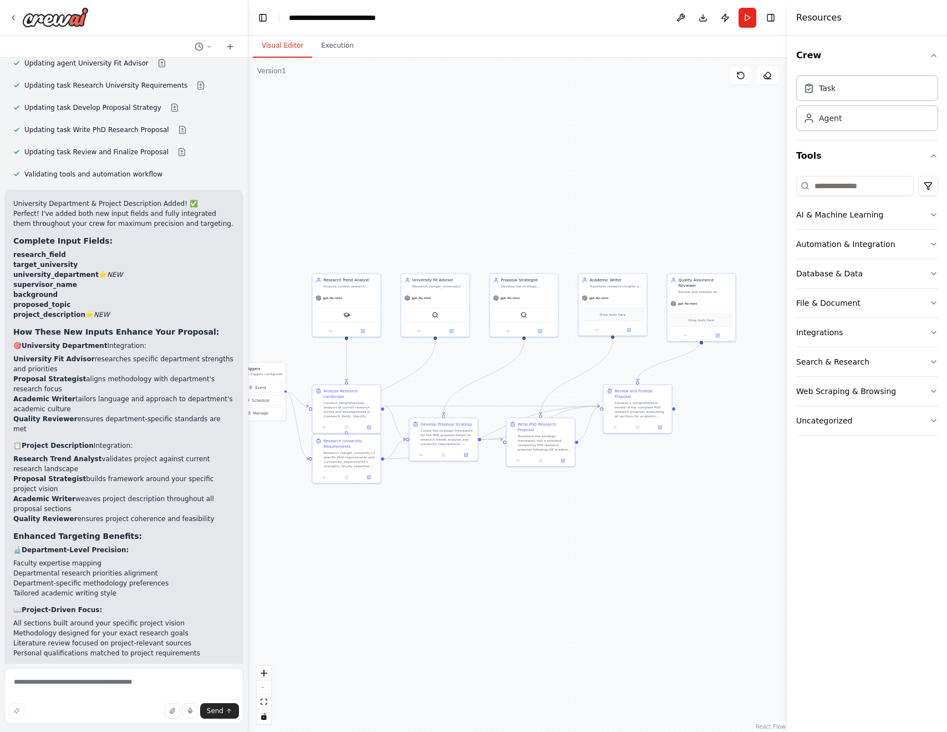
scroll to position [4580, 0]
click at [747, 14] on button "Run" at bounding box center [748, 18] width 18 height 20
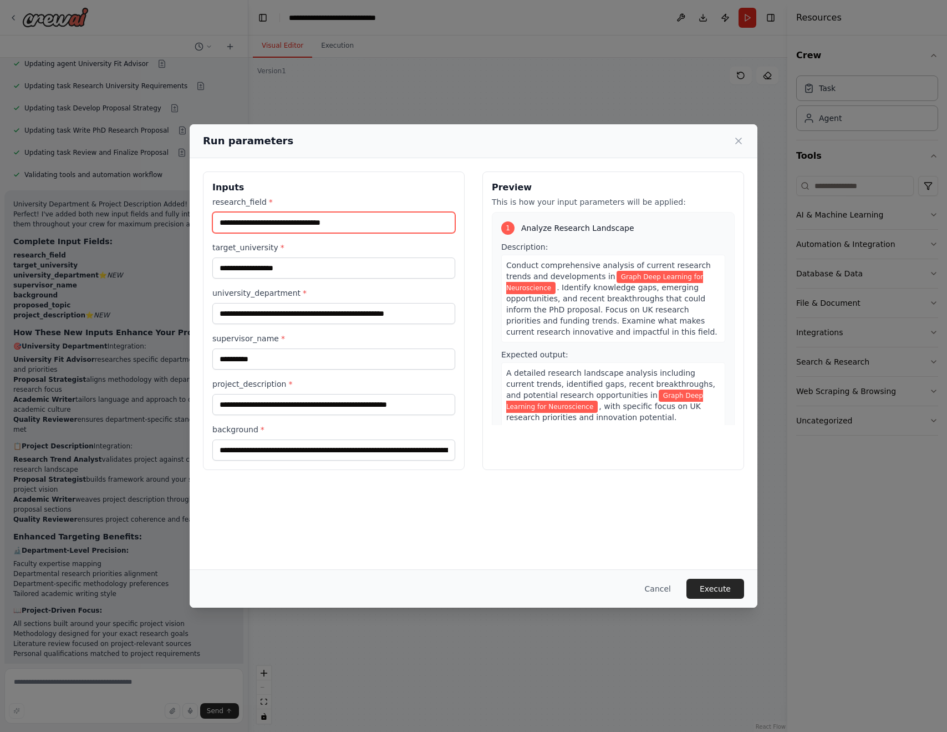
click at [299, 225] on input "**********" at bounding box center [333, 222] width 243 height 21
paste input "**********"
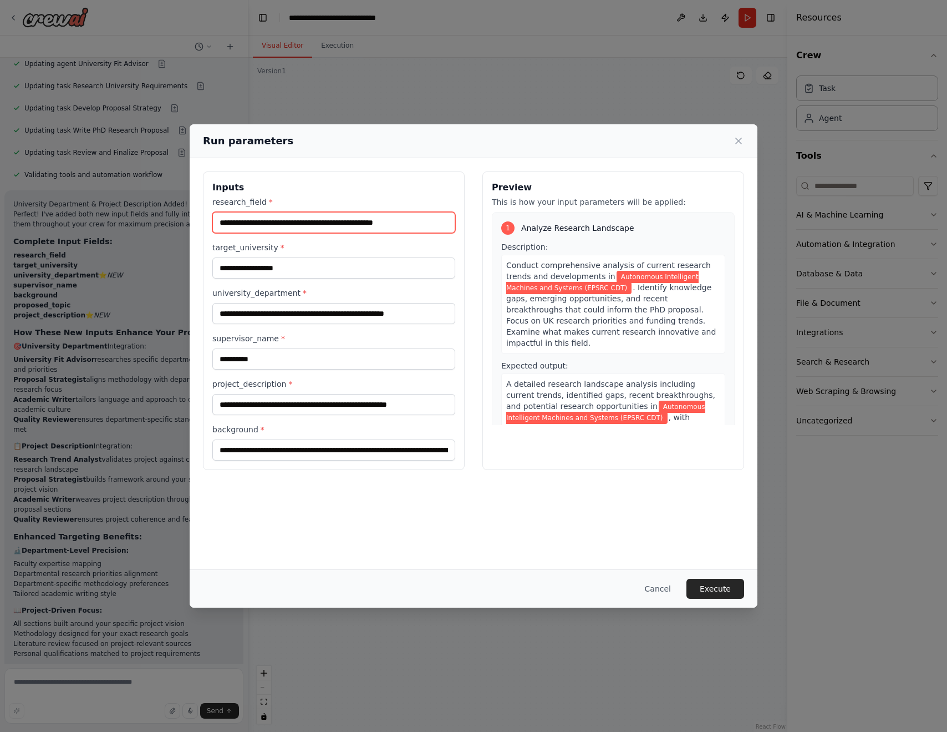
type input "**********"
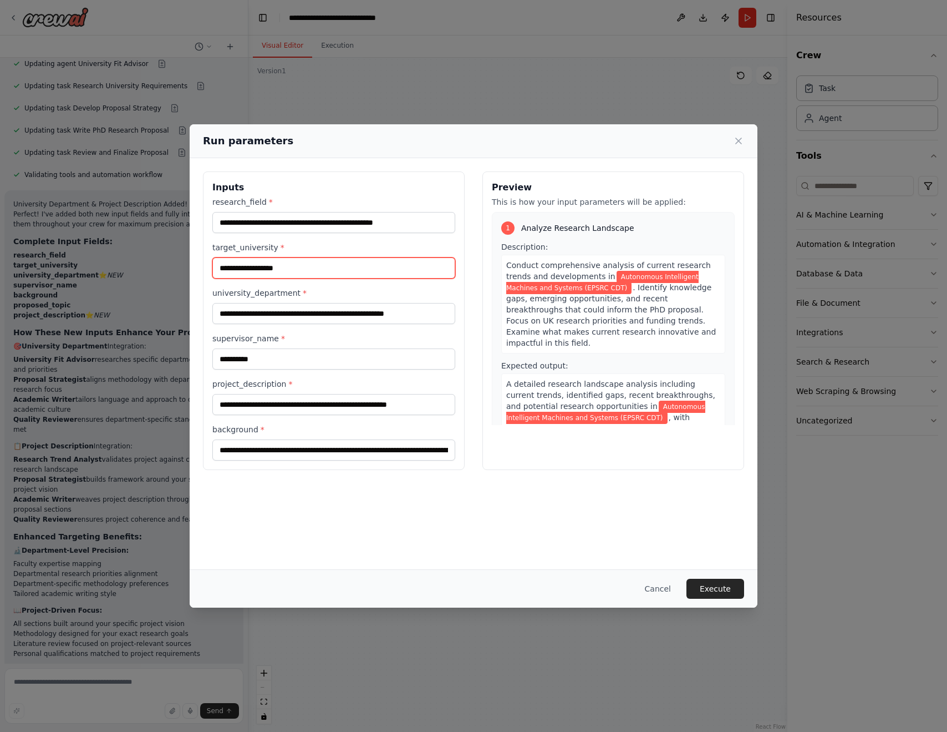
drag, startPoint x: 294, startPoint y: 265, endPoint x: 197, endPoint y: 263, distance: 97.1
click at [197, 263] on div "**********" at bounding box center [474, 320] width 568 height 325
type input "**********"
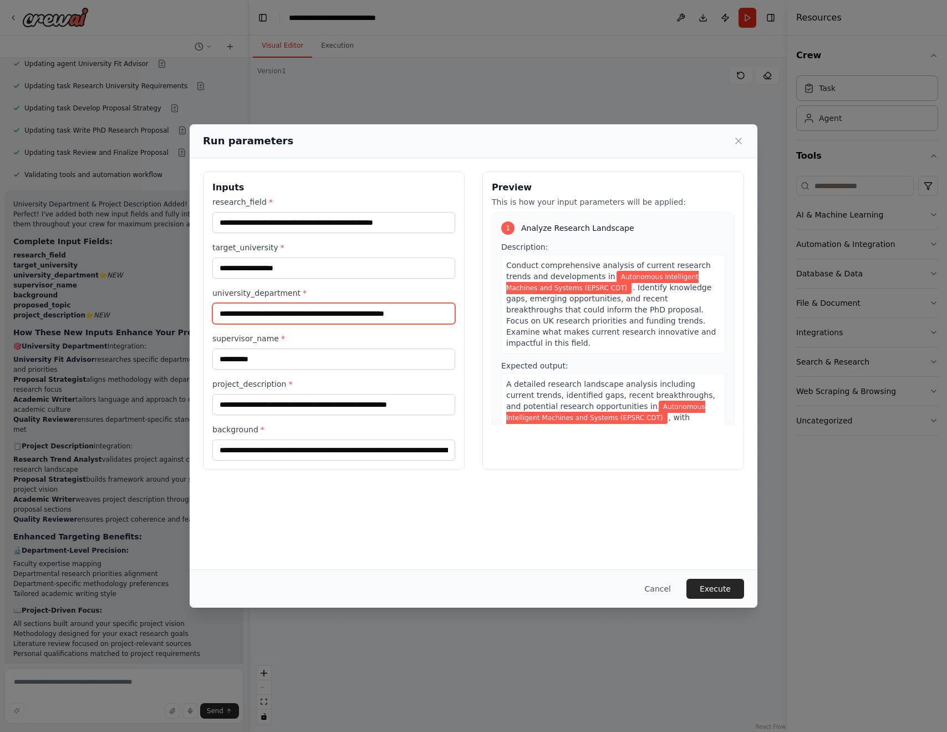
click at [253, 319] on input "**********" at bounding box center [333, 313] width 243 height 21
click at [412, 312] on input "**********" at bounding box center [333, 313] width 243 height 21
drag, startPoint x: 256, startPoint y: 313, endPoint x: 168, endPoint y: 326, distance: 89.1
click at [168, 326] on div "**********" at bounding box center [473, 366] width 947 height 732
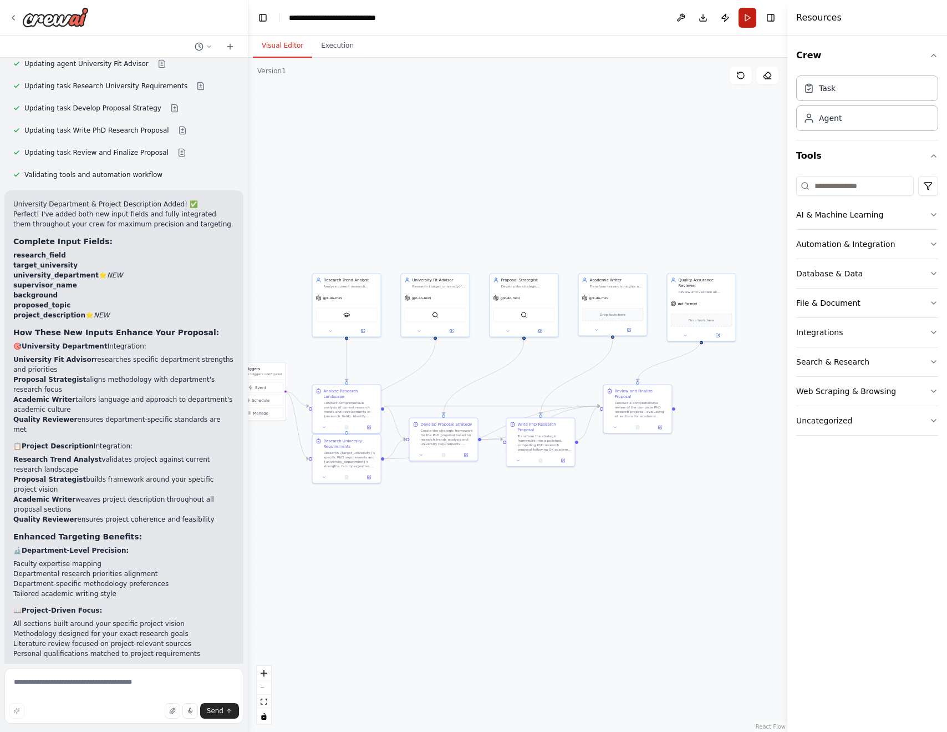
click at [752, 17] on button "Run" at bounding box center [748, 18] width 18 height 20
click at [92, 680] on textarea at bounding box center [123, 695] width 239 height 55
type textarea "**********"
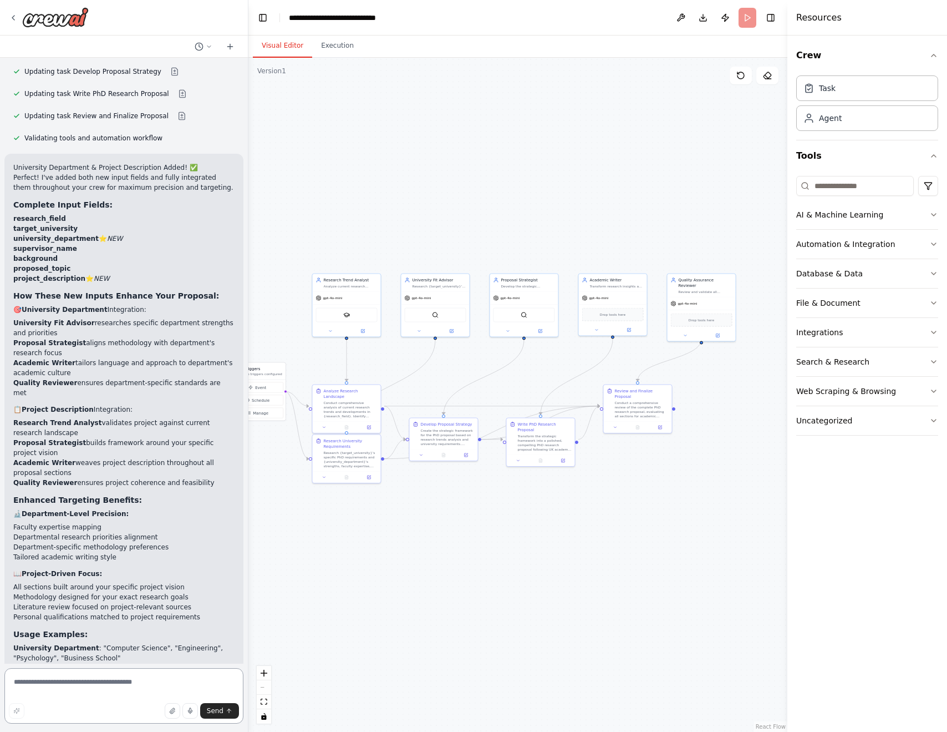
scroll to position [4580, 0]
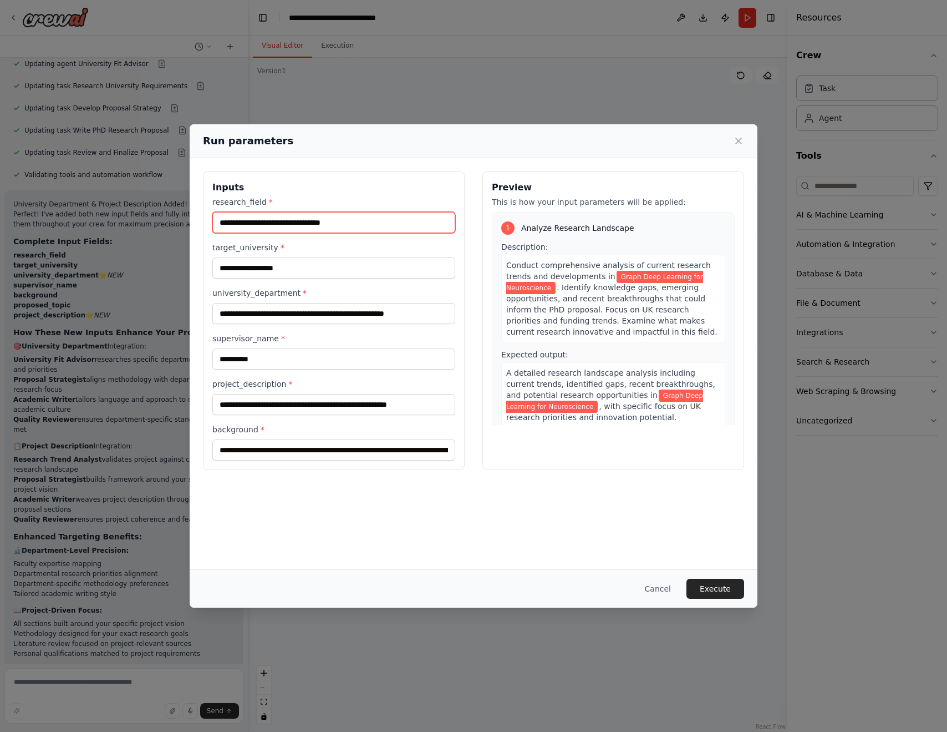
click at [283, 225] on input "**********" at bounding box center [333, 222] width 243 height 21
paste input "**********"
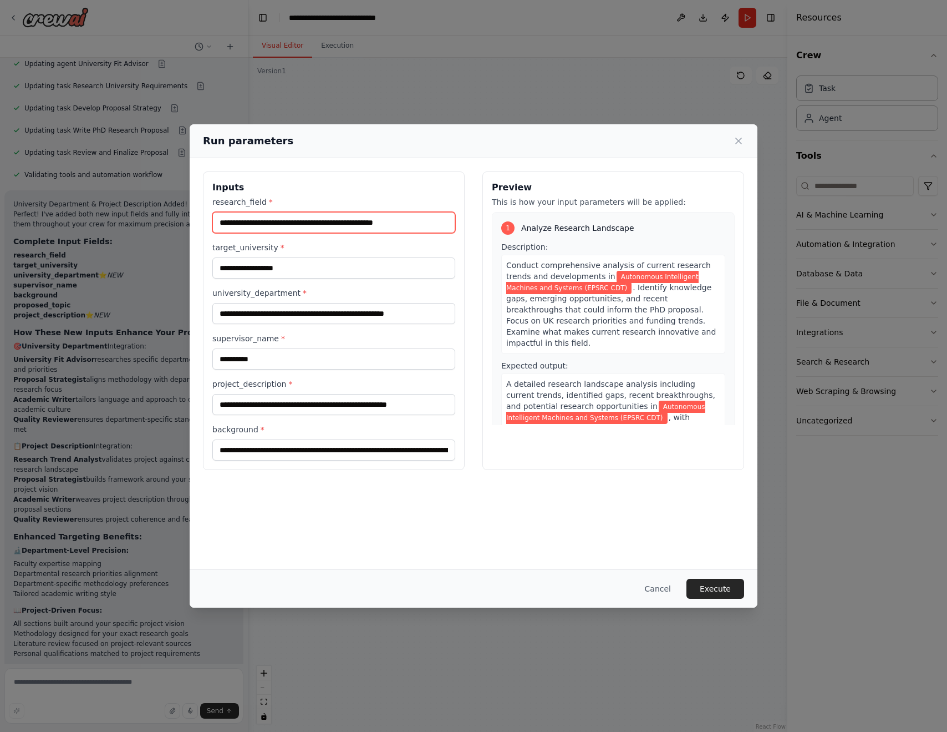
type input "**********"
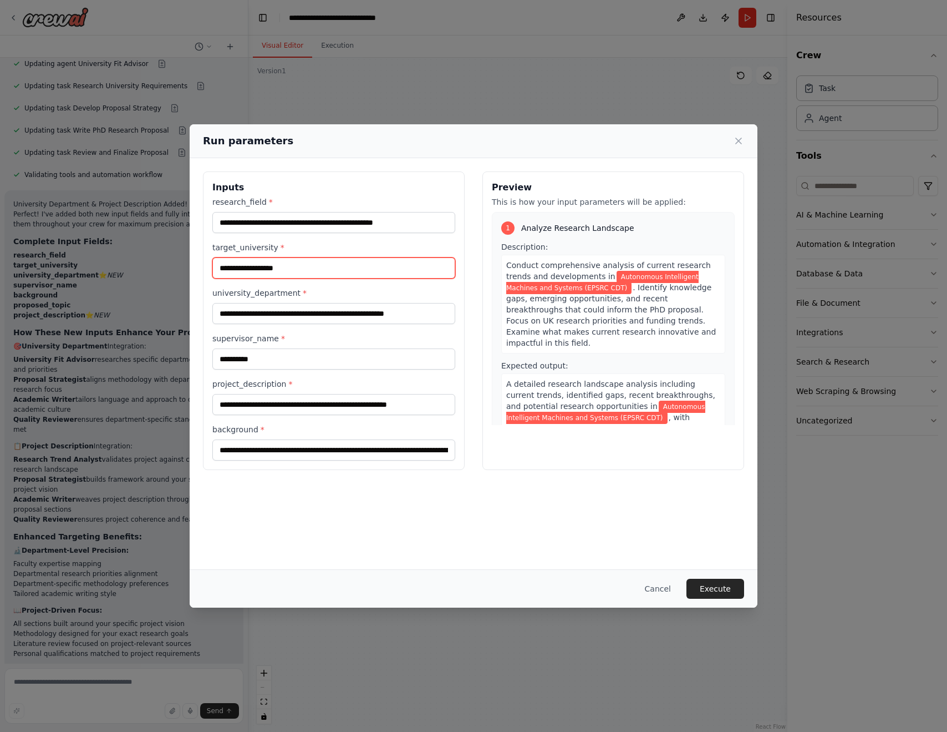
drag, startPoint x: 301, startPoint y: 264, endPoint x: 178, endPoint y: 264, distance: 123.1
click at [178, 264] on div "**********" at bounding box center [473, 366] width 947 height 732
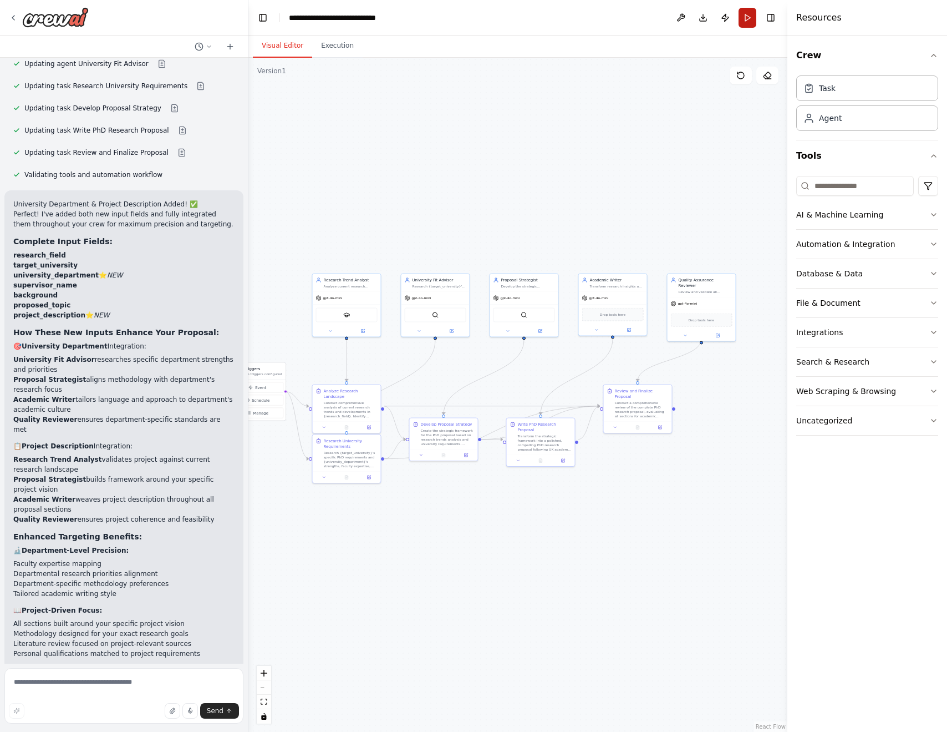
click at [748, 19] on button "Run" at bounding box center [748, 18] width 18 height 20
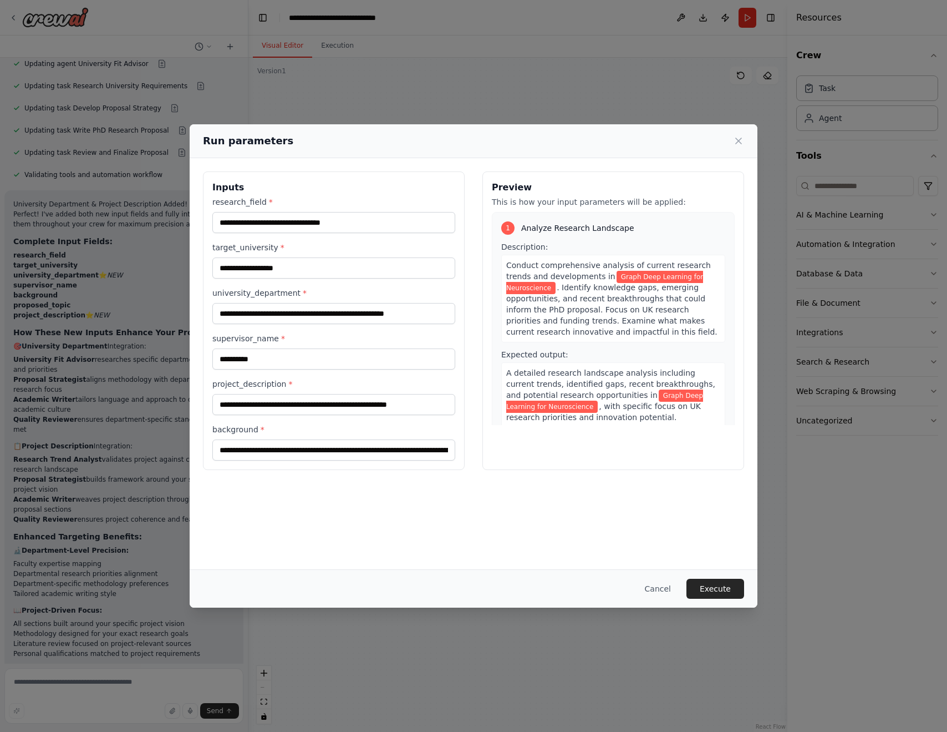
scroll to position [0, 0]
click at [307, 229] on input "**********" at bounding box center [333, 222] width 243 height 21
paste input "**********"
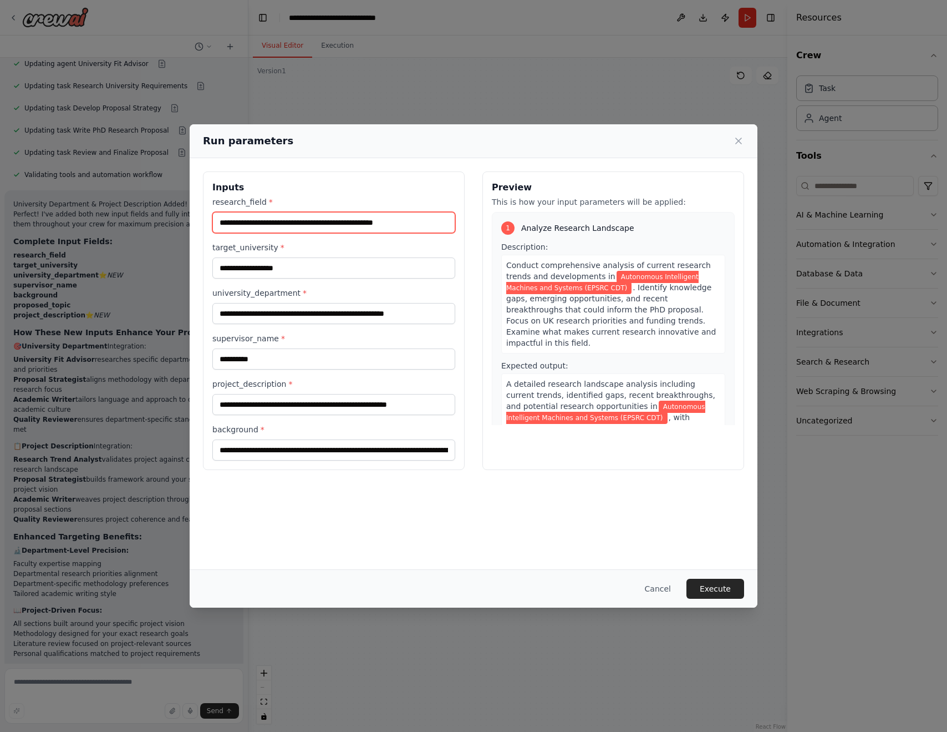
type input "**********"
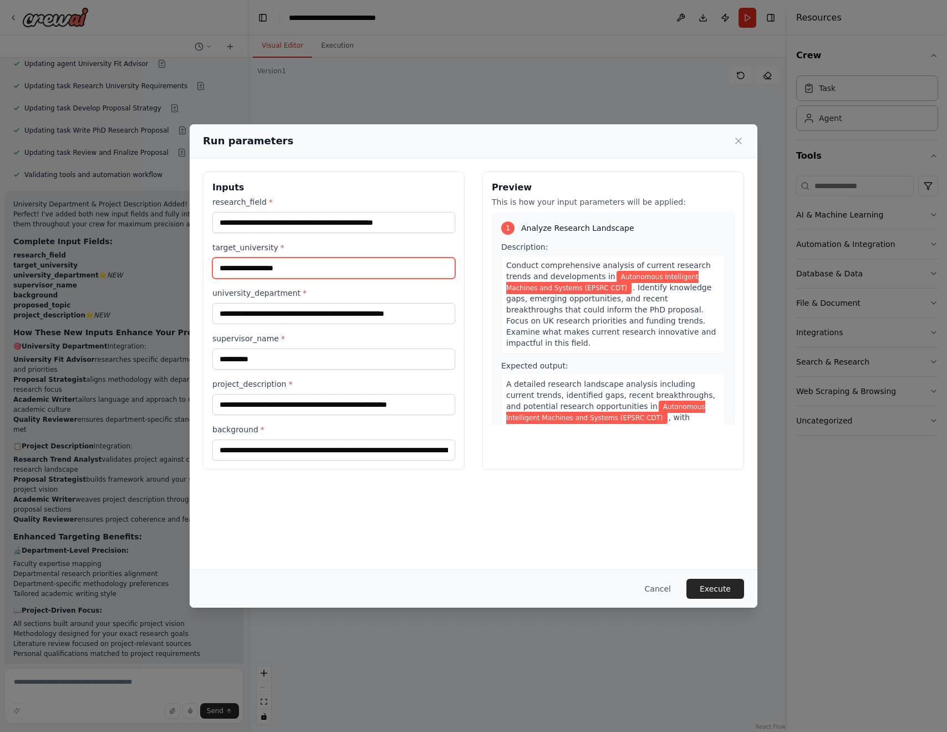
click at [302, 266] on input "**********" at bounding box center [333, 267] width 243 height 21
type input "**********"
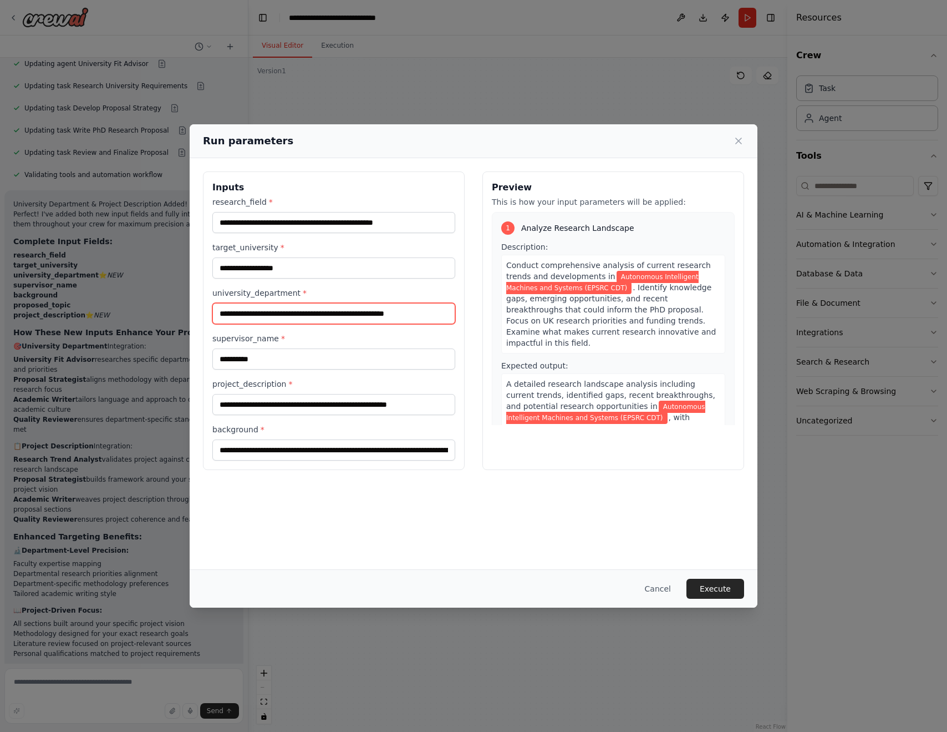
click at [310, 312] on input "**********" at bounding box center [333, 313] width 243 height 21
type input "***"
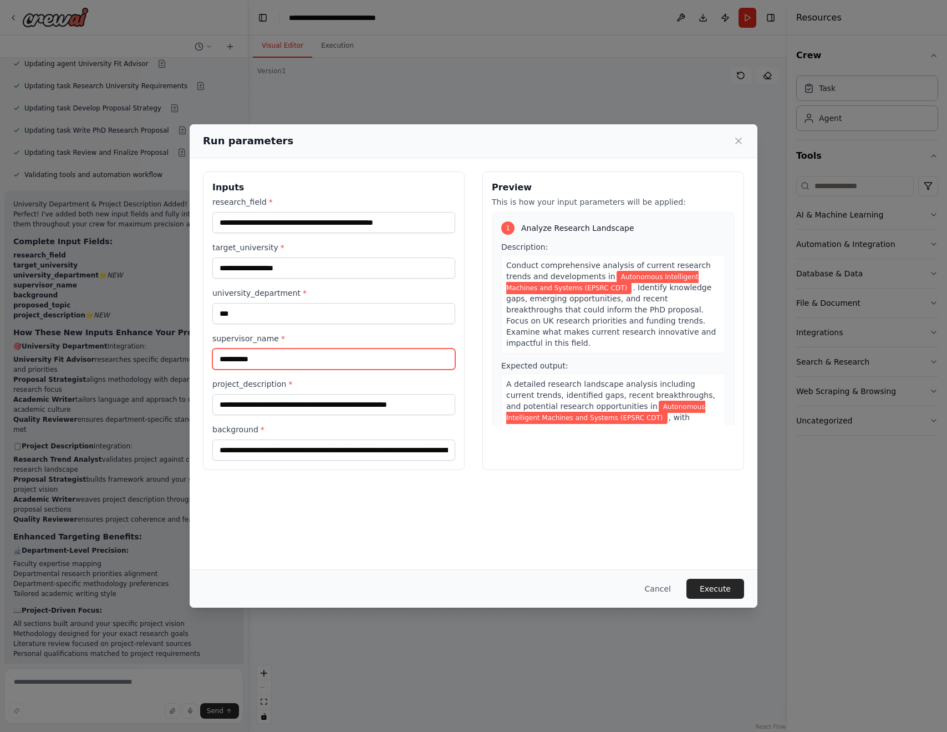
drag, startPoint x: 264, startPoint y: 354, endPoint x: 213, endPoint y: 357, distance: 51.1
click at [213, 357] on input "*********" at bounding box center [333, 358] width 243 height 21
click at [257, 355] on input "*********" at bounding box center [333, 358] width 243 height 21
paste input "**********"
type input "**********"
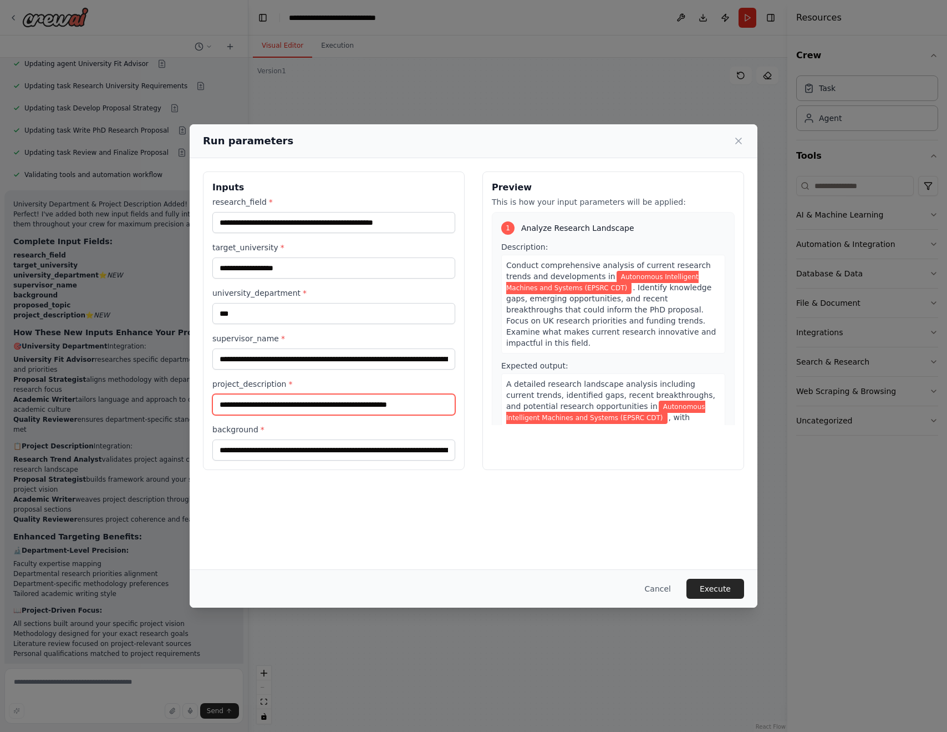
click at [243, 405] on input "**********" at bounding box center [333, 404] width 243 height 21
paste input "**********"
type input "**********"
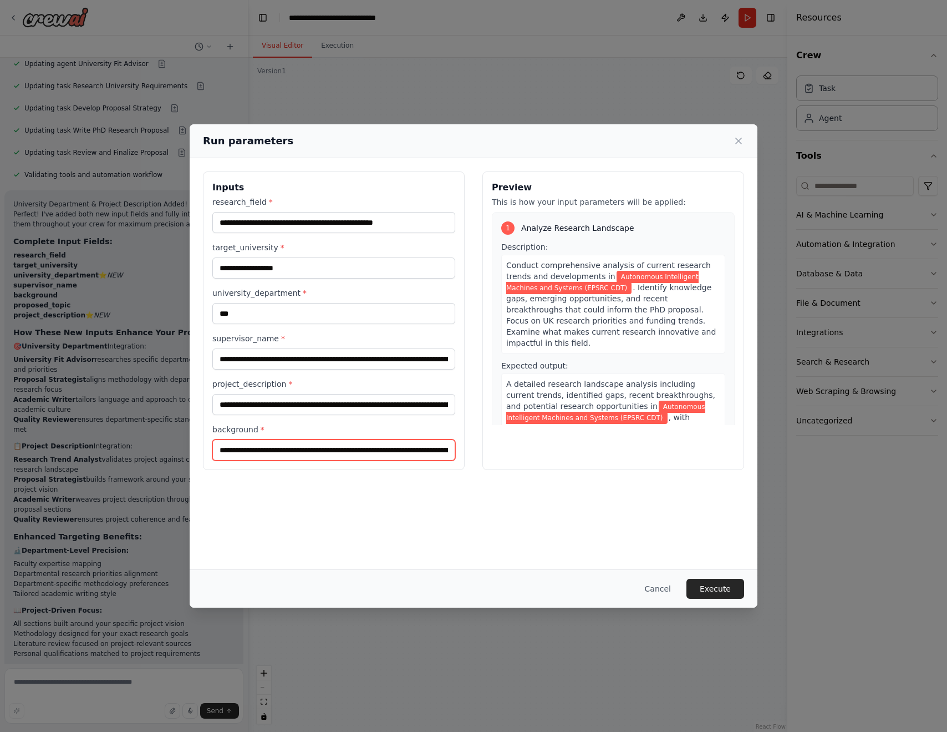
click at [301, 447] on input "background *" at bounding box center [333, 449] width 243 height 21
paste input "**********"
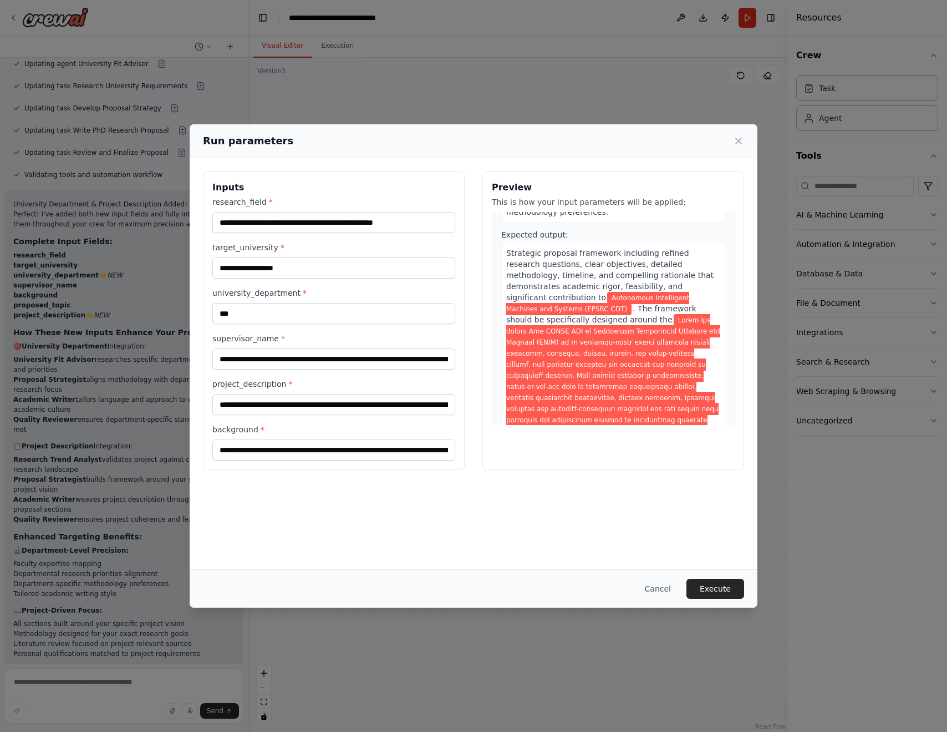
scroll to position [6622, 0]
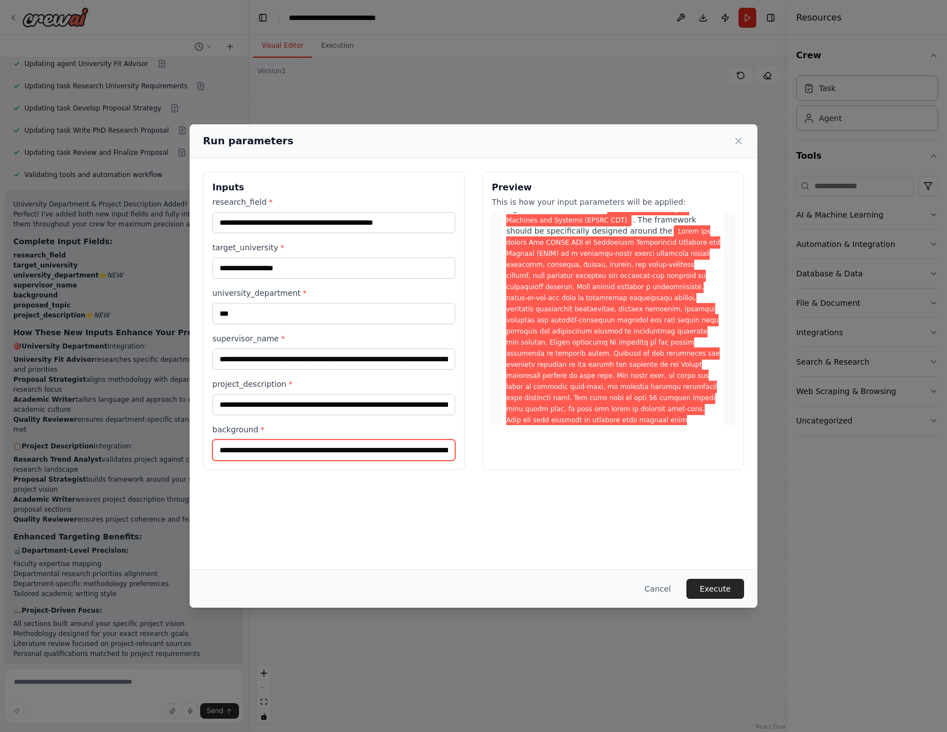
drag, startPoint x: 282, startPoint y: 449, endPoint x: 496, endPoint y: 453, distance: 214.7
click at [496, 453] on div "**********" at bounding box center [473, 320] width 541 height 298
click at [346, 449] on input "background *" at bounding box center [333, 449] width 243 height 21
paste input "text"
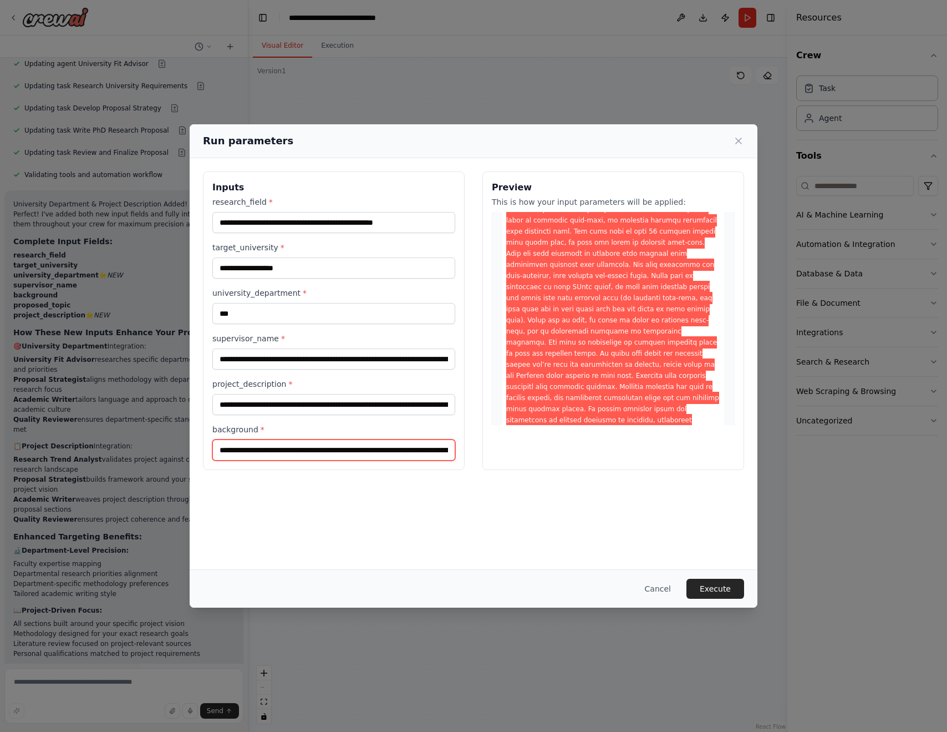
drag, startPoint x: 346, startPoint y: 449, endPoint x: 212, endPoint y: 446, distance: 133.7
click at [212, 446] on input "background *" at bounding box center [333, 449] width 243 height 21
type input "**********"
click at [718, 591] on button "Execute" at bounding box center [716, 588] width 58 height 20
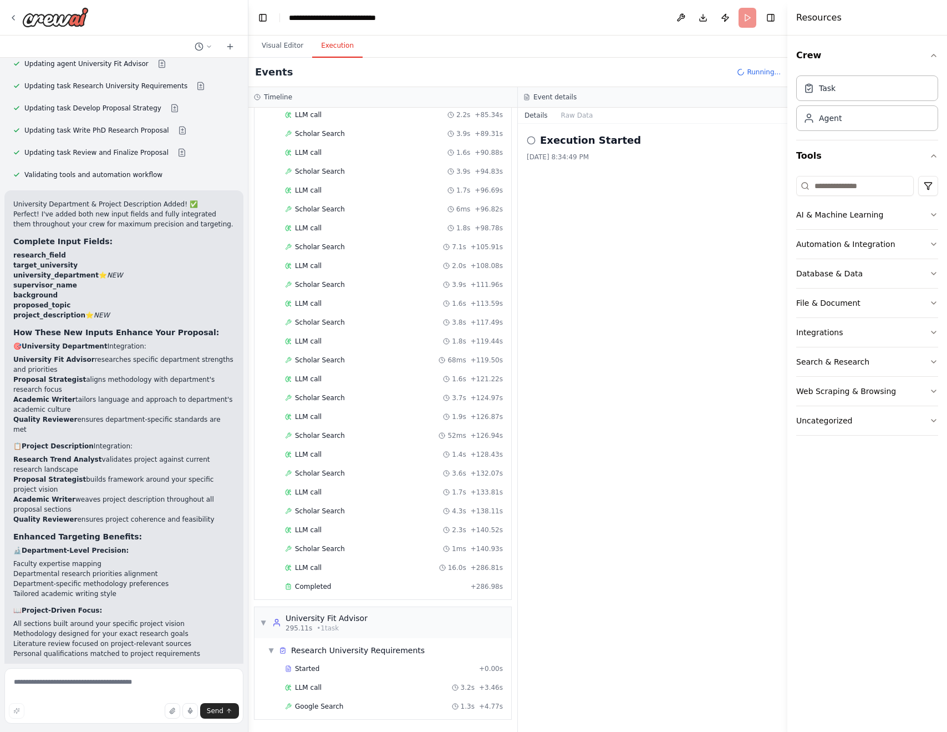
scroll to position [588, 0]
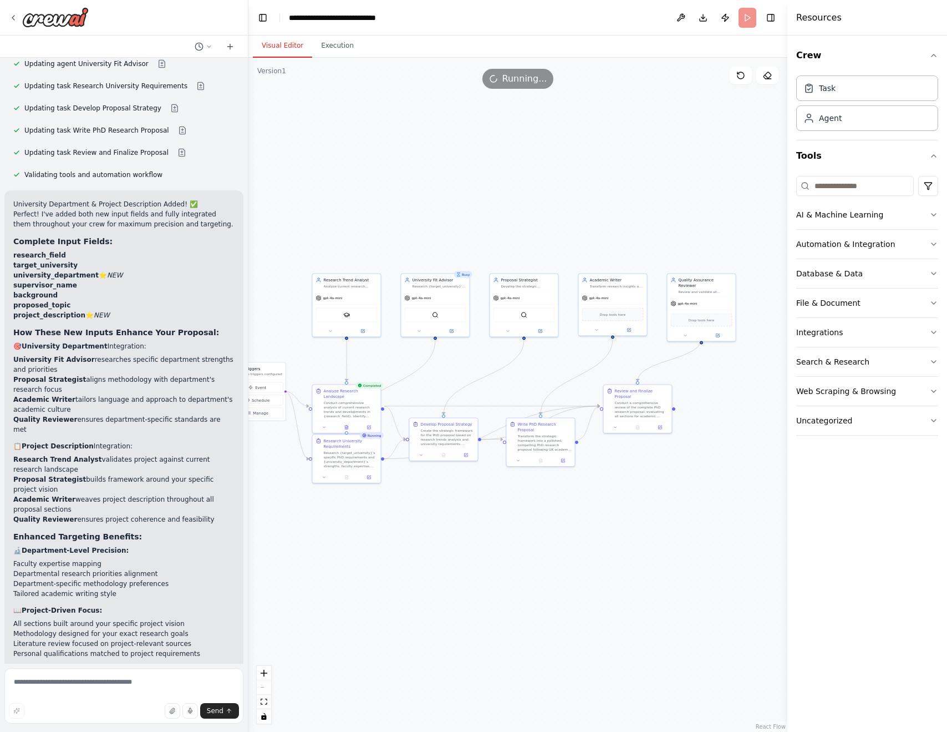
click at [278, 48] on button "Visual Editor" at bounding box center [282, 45] width 59 height 23
click at [638, 427] on icon at bounding box center [638, 427] width 2 height 0
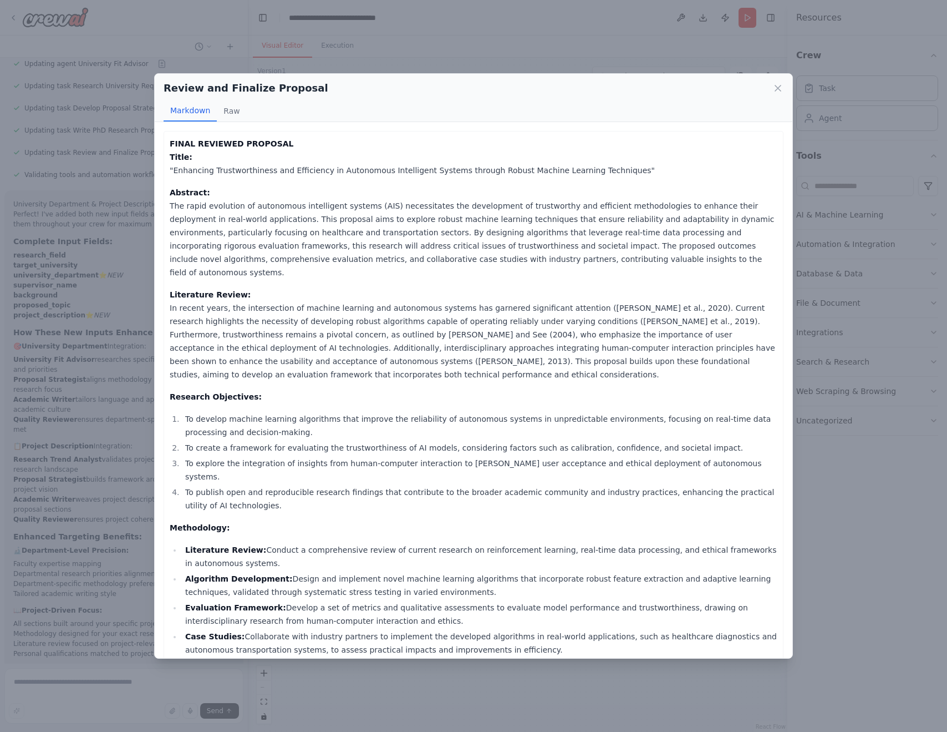
drag, startPoint x: 171, startPoint y: 202, endPoint x: 585, endPoint y: 258, distance: 418.1
click at [585, 258] on p "Abstract: The rapid evolution of autonomous intelligent systems (AIS) necessita…" at bounding box center [474, 232] width 608 height 93
copy p "The rapid evolution of autonomous intelligent systems (AIS) necessitates the de…"
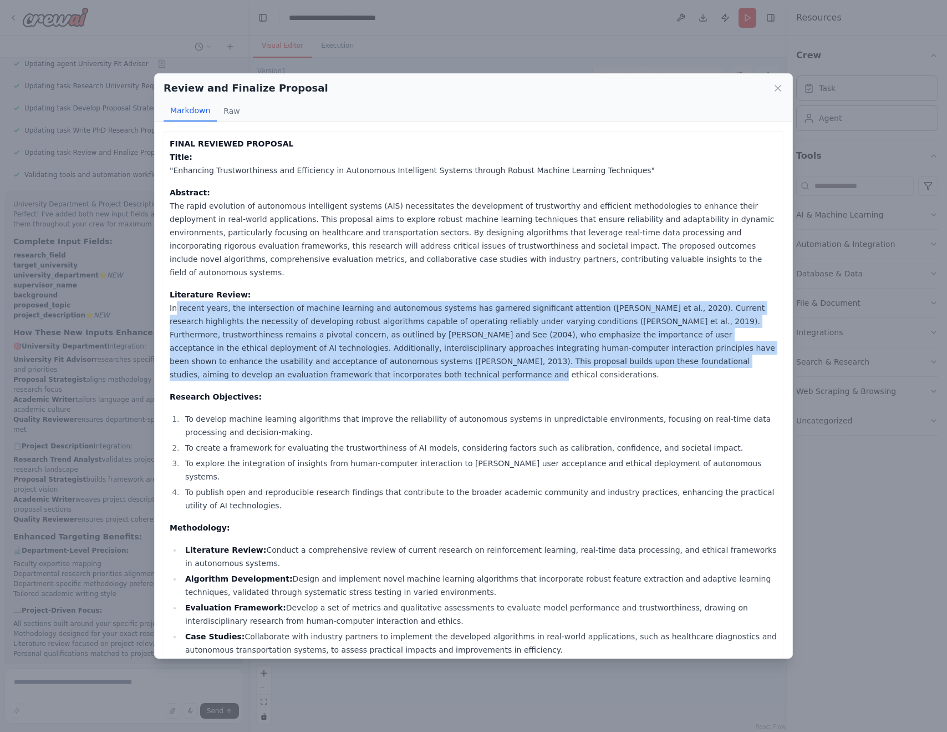
drag, startPoint x: 171, startPoint y: 293, endPoint x: 258, endPoint y: 361, distance: 110.4
click at [258, 361] on p "Literature Review: In recent years, the intersection of machine learning and au…" at bounding box center [474, 334] width 608 height 93
copy p "n recent years, the intersection of machine learning and autonomous systems has…"
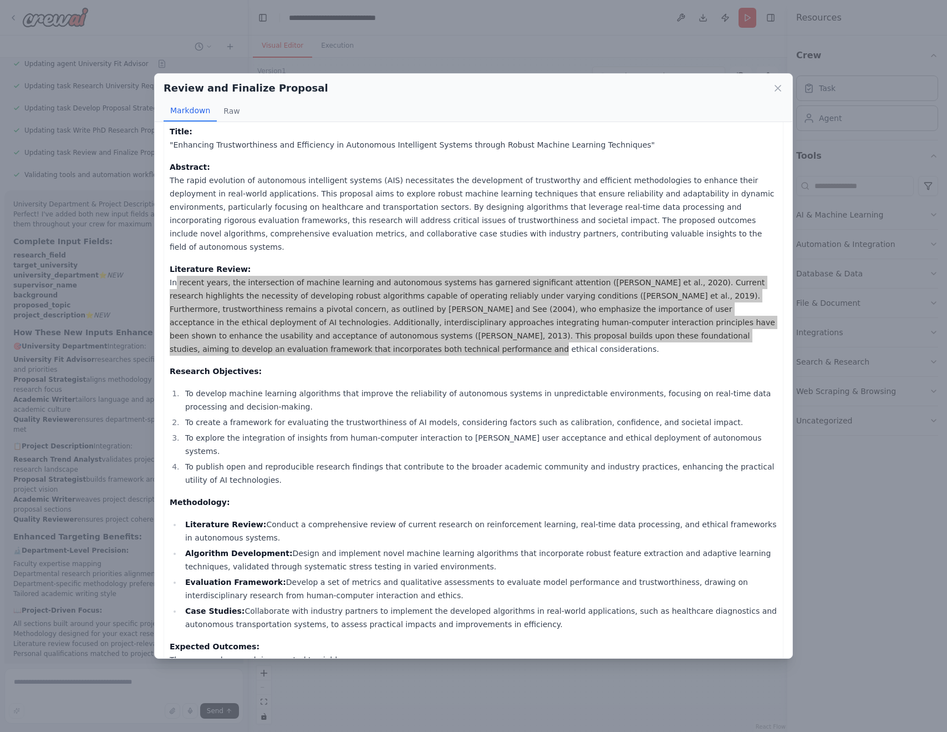
scroll to position [39, 0]
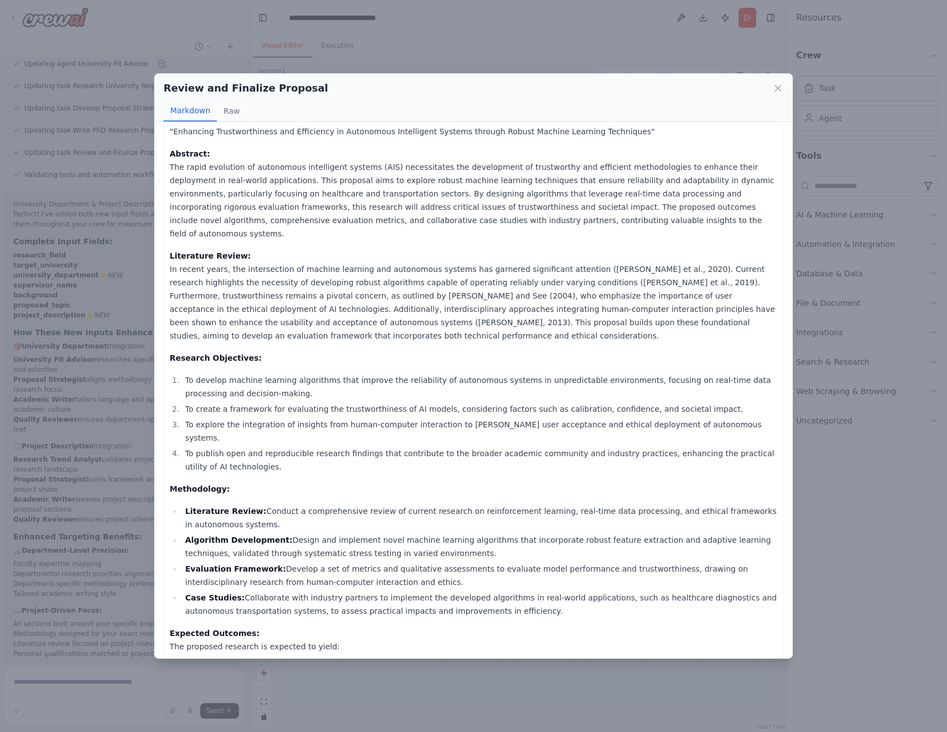
click at [190, 373] on li "To develop machine learning algorithms that improve the reliability of autonomo…" at bounding box center [480, 386] width 596 height 27
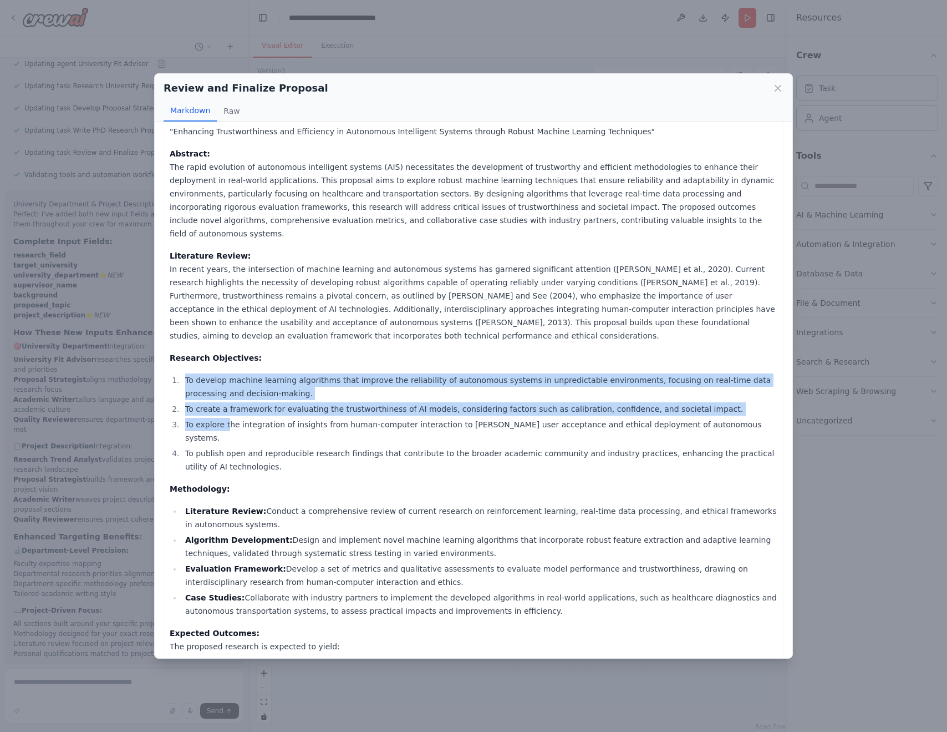
drag, startPoint x: 184, startPoint y: 366, endPoint x: 228, endPoint y: 413, distance: 64.4
click at [228, 413] on ol "To develop machine learning algorithms that improve the reliability of autonomo…" at bounding box center [474, 423] width 608 height 100
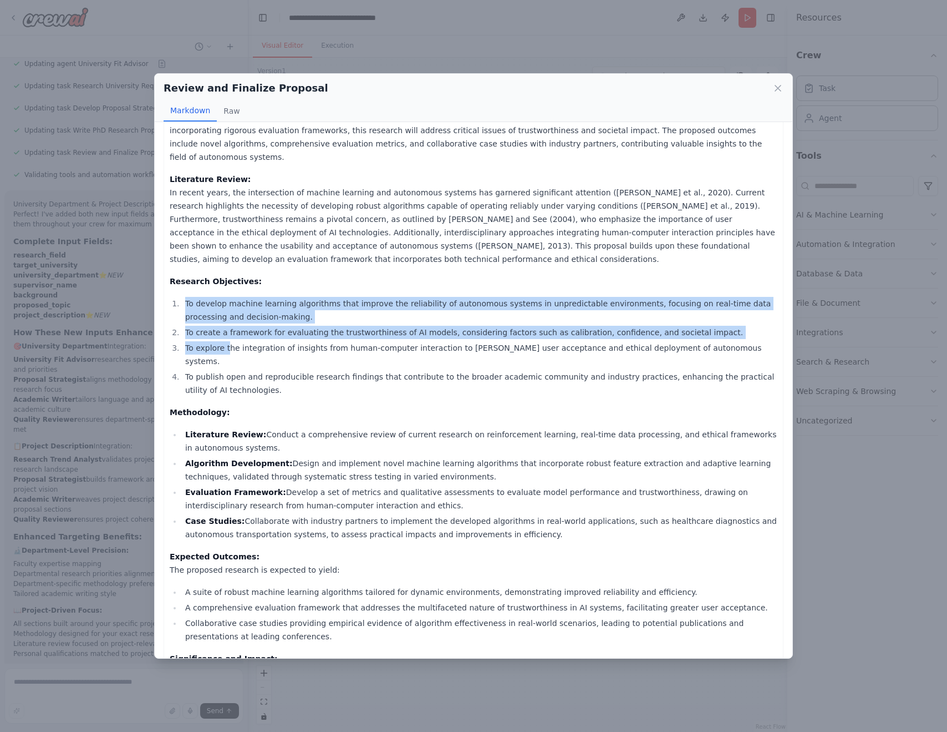
scroll to position [120, 0]
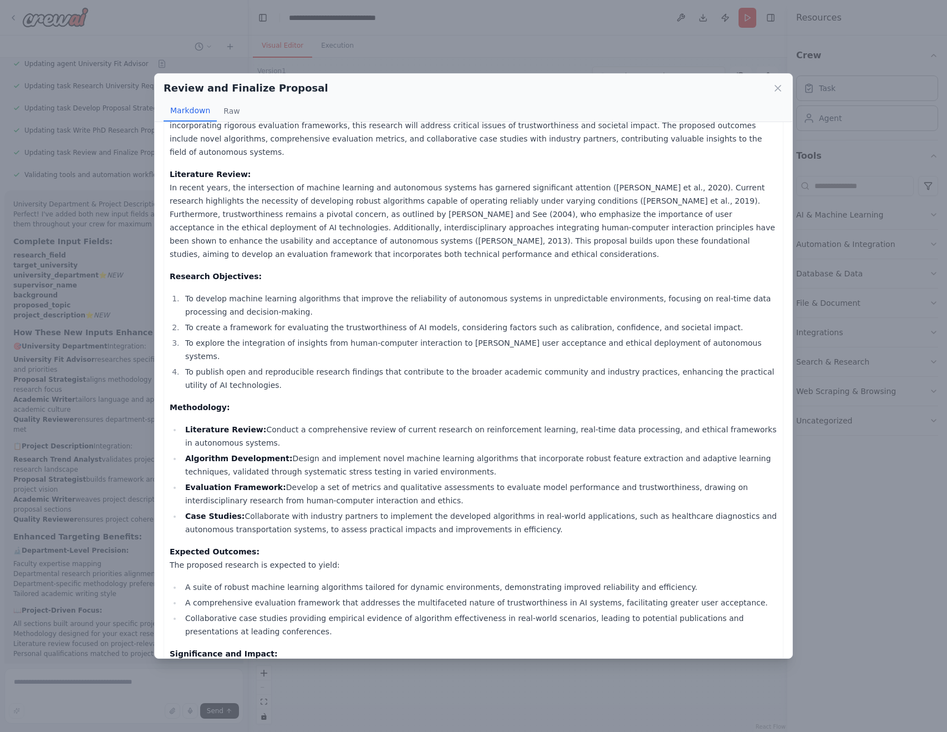
click at [184, 292] on li "To develop machine learning algorithms that improve the reliability of autonomo…" at bounding box center [480, 305] width 596 height 27
click at [186, 292] on li "To develop machine learning algorithms that improve the reliability of autonomo…" at bounding box center [480, 305] width 596 height 27
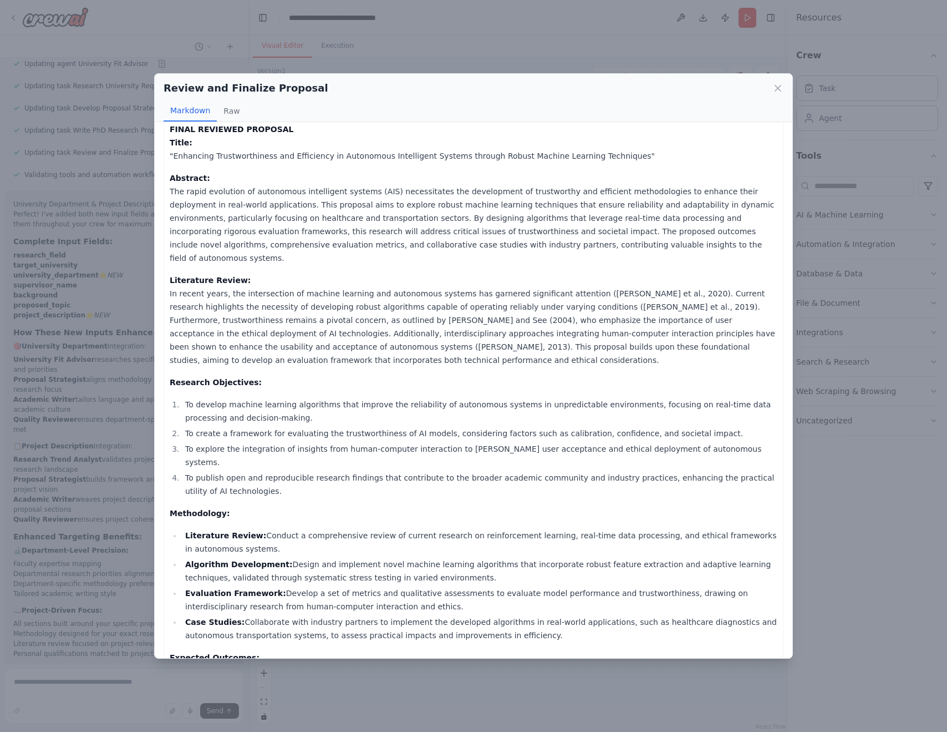
scroll to position [16, 0]
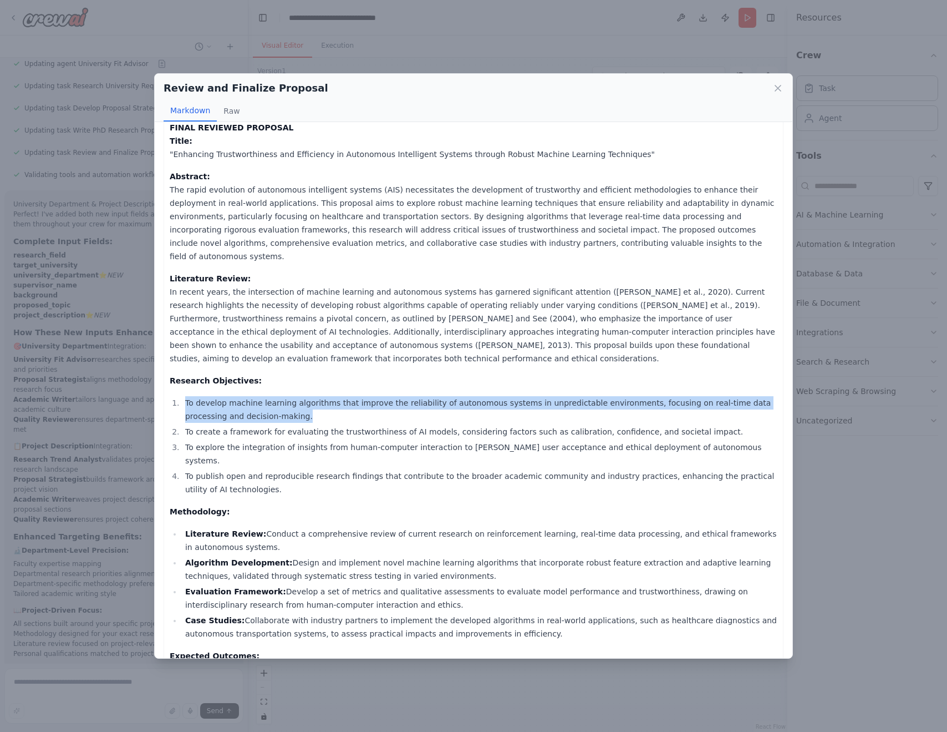
drag, startPoint x: 184, startPoint y: 389, endPoint x: 246, endPoint y: 402, distance: 63.3
click at [246, 402] on li "To develop machine learning algorithms that improve the reliability of autonomo…" at bounding box center [480, 409] width 596 height 27
copy li "To develop machine learning algorithms that improve the reliability of autonomo…"
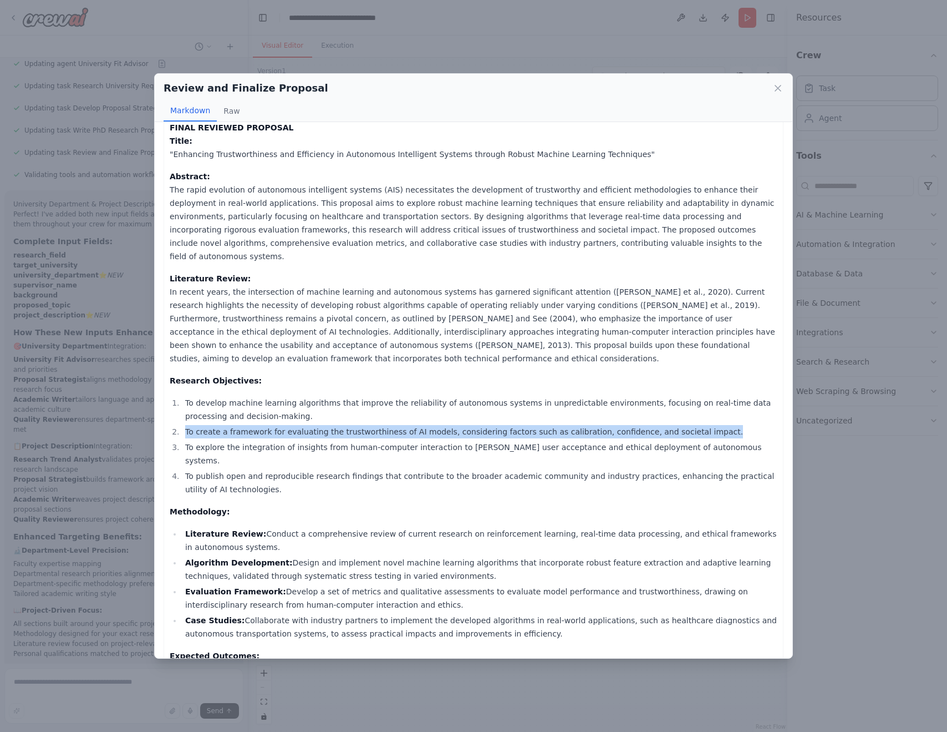
copy li "To create a framework for evaluating the trustworthiness of AI models, consider…"
drag, startPoint x: 185, startPoint y: 416, endPoint x: 694, endPoint y: 423, distance: 508.6
click at [694, 425] on li "To create a framework for evaluating the trustworthiness of AI models, consider…" at bounding box center [480, 431] width 596 height 13
click at [185, 440] on li "To explore the integration of insights from human-computer interaction to foste…" at bounding box center [480, 453] width 596 height 27
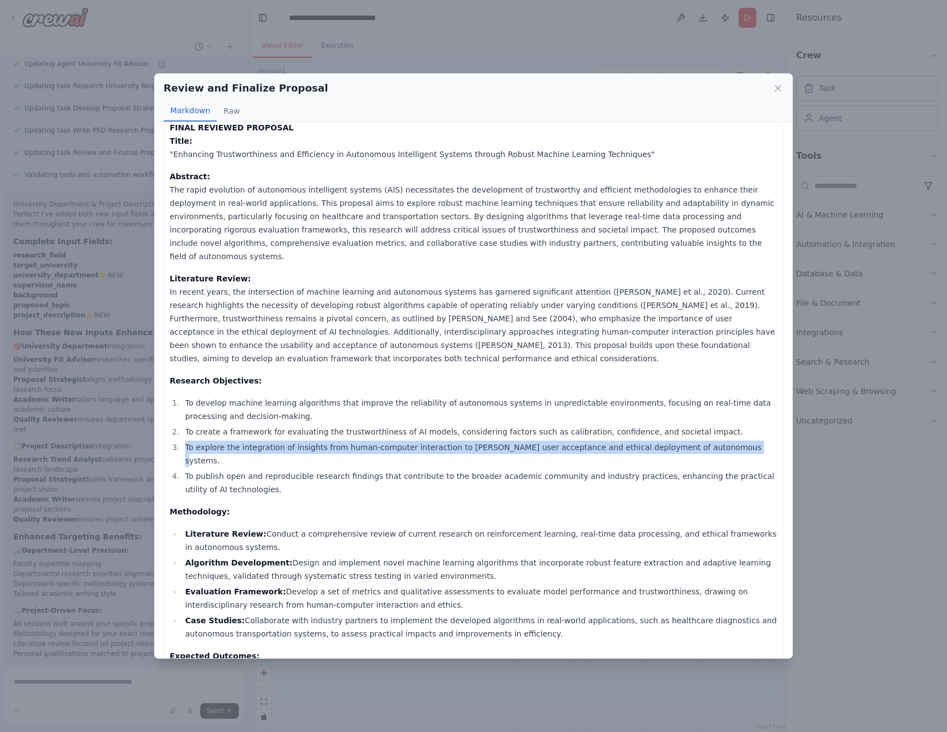
copy li "To explore the integration of insights from human-computer interaction to foste…"
drag, startPoint x: 185, startPoint y: 434, endPoint x: 705, endPoint y: 428, distance: 520.3
click at [705, 440] on li "To explore the integration of insights from human-computer interaction to foste…" at bounding box center [480, 453] width 596 height 27
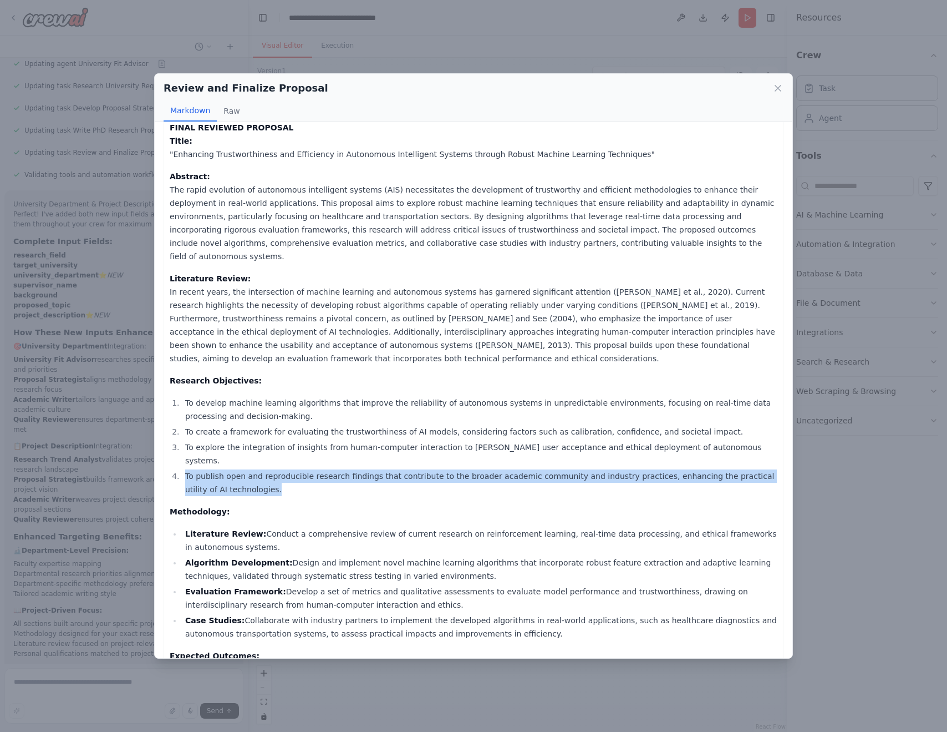
drag, startPoint x: 186, startPoint y: 449, endPoint x: 238, endPoint y: 464, distance: 54.2
click at [238, 469] on li "To publish open and reproducible research findings that contribute to the broad…" at bounding box center [480, 482] width 596 height 27
copy li "To publish open and reproducible research findings that contribute to the broad…"
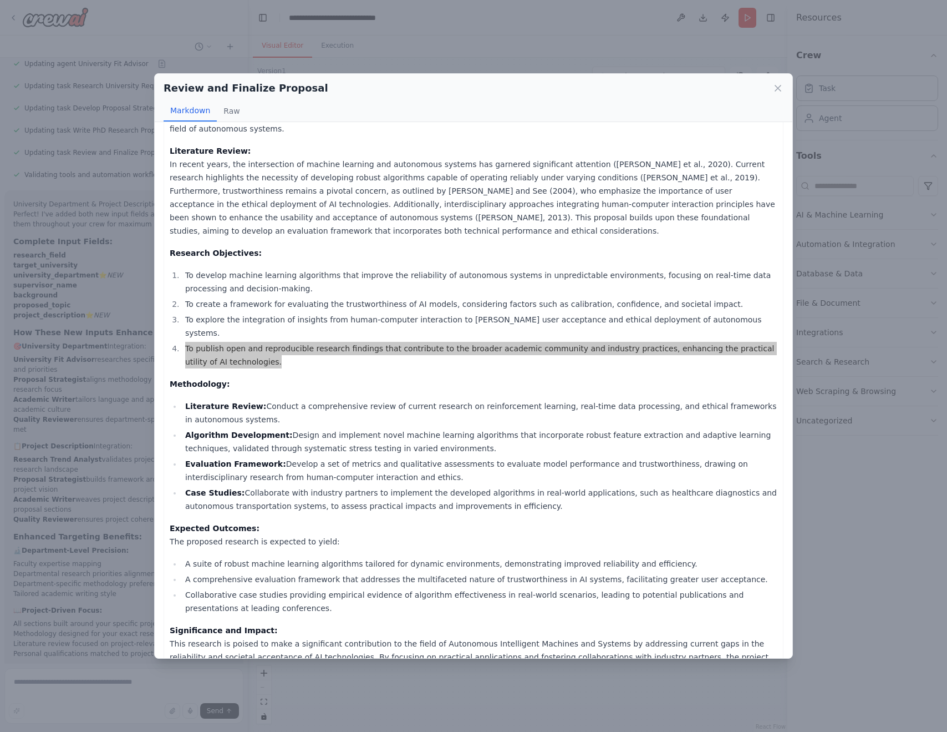
scroll to position [148, 0]
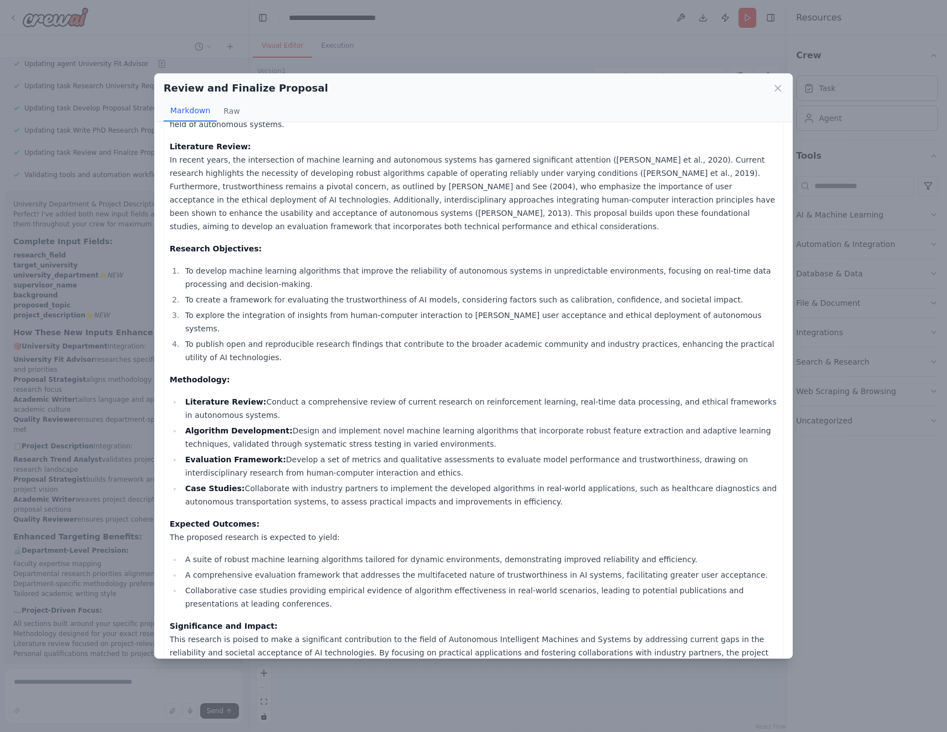
click at [185, 397] on strong "Literature Review:" at bounding box center [225, 401] width 81 height 9
drag, startPoint x: 186, startPoint y: 375, endPoint x: 253, endPoint y: 373, distance: 67.2
click at [253, 395] on li "Literature Review: Conduct a comprehensive review of current research on reinfo…" at bounding box center [480, 408] width 596 height 27
copy strong "Literature Review:"
drag, startPoint x: 255, startPoint y: 373, endPoint x: 255, endPoint y: 384, distance: 11.1
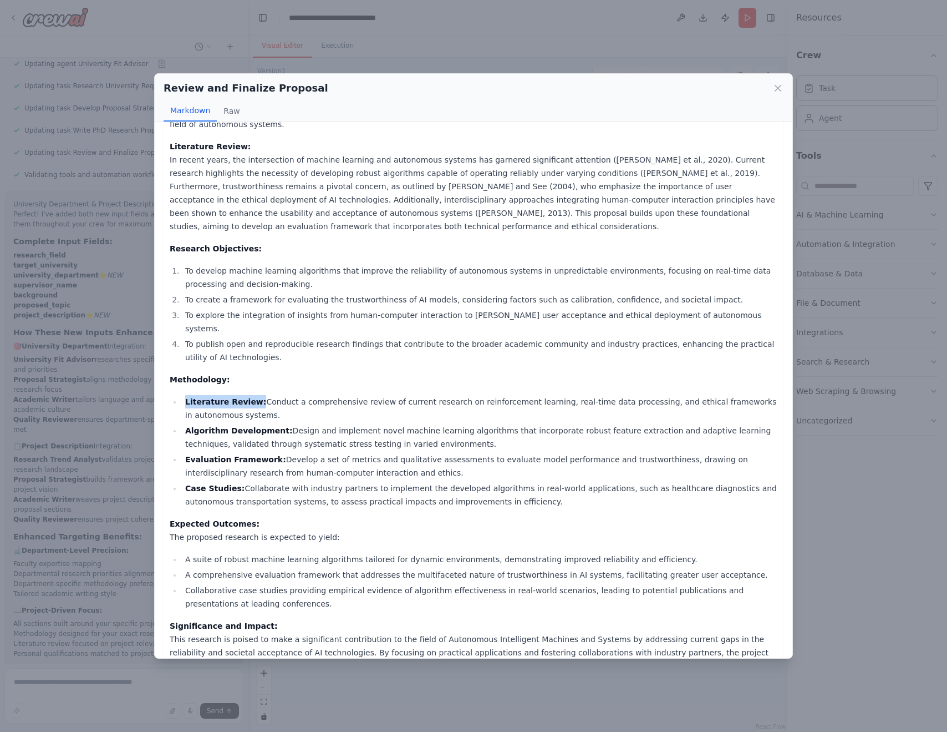
click at [255, 395] on li "Literature Review: Conduct a comprehensive review of current research on reinfo…" at bounding box center [480, 408] width 596 height 27
copy li "Conduct a comprehensive review of current research on reinforcement learning, r…"
drag, startPoint x: 187, startPoint y: 404, endPoint x: 276, endPoint y: 406, distance: 89.3
click at [276, 424] on li "Algorithm Development: Design and implement novel machine learning algorithms t…" at bounding box center [480, 437] width 596 height 27
copy strong "Algorithm Development:"
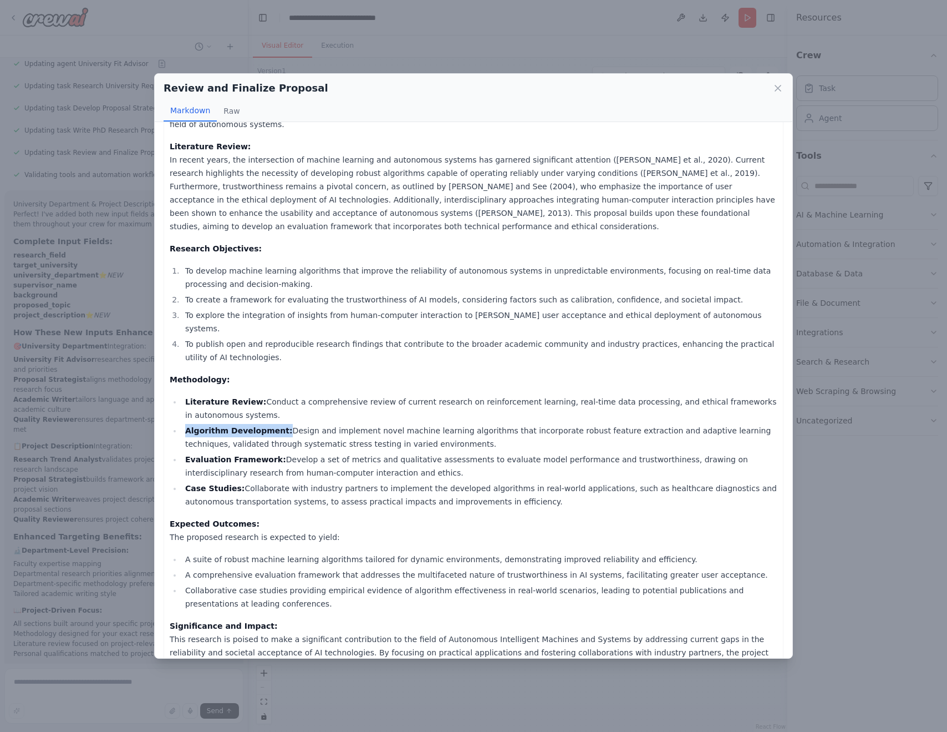
drag, startPoint x: 279, startPoint y: 403, endPoint x: 424, endPoint y: 415, distance: 145.3
click at [424, 424] on li "Algorithm Development: Design and implement novel machine learning algorithms t…" at bounding box center [480, 437] width 596 height 27
copy li "Design and implement novel machine learning algorithms that incorporate robust …"
drag, startPoint x: 272, startPoint y: 433, endPoint x: 181, endPoint y: 429, distance: 91.0
click at [181, 429] on ul "Literature Review: Conduct a comprehensive review of current research on reinfo…" at bounding box center [474, 451] width 608 height 113
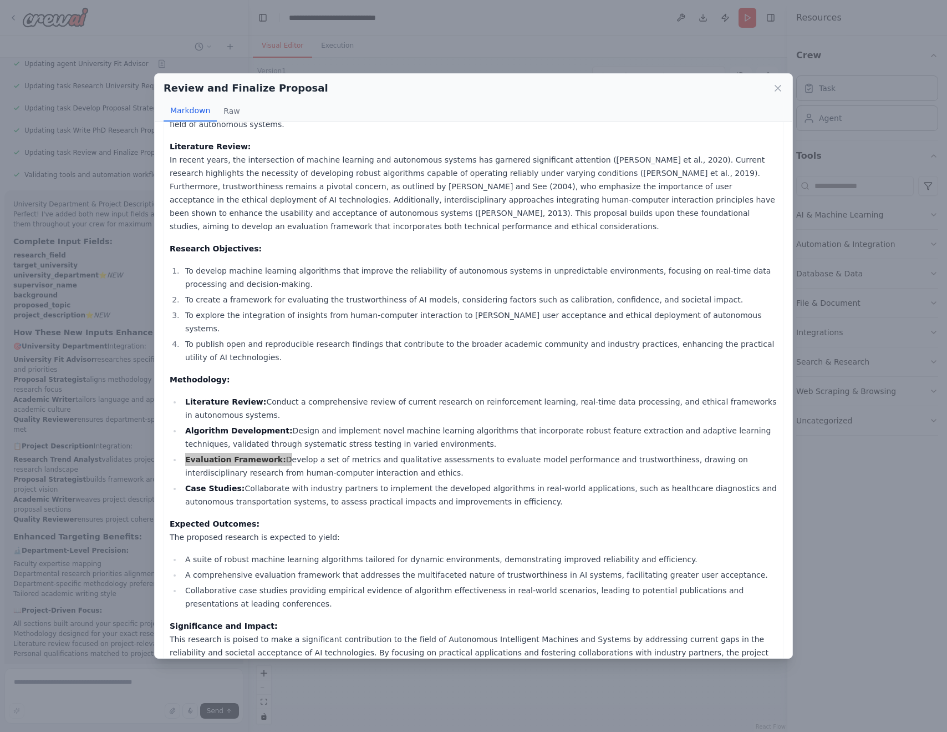
click at [270, 455] on strong "Evaluation Framework:" at bounding box center [235, 459] width 101 height 9
click at [272, 453] on li "Evaluation Framework: Develop a set of metrics and qualitative assessments to e…" at bounding box center [480, 466] width 596 height 27
drag, startPoint x: 272, startPoint y: 434, endPoint x: 377, endPoint y: 449, distance: 105.8
click at [377, 453] on li "Evaluation Framework: Develop a set of metrics and qualitative assessments to e…" at bounding box center [480, 466] width 596 height 27
drag, startPoint x: 238, startPoint y: 461, endPoint x: 186, endPoint y: 461, distance: 52.1
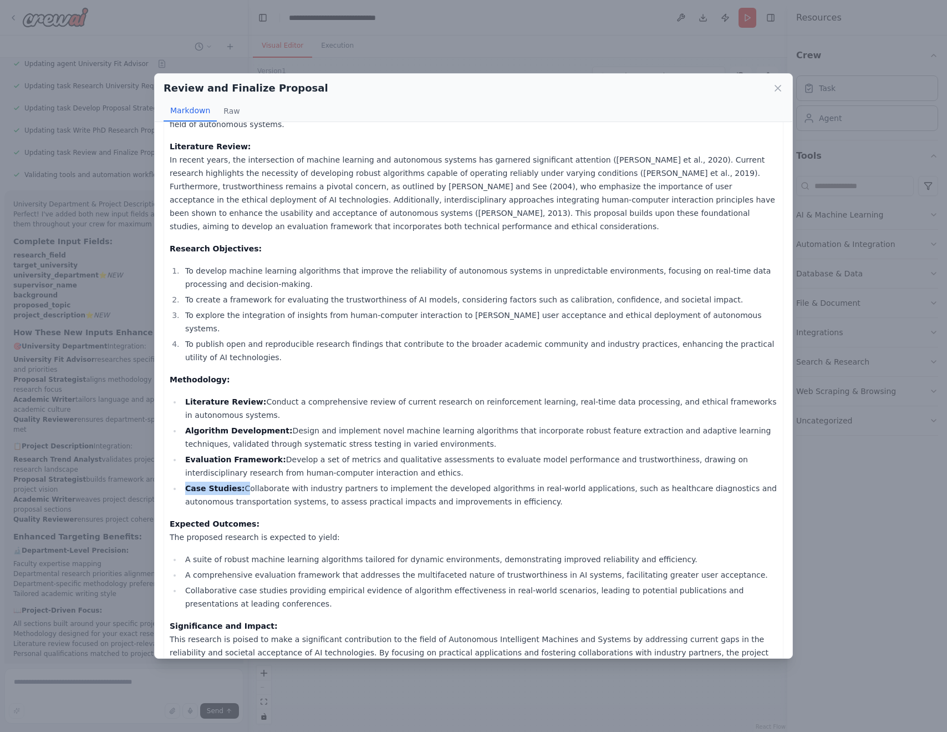
click at [186, 481] on li "Case Studies: Collaborate with industry partners to implement the developed alg…" at bounding box center [480, 494] width 596 height 27
click at [392, 481] on li "Case Studies: Collaborate with industry partners to implement the developed alg…" at bounding box center [480, 494] width 596 height 27
click at [489, 481] on li "Case Studies: Collaborate with industry partners to implement the developed alg…" at bounding box center [480, 494] width 596 height 27
drag, startPoint x: 489, startPoint y: 475, endPoint x: 239, endPoint y: 463, distance: 249.9
click at [239, 481] on li "Case Studies: Collaborate with industry partners to implement the developed alg…" at bounding box center [480, 494] width 596 height 27
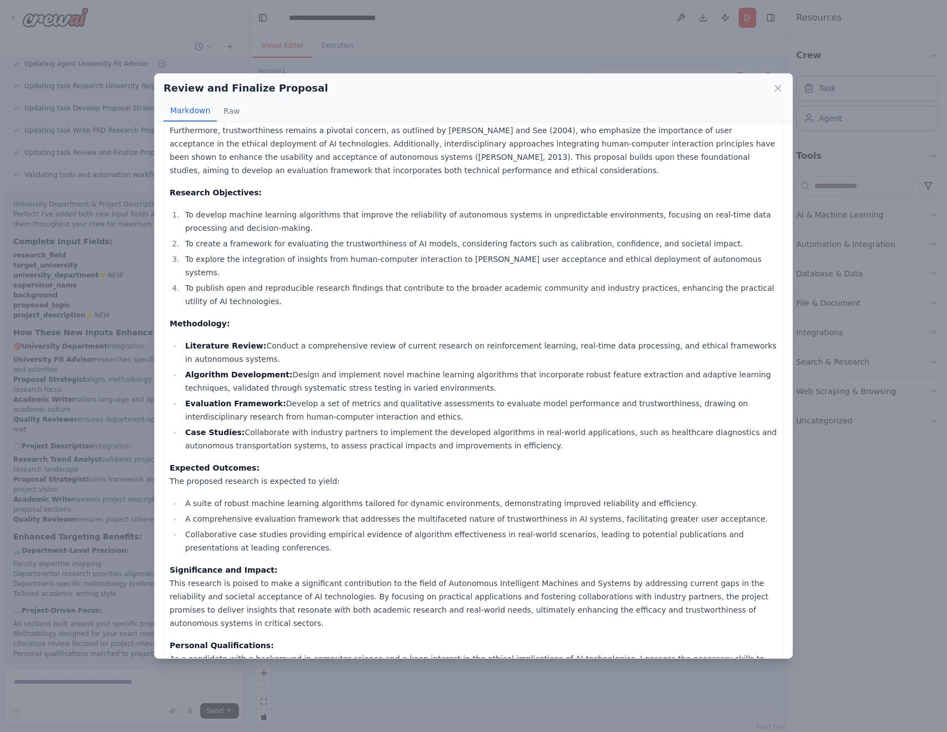
scroll to position [206, 0]
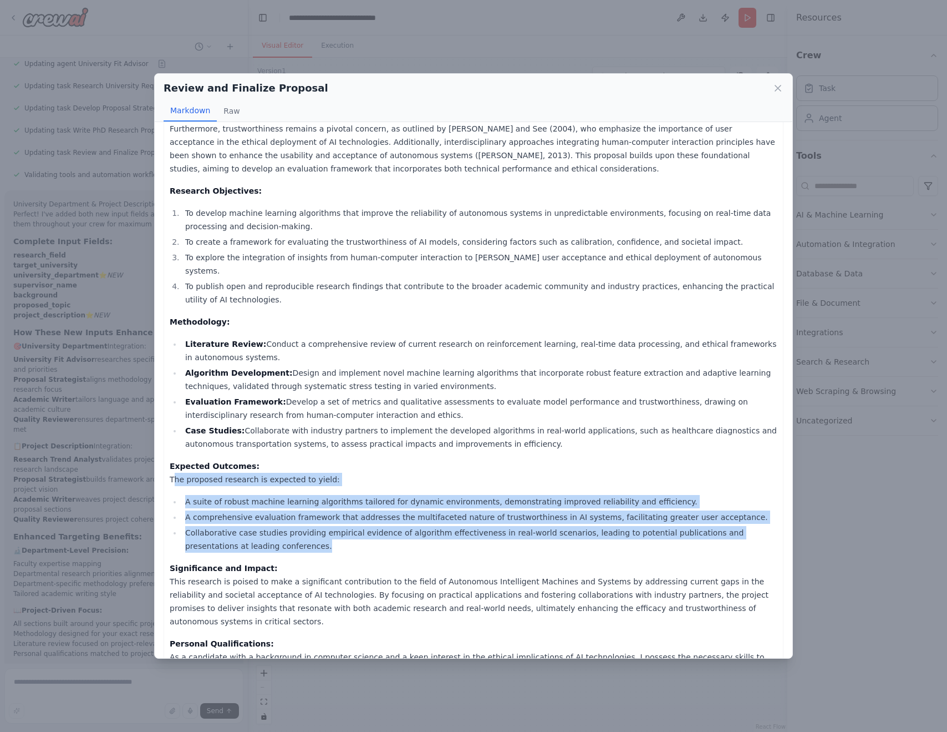
drag, startPoint x: 170, startPoint y: 453, endPoint x: 264, endPoint y: 517, distance: 113.8
click at [264, 517] on div "FINAL REVIEWED PROPOSAL Title: "Enhancing Trustworthiness and Efficiency in Aut…" at bounding box center [474, 643] width 608 height 1425
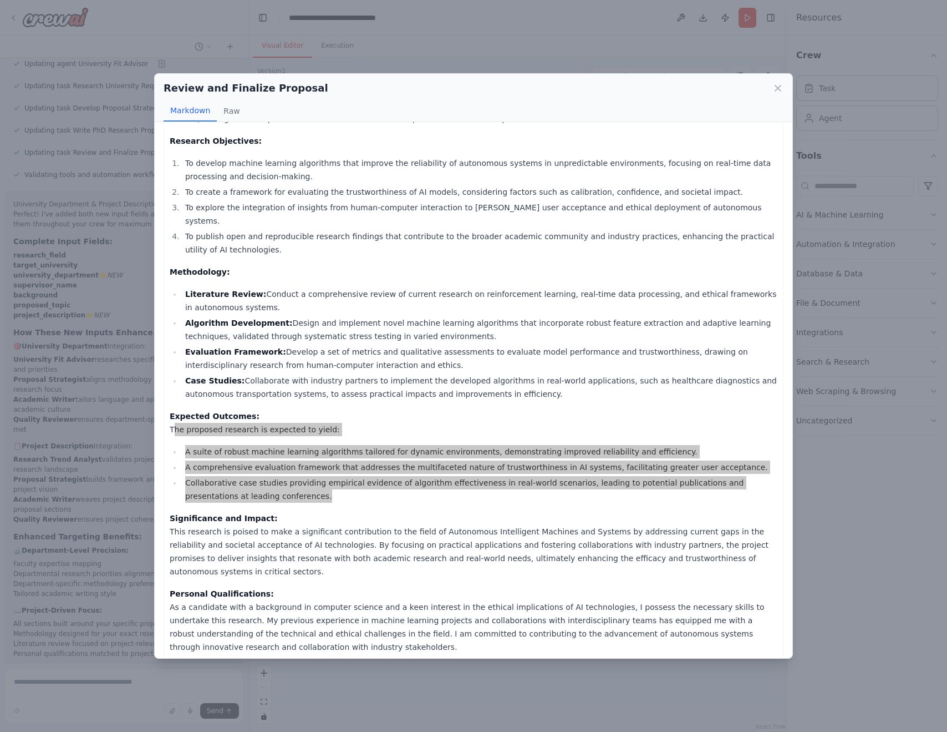
scroll to position [256, 0]
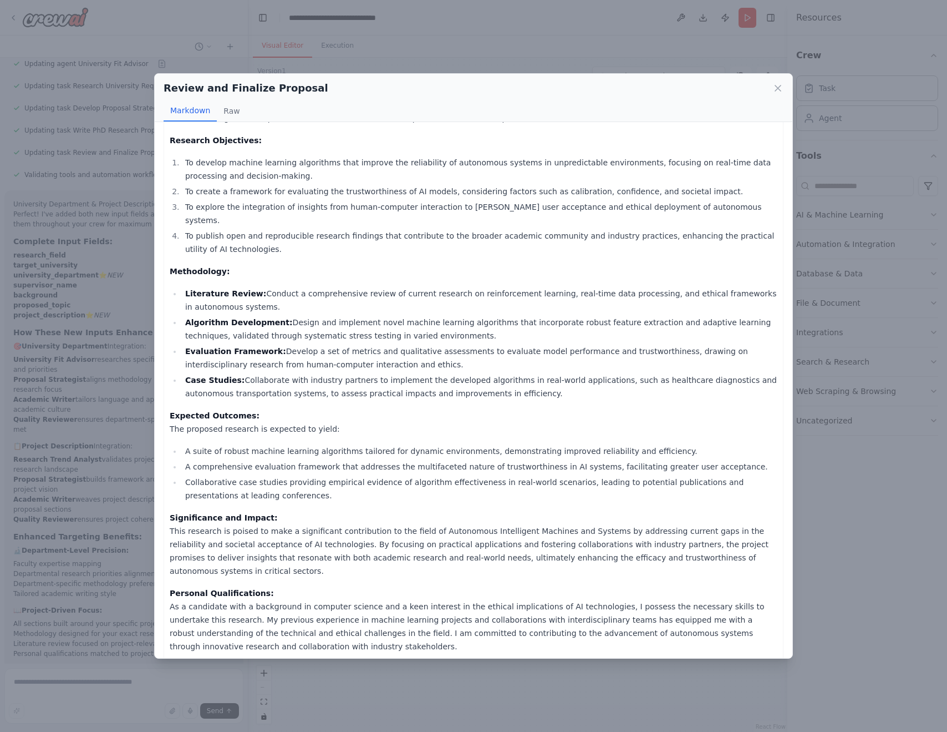
click at [189, 545] on div "FINAL REVIEWED PROPOSAL Title: "Enhancing Trustworthiness and Efficiency in Aut…" at bounding box center [474, 593] width 608 height 1425
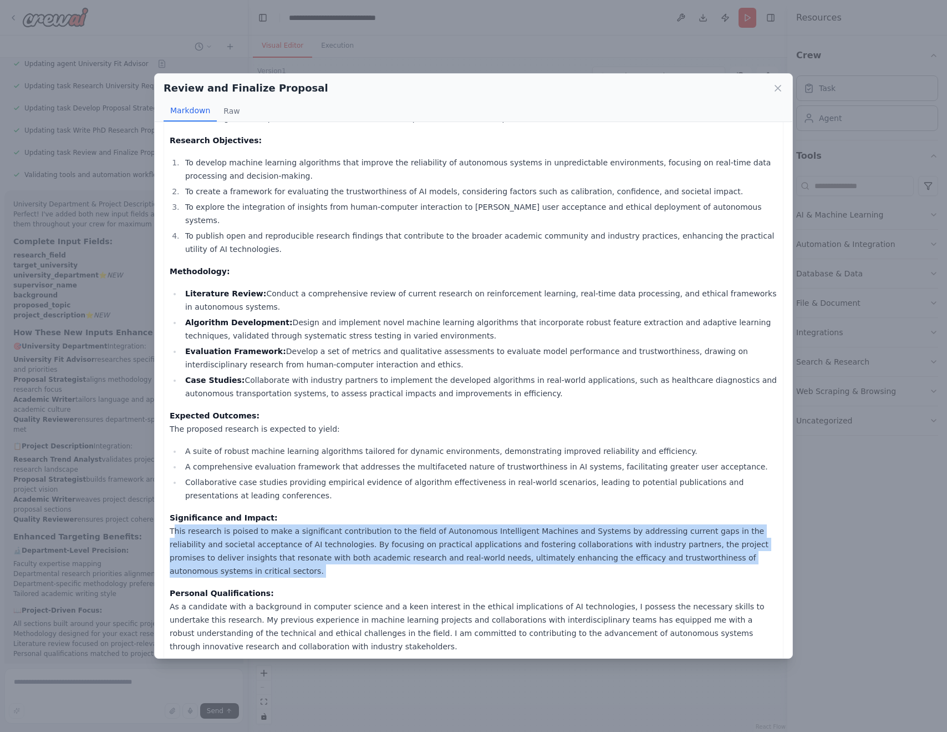
drag, startPoint x: 189, startPoint y: 539, endPoint x: 169, endPoint y: 506, distance: 38.3
click at [169, 506] on div "FINAL REVIEWED PROPOSAL Title: "Enhancing Trustworthiness and Efficiency in Aut…" at bounding box center [474, 594] width 620 height 1438
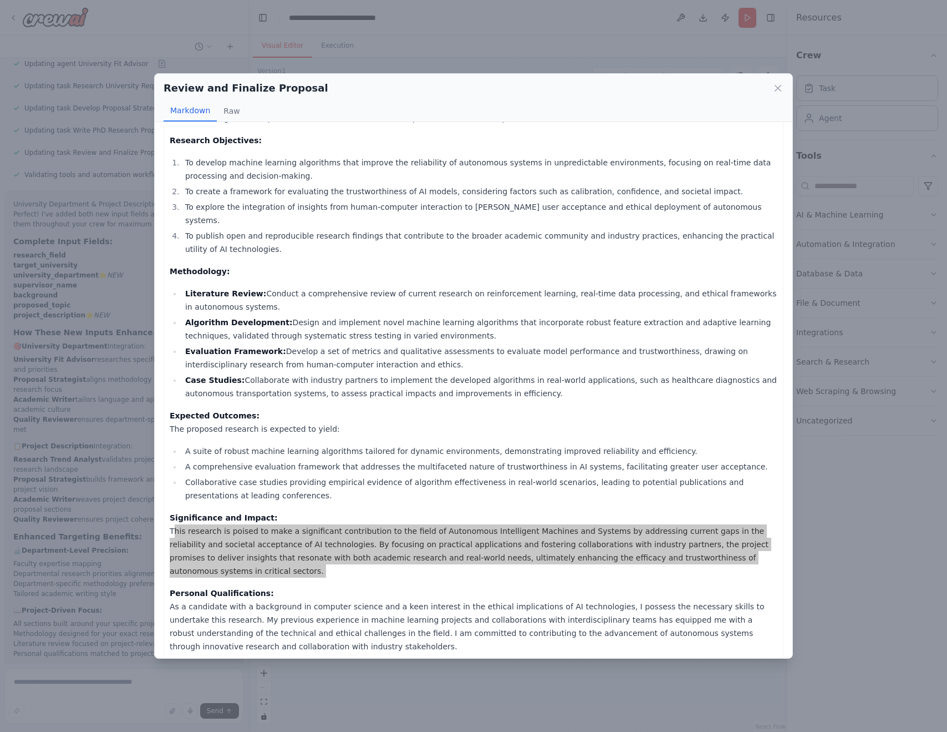
scroll to position [343, 0]
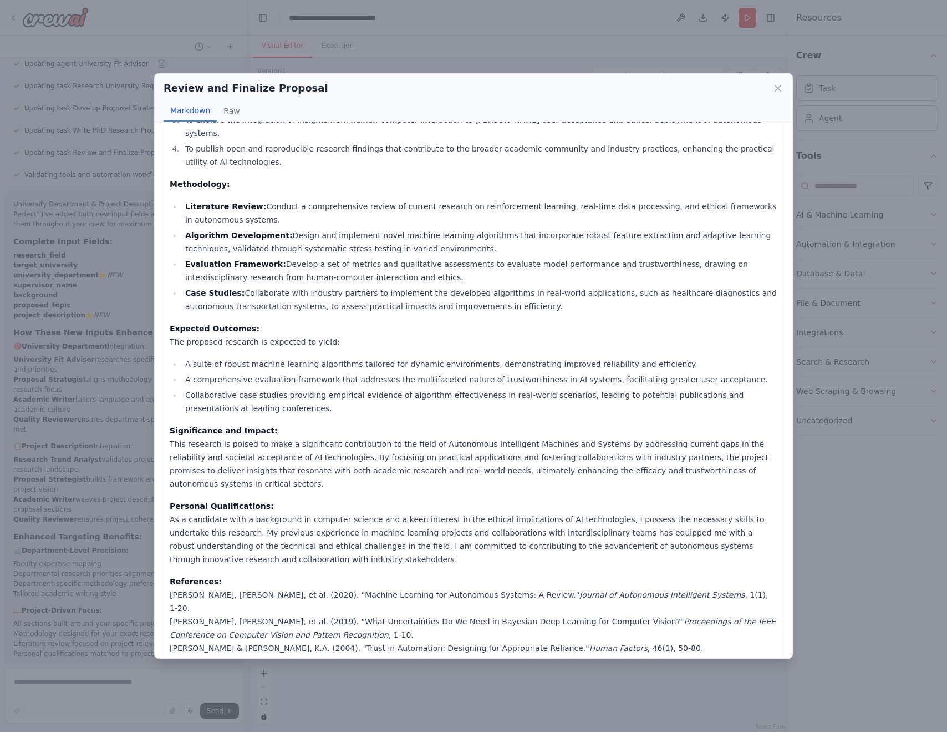
click at [172, 499] on p "Personal Qualifications: As a candidate with a background in computer science a…" at bounding box center [474, 532] width 608 height 67
drag, startPoint x: 169, startPoint y: 479, endPoint x: 266, endPoint y: 522, distance: 106.5
click at [266, 522] on div "FINAL REVIEWED PROPOSAL Title: "Enhancing Trustworthiness and Efficiency in Aut…" at bounding box center [474, 507] width 620 height 1438
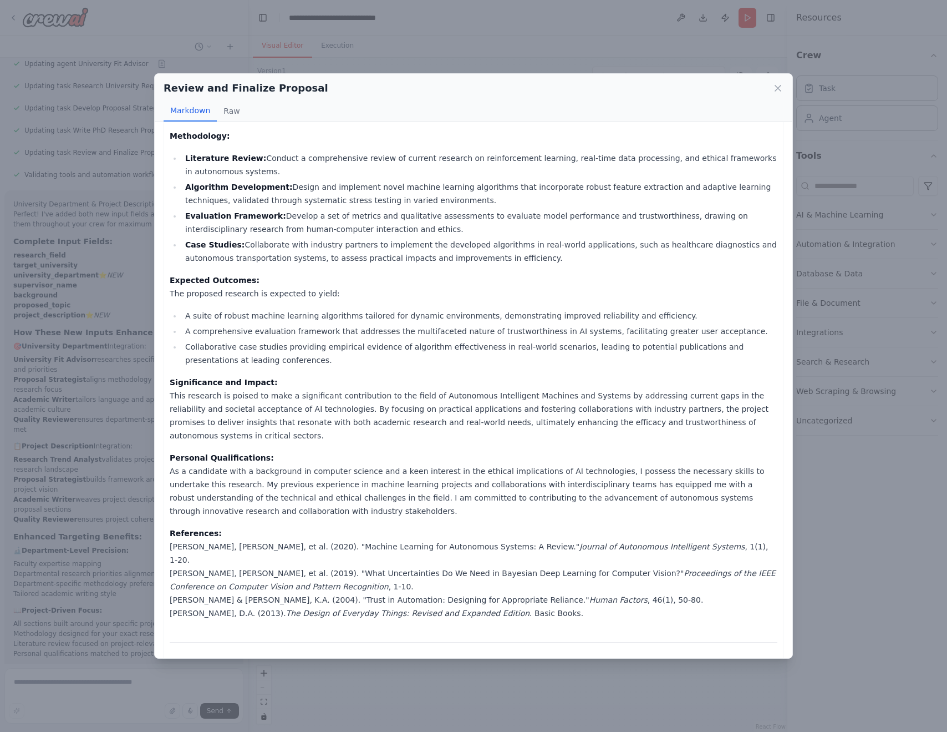
scroll to position [390, 0]
click at [244, 577] on div "FINAL REVIEWED PROPOSAL Title: "Enhancing Trustworthiness and Efficiency in Aut…" at bounding box center [474, 459] width 608 height 1425
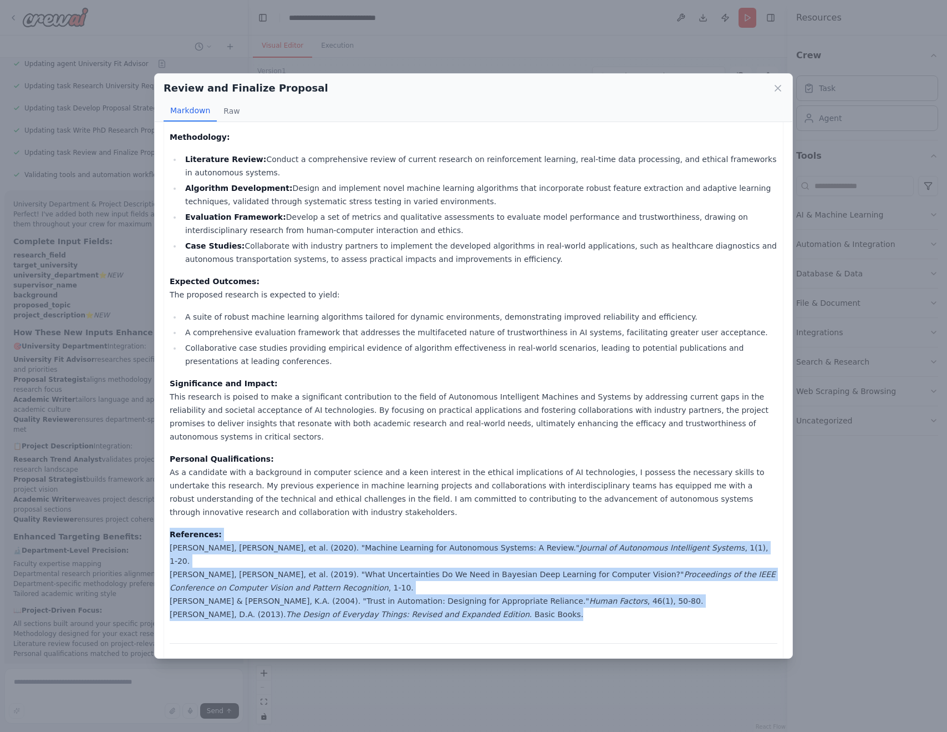
drag, startPoint x: 244, startPoint y: 577, endPoint x: 170, endPoint y: 498, distance: 107.9
click at [170, 498] on div "FINAL REVIEWED PROPOSAL Title: "Enhancing Trustworthiness and Efficiency in Aut…" at bounding box center [474, 459] width 608 height 1425
click at [220, 527] on p "References: Bertuccelli, L., et al. (2020). "Machine Learning for Autonomous Sy…" at bounding box center [474, 573] width 608 height 93
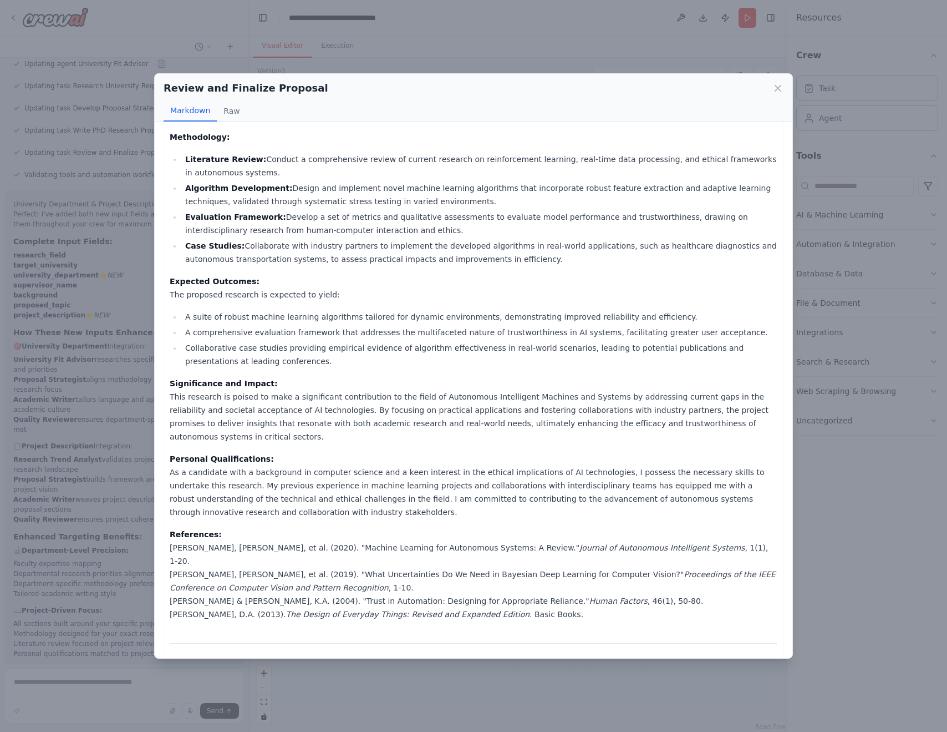
click at [184, 527] on p "References: Bertuccelli, L., et al. (2020). "Machine Learning for Autonomous Sy…" at bounding box center [474, 573] width 608 height 93
click at [167, 509] on div "FINAL REVIEWED PROPOSAL Title: "Enhancing Trustworthiness and Efficiency in Aut…" at bounding box center [474, 459] width 620 height 1438
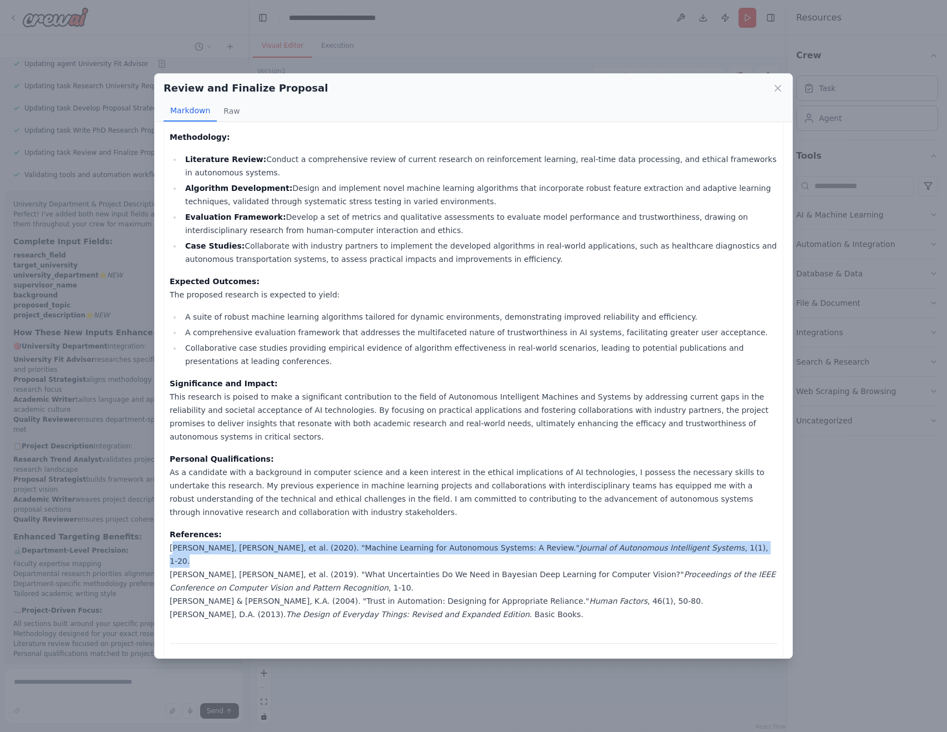
drag, startPoint x: 170, startPoint y: 509, endPoint x: 691, endPoint y: 508, distance: 520.2
click at [691, 527] on p "References: Bertuccelli, L., et al. (2020). "Machine Learning for Autonomous Sy…" at bounding box center [474, 573] width 608 height 93
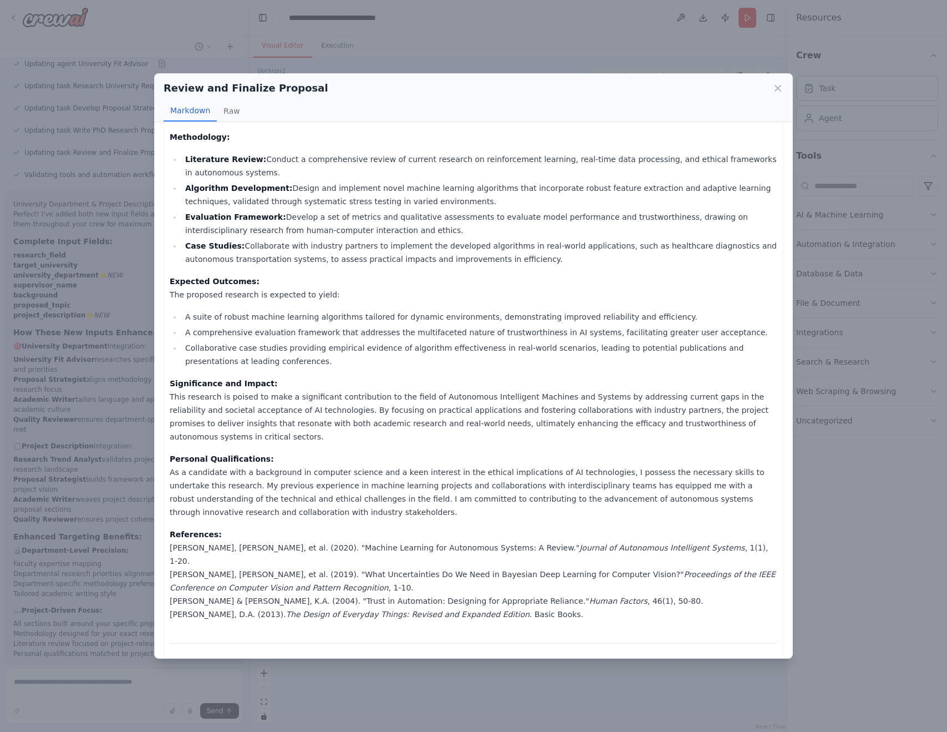
click at [182, 527] on p "References: Bertuccelli, L., et al. (2020). "Machine Learning for Autonomous Sy…" at bounding box center [474, 573] width 608 height 93
drag, startPoint x: 170, startPoint y: 506, endPoint x: 270, endPoint y: 507, distance: 99.3
click at [270, 527] on p "References: Bertuccelli, L., et al. (2020). "Machine Learning for Autonomous Sy…" at bounding box center [474, 573] width 608 height 93
click at [274, 527] on p "References: Bertuccelli, L., et al. (2020). "Machine Learning for Autonomous Sy…" at bounding box center [474, 573] width 608 height 93
drag, startPoint x: 276, startPoint y: 510, endPoint x: 432, endPoint y: 507, distance: 155.9
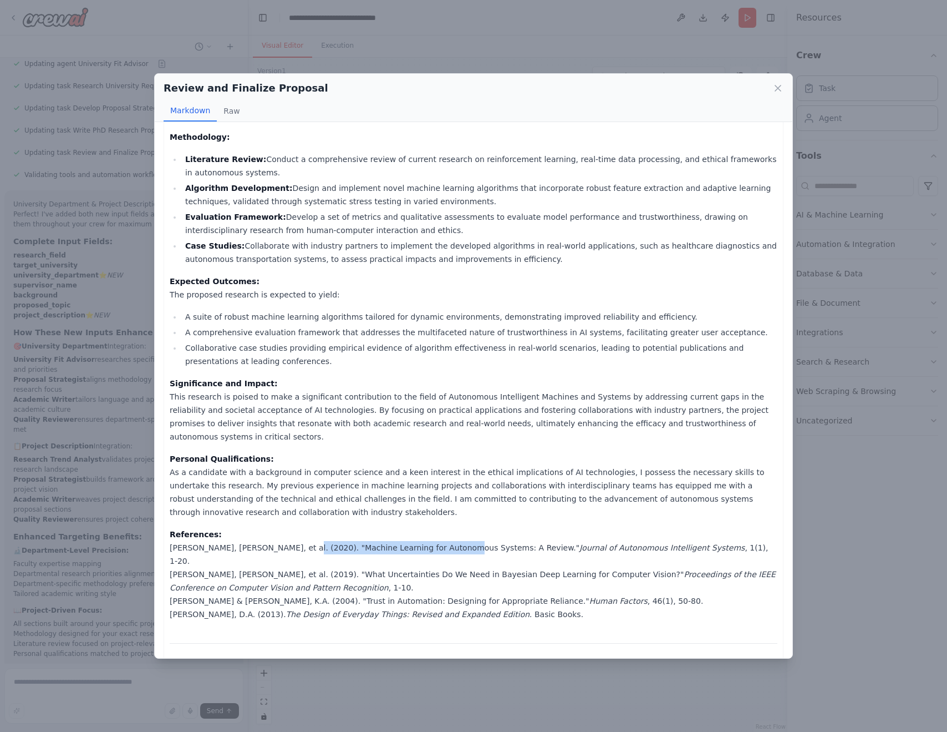
click at [432, 527] on p "References: Bertuccelli, L., et al. (2020). "Machine Learning for Autonomous Sy…" at bounding box center [474, 573] width 608 height 93
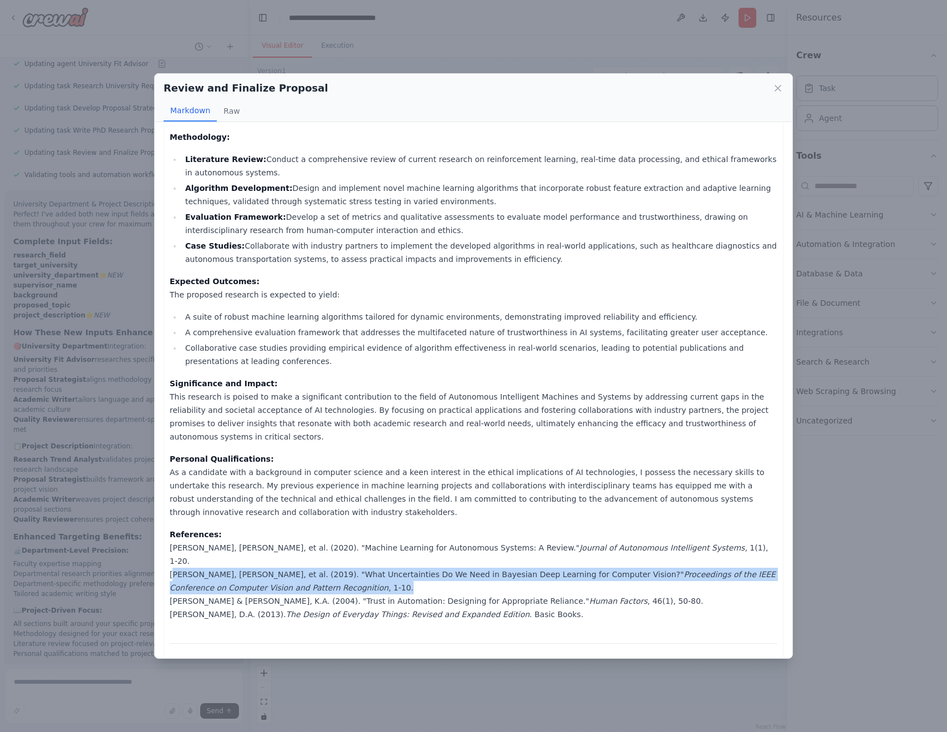
drag, startPoint x: 169, startPoint y: 521, endPoint x: 277, endPoint y: 535, distance: 108.4
click at [277, 535] on div "FINAL REVIEWED PROPOSAL Title: "Enhancing Trustworthiness and Efficiency in Aut…" at bounding box center [474, 459] width 620 height 1438
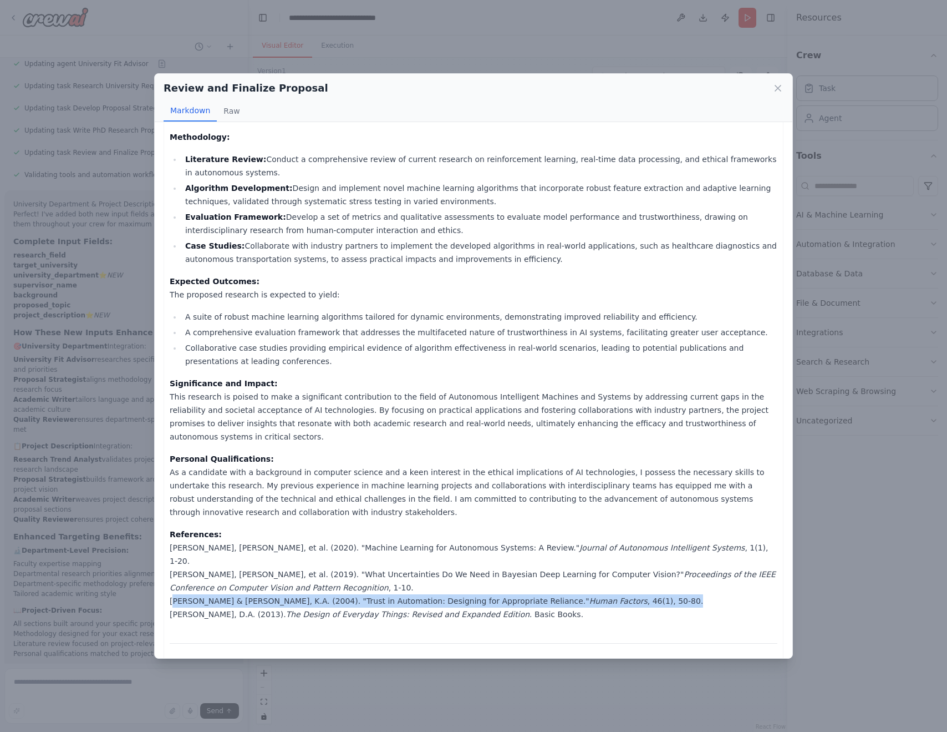
drag, startPoint x: 169, startPoint y: 549, endPoint x: 616, endPoint y: 545, distance: 447.0
click at [616, 545] on div "FINAL REVIEWED PROPOSAL Title: "Enhancing Trustworthiness and Efficiency in Aut…" at bounding box center [474, 459] width 620 height 1438
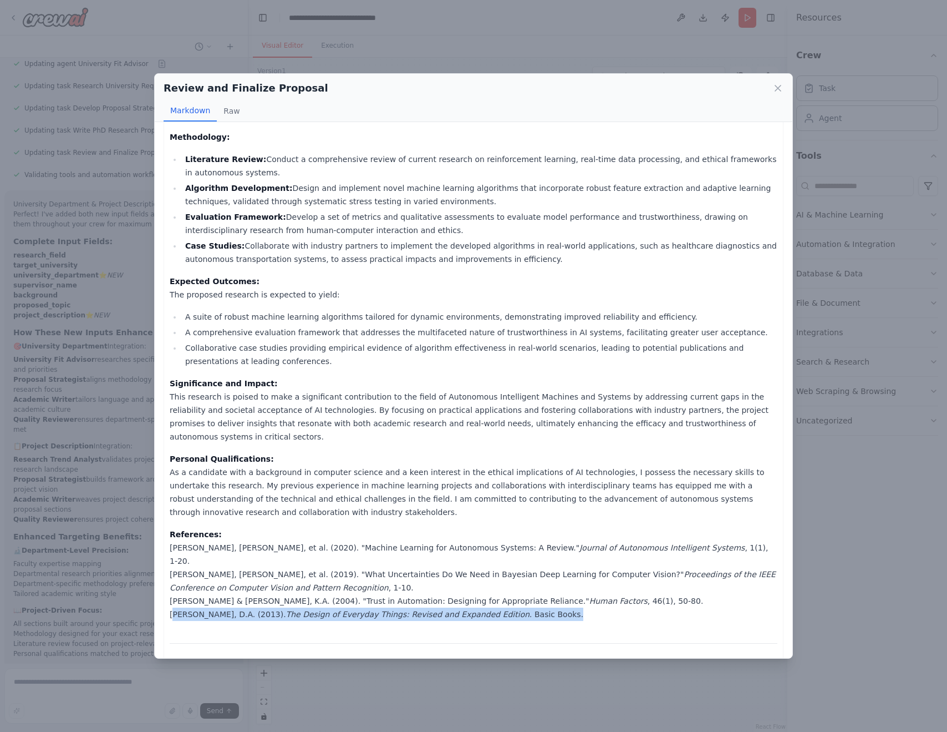
drag, startPoint x: 170, startPoint y: 562, endPoint x: 538, endPoint y: 562, distance: 367.7
click at [538, 562] on p "References: Bertuccelli, L., et al. (2020). "Machine Learning for Autonomous Sy…" at bounding box center [474, 573] width 608 height 93
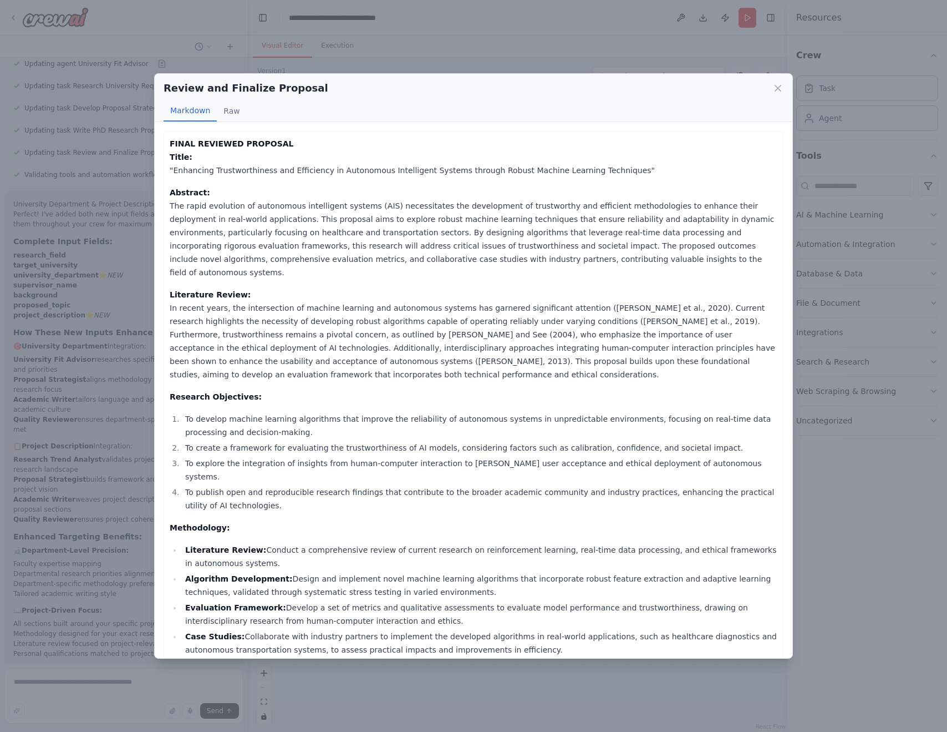
scroll to position [0, 0]
drag, startPoint x: 174, startPoint y: 171, endPoint x: 616, endPoint y: 167, distance: 441.5
click at [616, 167] on p "FINAL REVIEWED PROPOSAL Title: "Enhancing Trustworthiness and Efficiency in Aut…" at bounding box center [474, 157] width 608 height 40
click at [19, 21] on div "Review and Finalize Proposal Markdown Raw FINAL REVIEWED PROPOSAL Title: "Enhan…" at bounding box center [473, 366] width 947 height 732
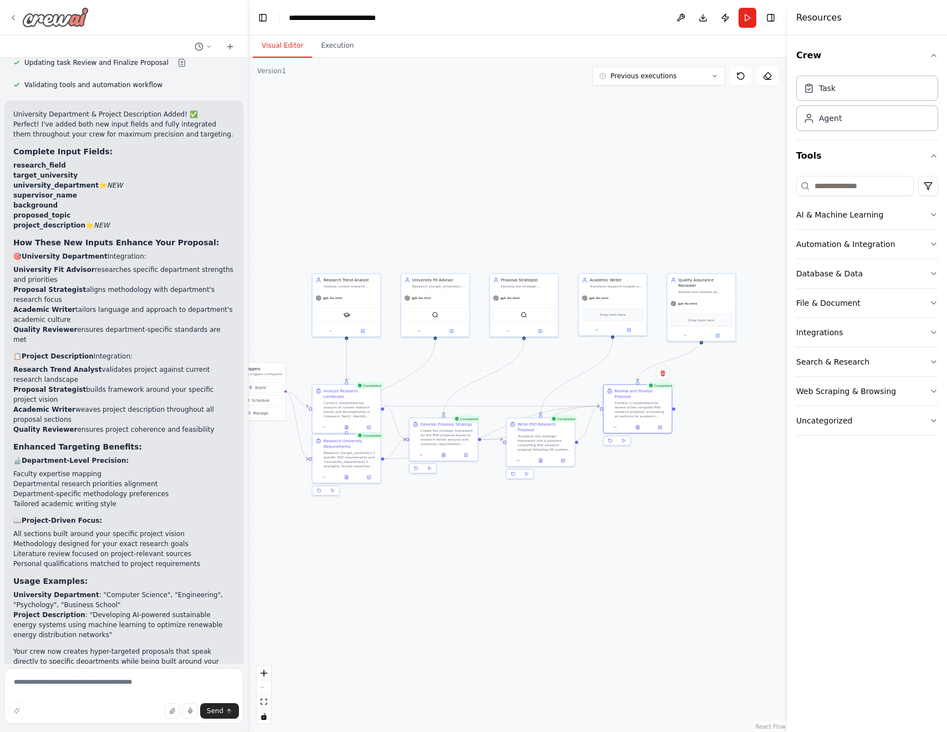
click at [18, 22] on div at bounding box center [49, 17] width 80 height 20
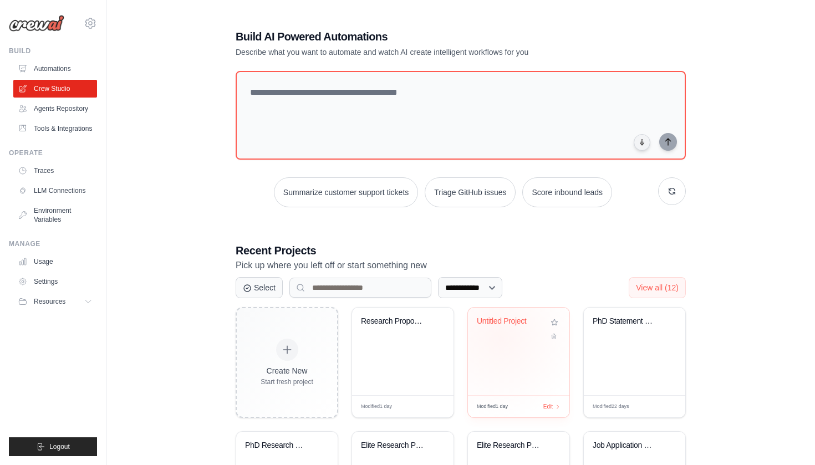
click at [501, 336] on div "Untitled Project" at bounding box center [519, 330] width 84 height 26
click at [612, 346] on div "PhD Statement of Purpose Multi-Agen..." at bounding box center [634, 352] width 101 height 88
click at [384, 346] on div "Research Proposal Generation Automa..." at bounding box center [402, 352] width 101 height 88
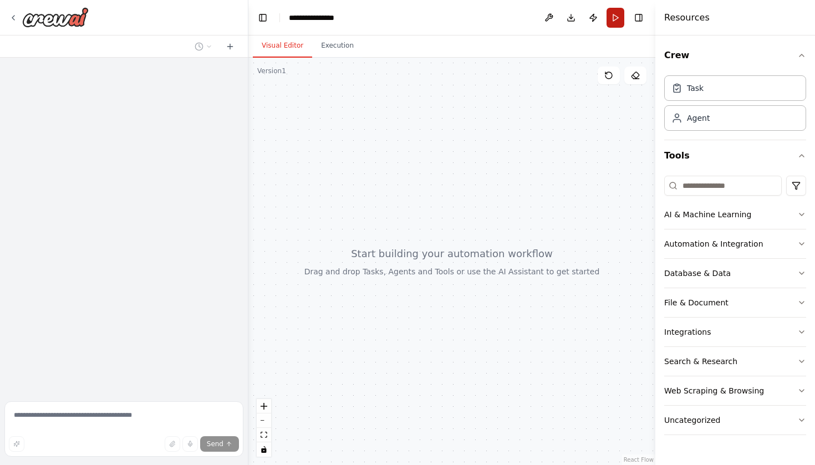
scroll to position [620, 0]
click at [620, 16] on button "Run" at bounding box center [616, 18] width 18 height 20
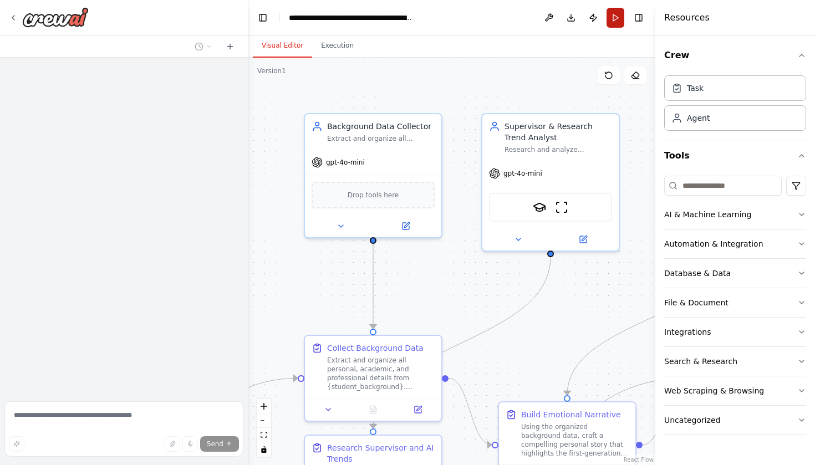
click at [615, 15] on button "Run" at bounding box center [616, 18] width 18 height 20
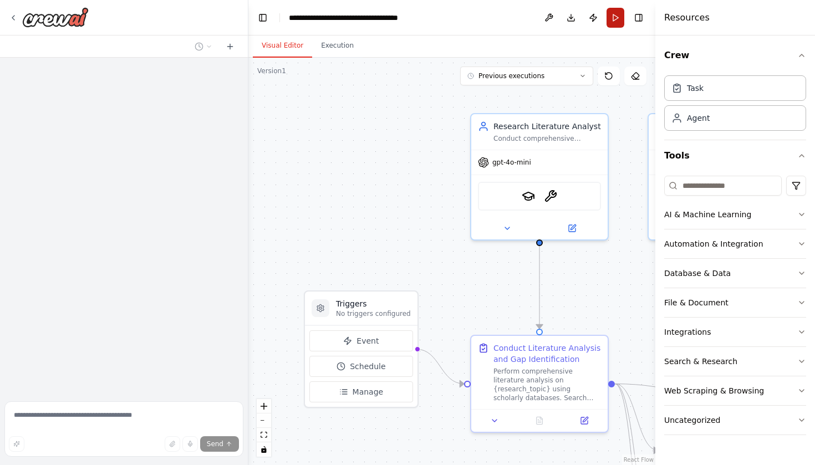
click at [620, 14] on button "Run" at bounding box center [616, 18] width 18 height 20
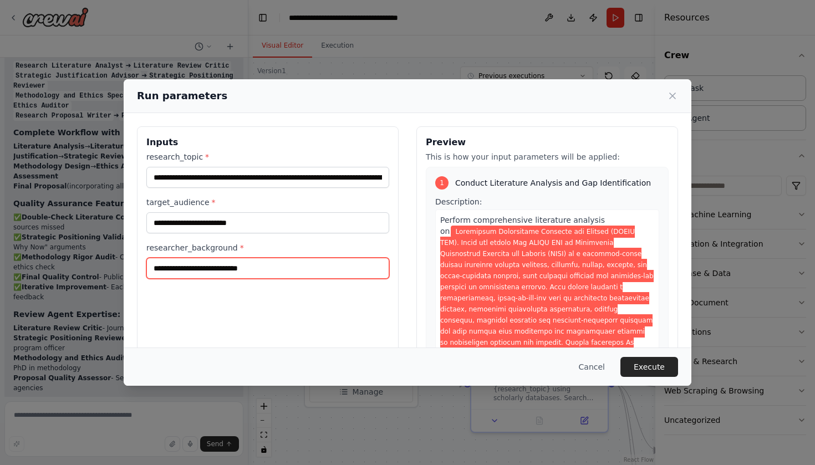
click at [222, 267] on input "researcher_background *" at bounding box center [267, 268] width 243 height 21
click at [674, 95] on icon at bounding box center [672, 95] width 11 height 11
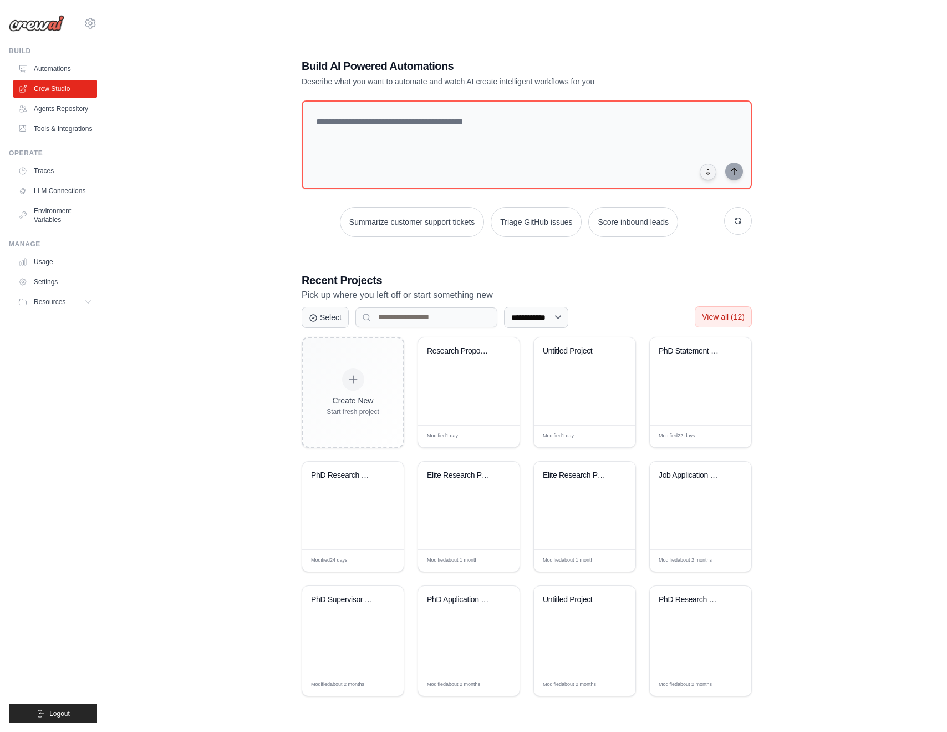
click at [735, 312] on span "View all (12)" at bounding box center [723, 316] width 43 height 9
click at [733, 318] on span "View all (12)" at bounding box center [723, 316] width 43 height 9
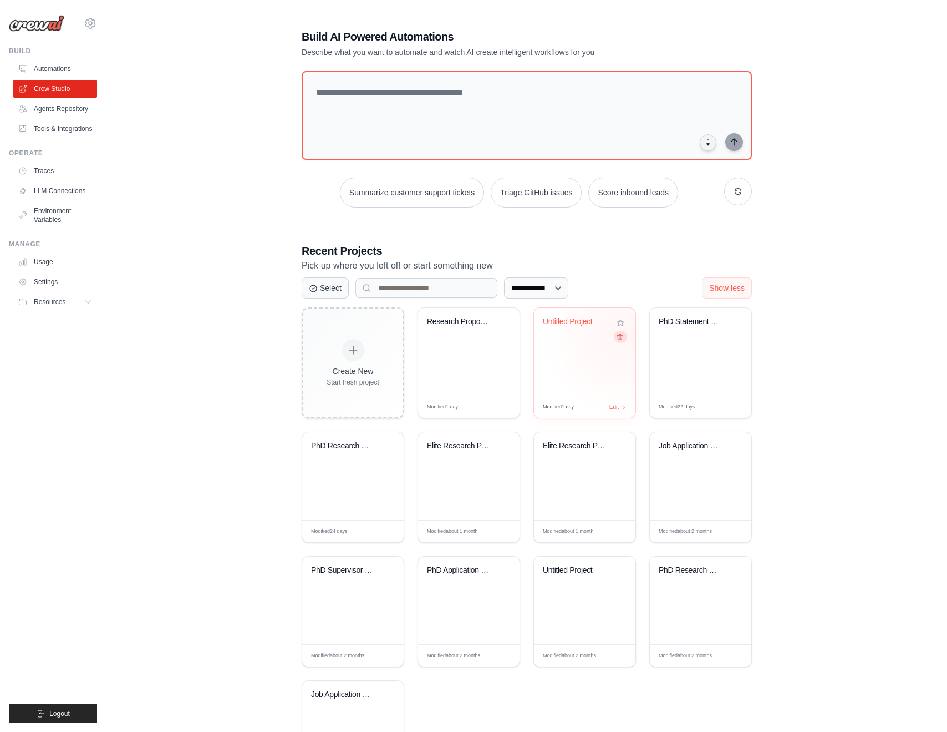
click at [622, 335] on icon at bounding box center [619, 336] width 7 height 7
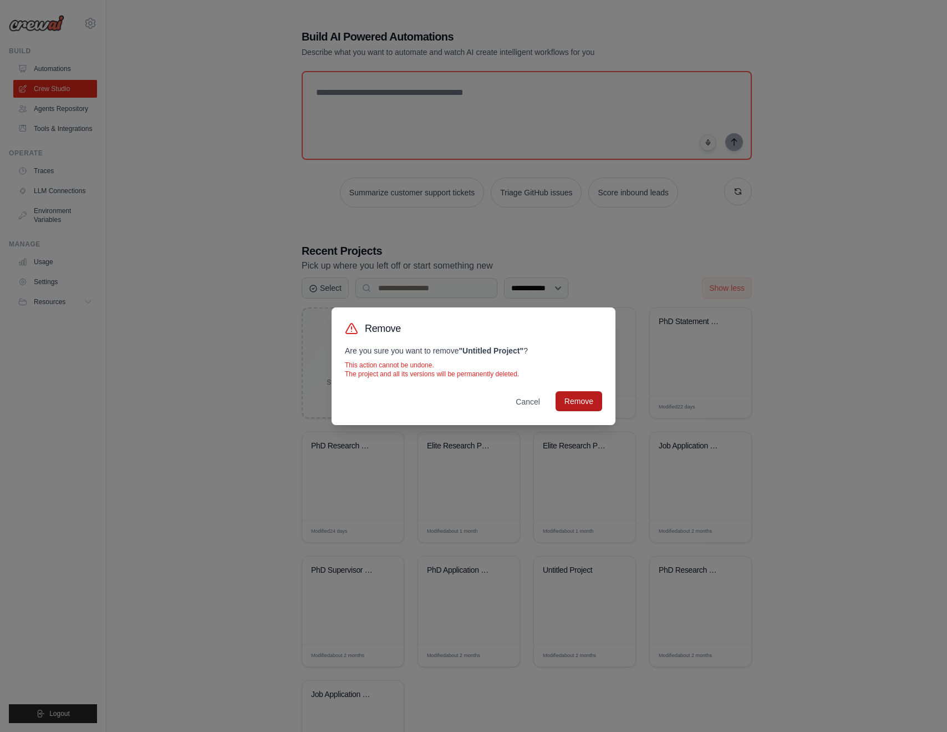
click at [580, 400] on button "Remove" at bounding box center [579, 401] width 47 height 20
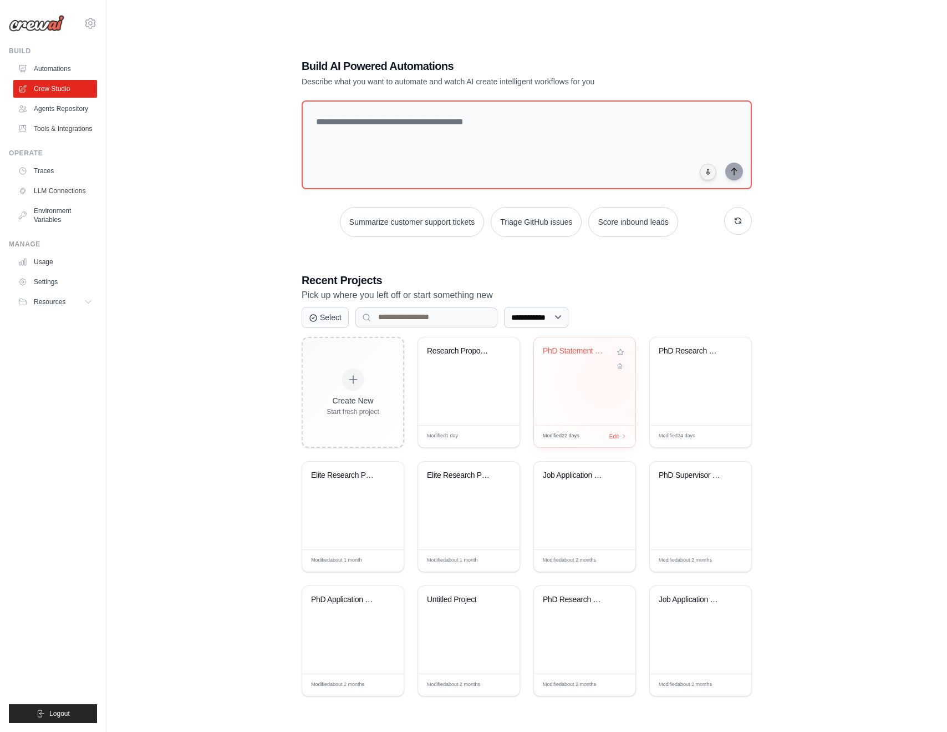
click at [606, 380] on div "PhD Statement of Purpose Multi-Agen..." at bounding box center [584, 381] width 101 height 88
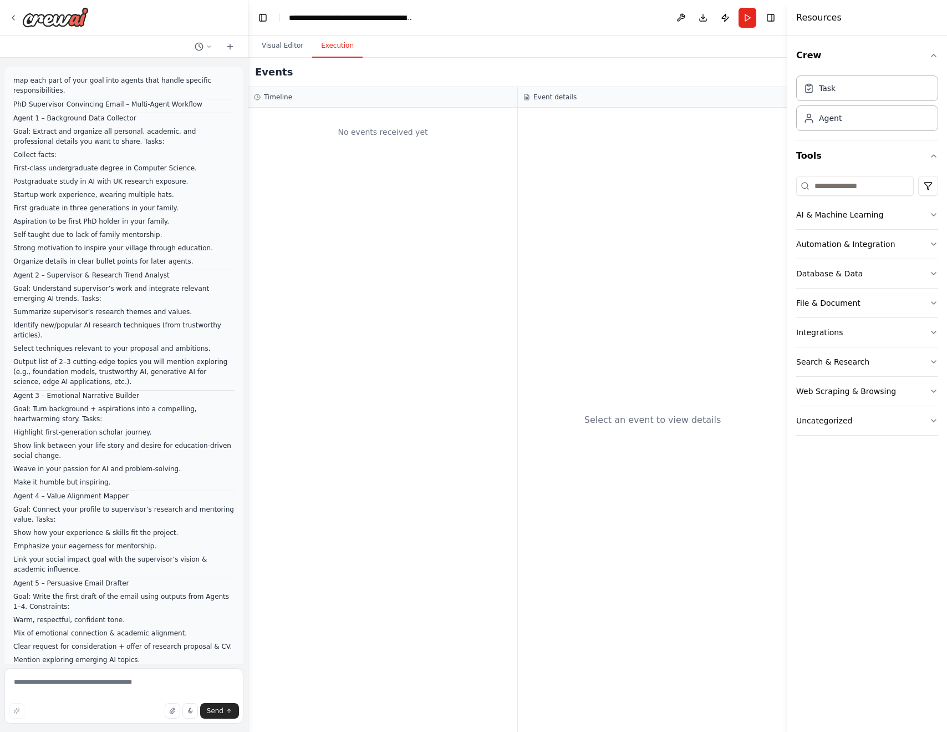
click at [338, 48] on button "Execution" at bounding box center [337, 45] width 50 height 23
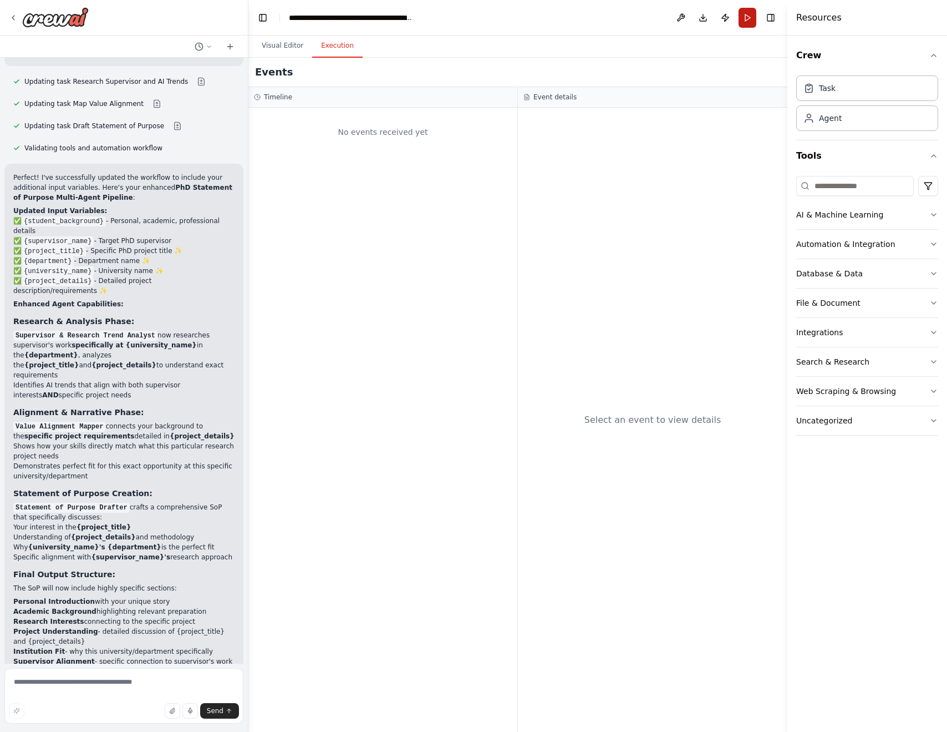
click at [747, 18] on button "Run" at bounding box center [748, 18] width 18 height 20
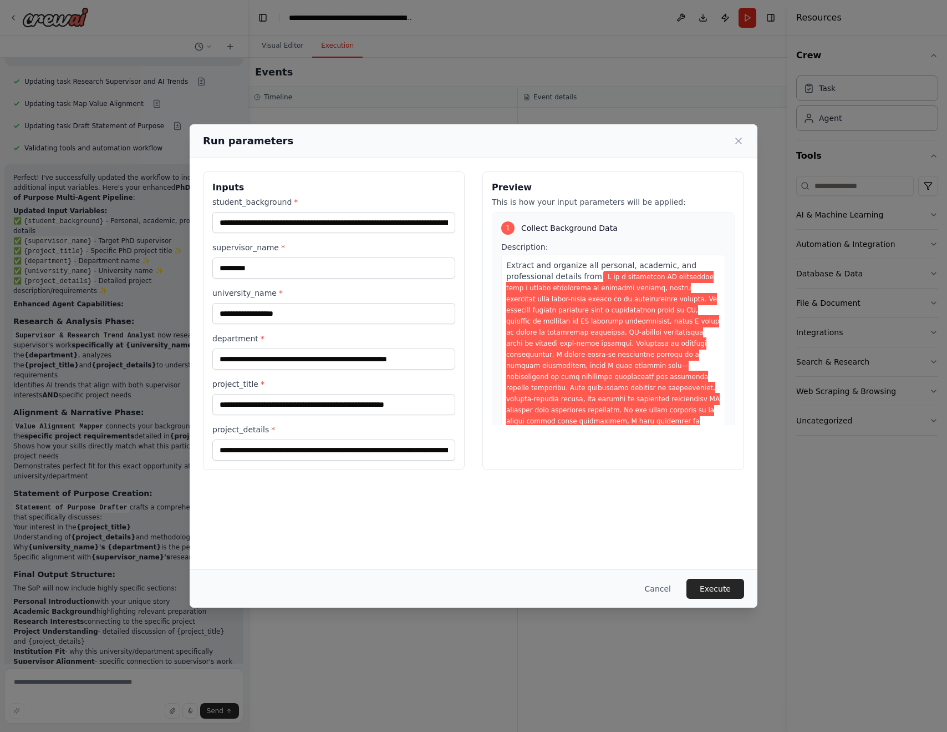
scroll to position [0, 0]
click at [698, 583] on button "Execute" at bounding box center [716, 588] width 58 height 20
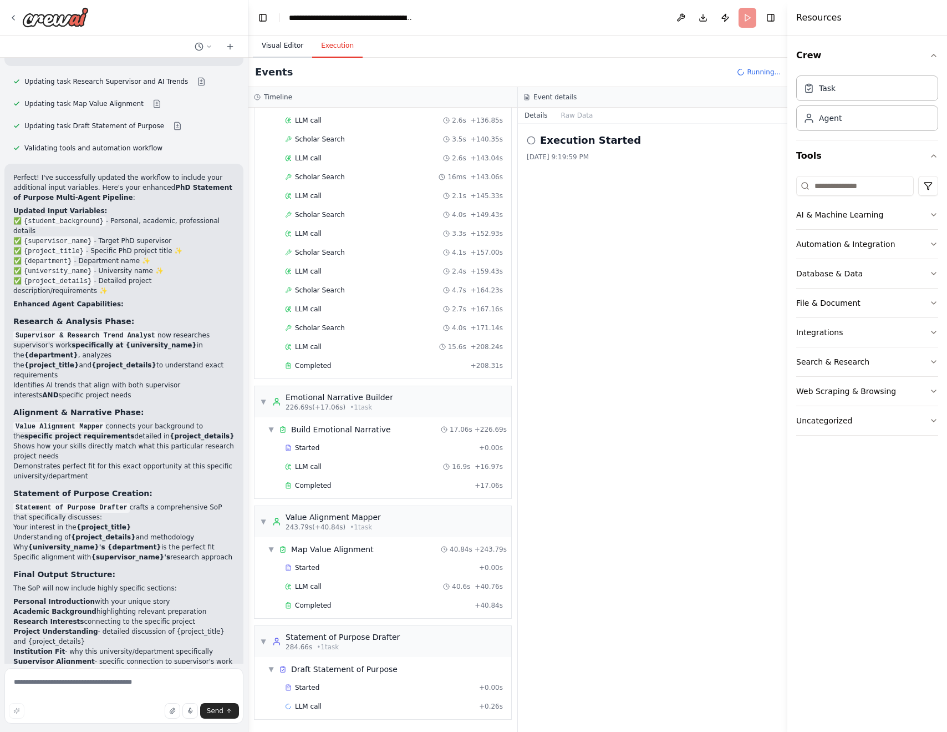
click at [282, 43] on button "Visual Editor" at bounding box center [282, 45] width 59 height 23
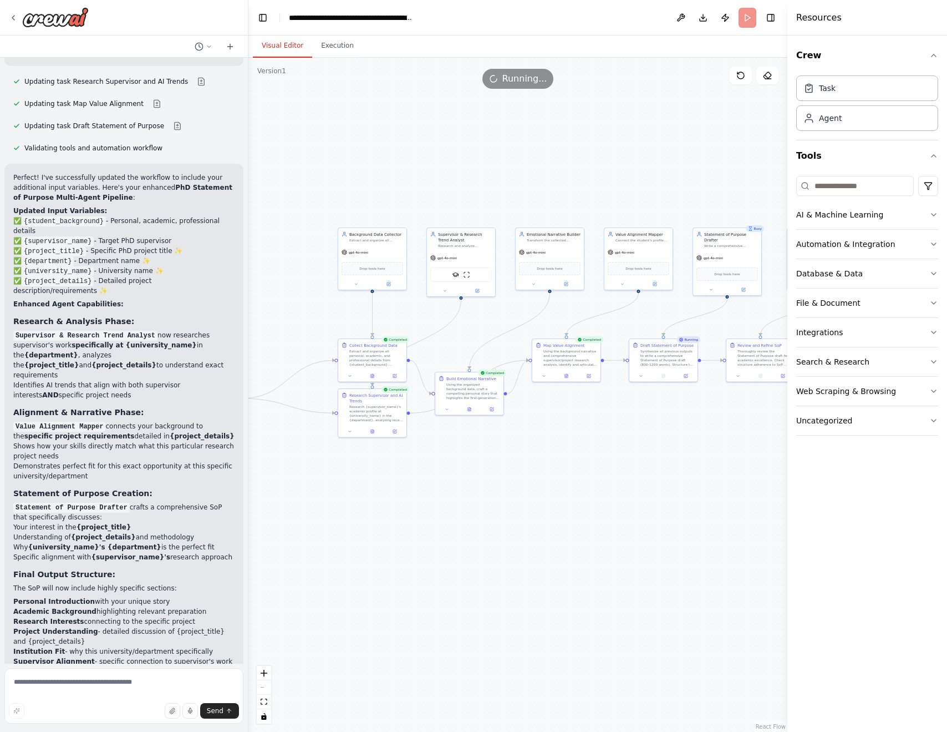
drag, startPoint x: 687, startPoint y: 327, endPoint x: 510, endPoint y: 324, distance: 176.4
click at [510, 324] on div ".deletable-edge-delete-btn { width: 20px; height: 20px; border: 0px solid #ffff…" at bounding box center [517, 395] width 539 height 674
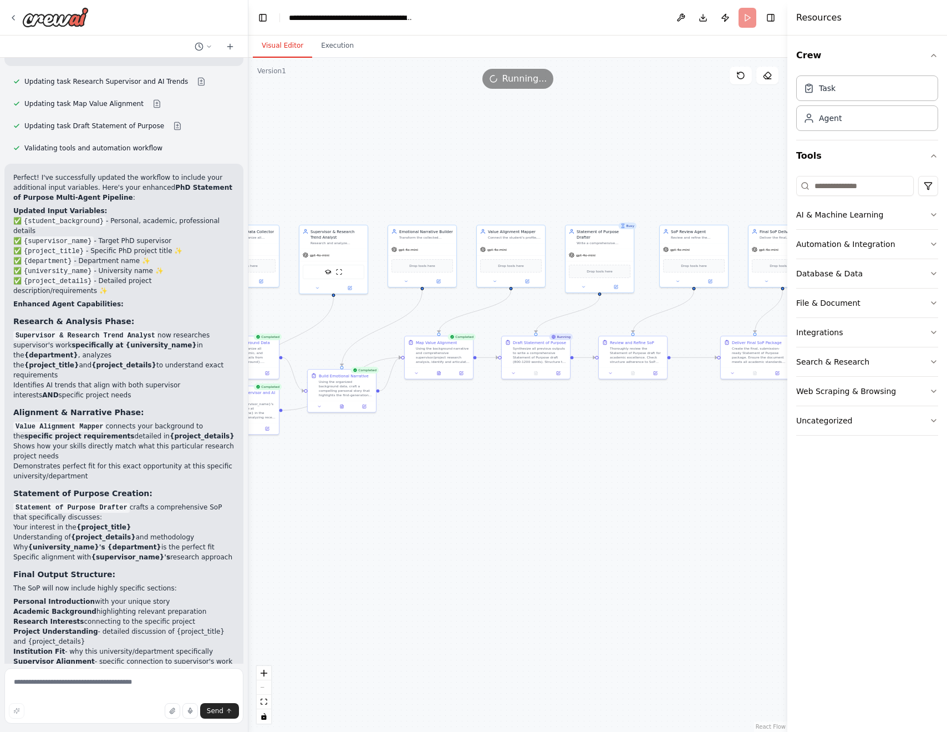
drag, startPoint x: 664, startPoint y: 321, endPoint x: 563, endPoint y: 320, distance: 100.9
click at [563, 320] on div ".deletable-edge-delete-btn { width: 20px; height: 20px; border: 0px solid #ffff…" at bounding box center [517, 395] width 539 height 674
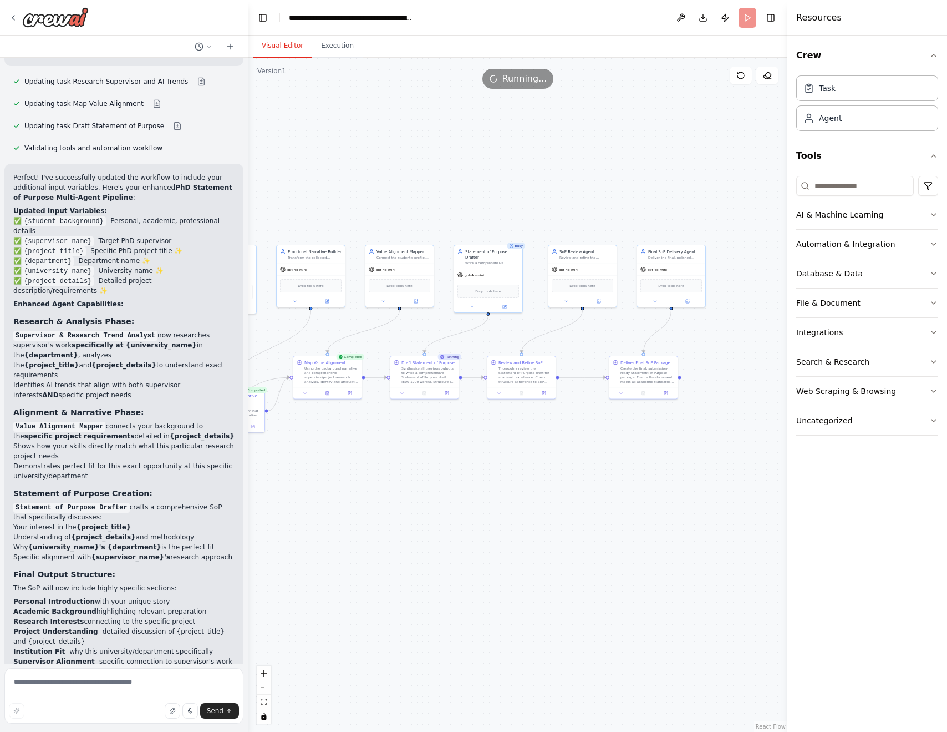
drag, startPoint x: 681, startPoint y: 318, endPoint x: 551, endPoint y: 339, distance: 131.6
click at [551, 339] on div ".deletable-edge-delete-btn { width: 20px; height: 20px; border: 0px solid #ffff…" at bounding box center [517, 395] width 539 height 674
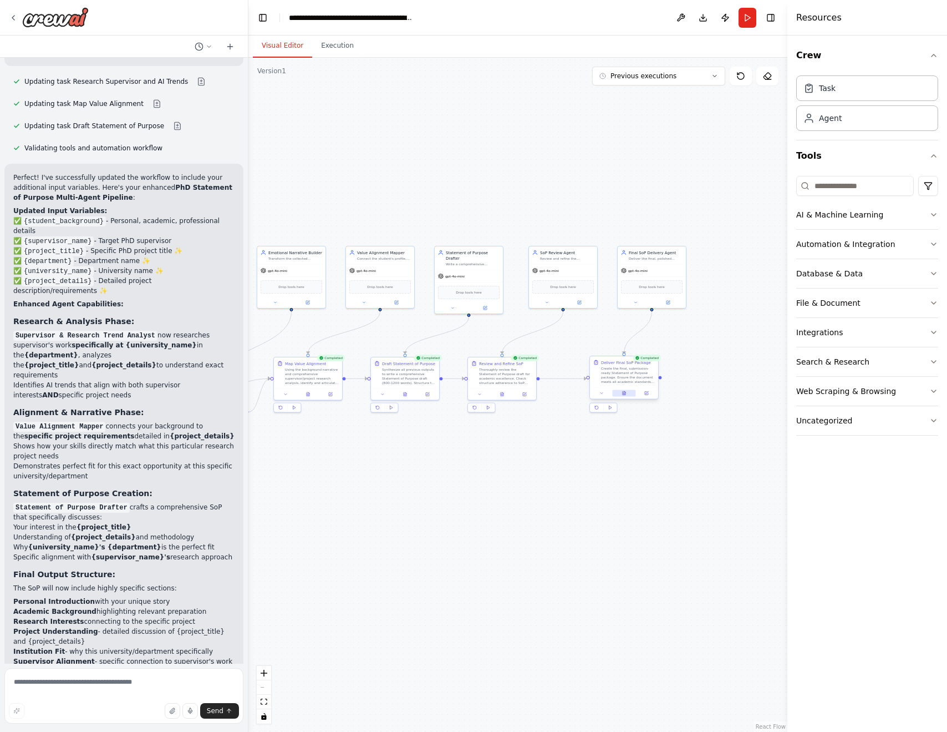
click at [625, 392] on icon at bounding box center [624, 393] width 3 height 4
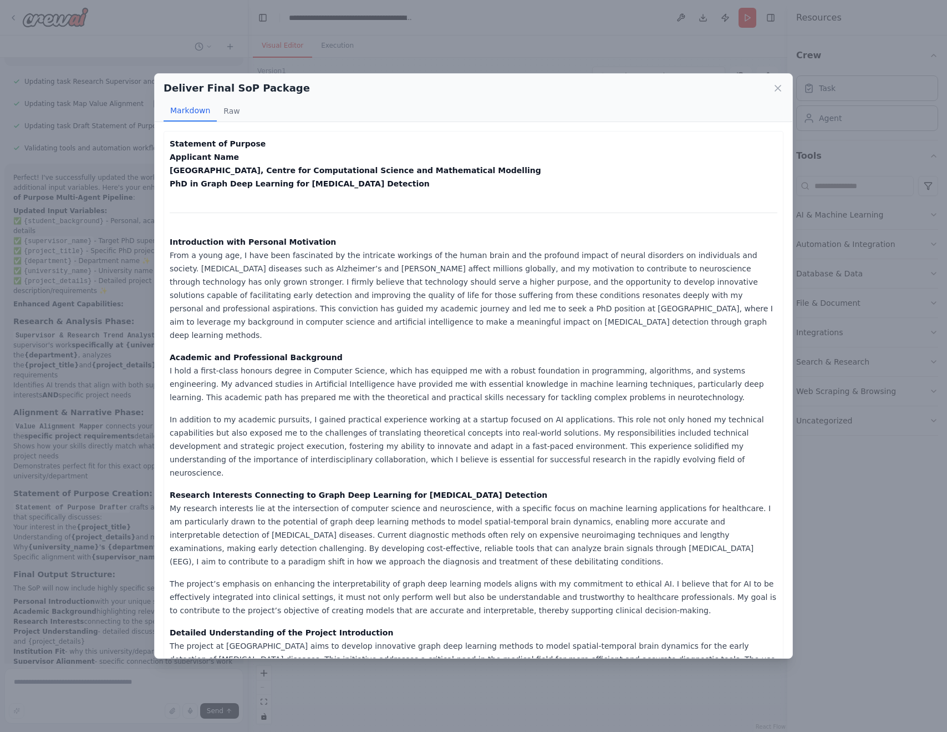
click at [116, 139] on div "Deliver Final SoP Package Markdown Raw Statement of Purpose Applicant Name [GEO…" at bounding box center [473, 366] width 947 height 732
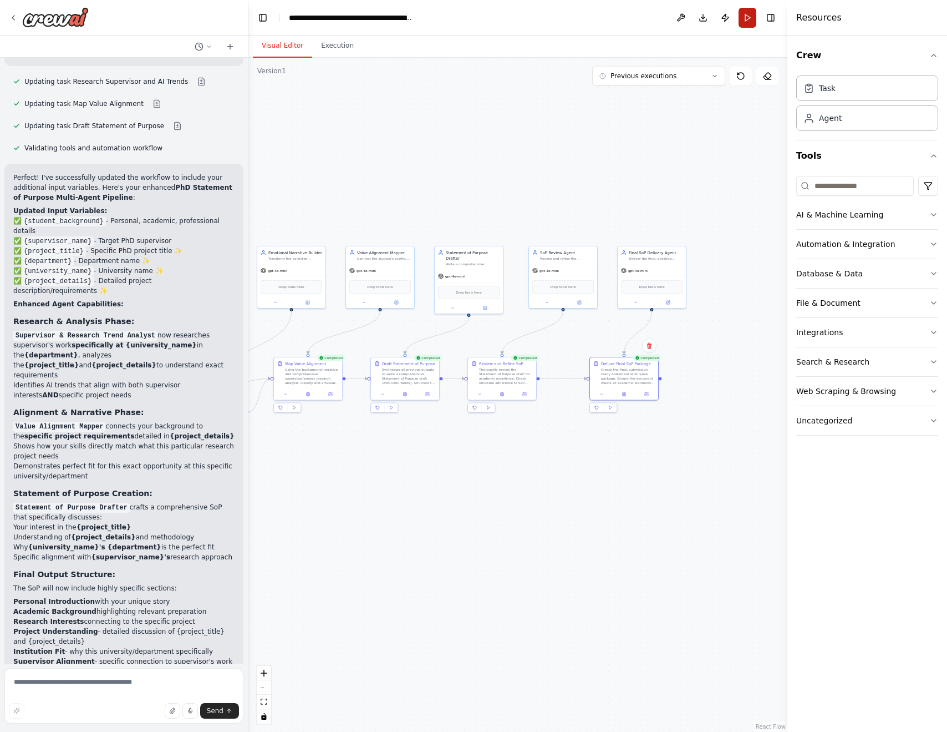
click at [749, 21] on button "Run" at bounding box center [748, 18] width 18 height 20
